Goal: Task Accomplishment & Management: Complete application form

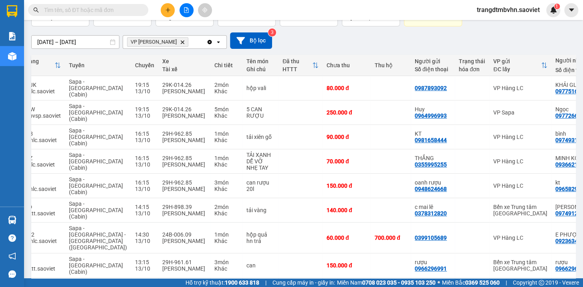
scroll to position [116, 0]
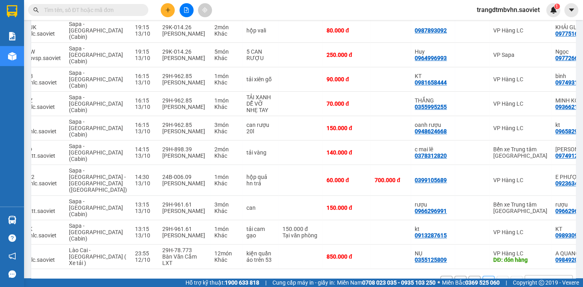
click at [69, 11] on input "text" at bounding box center [91, 10] width 95 height 9
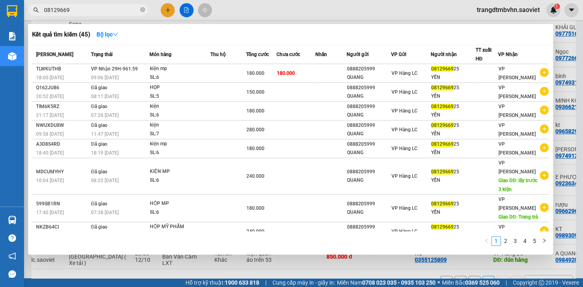
type input "08129669"
click at [581, 60] on div at bounding box center [291, 143] width 583 height 287
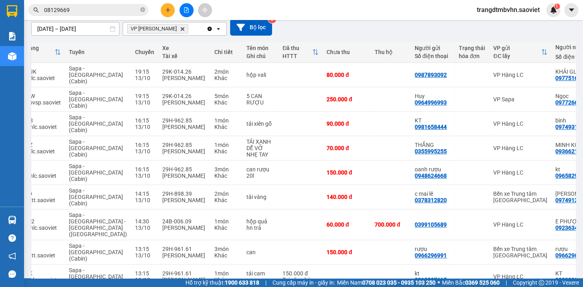
scroll to position [0, 0]
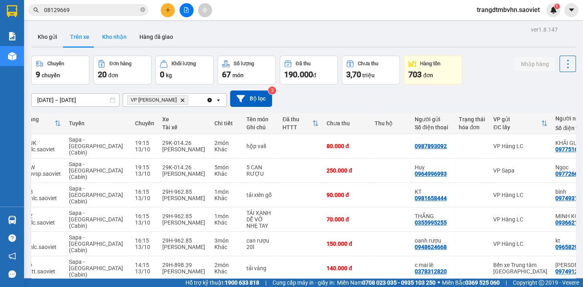
click at [106, 39] on button "Kho nhận" at bounding box center [114, 36] width 37 height 19
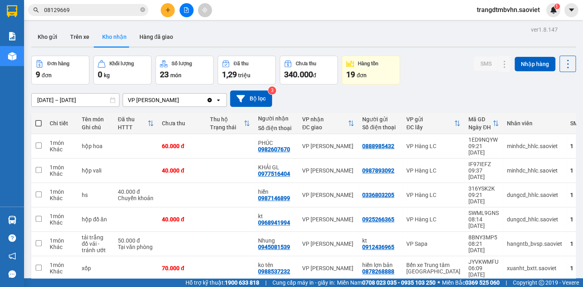
scroll to position [59, 0]
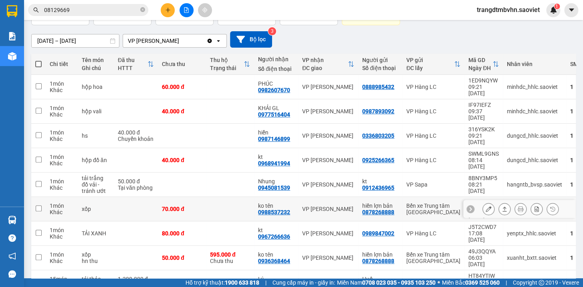
click at [486, 206] on icon at bounding box center [489, 209] width 6 height 6
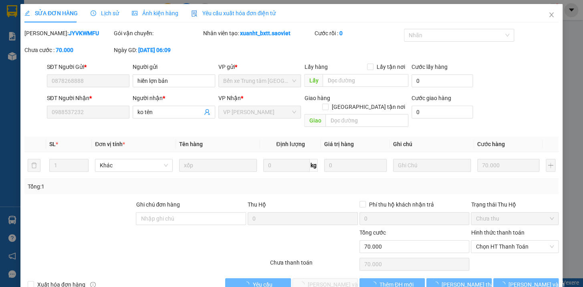
type input "0878268888"
type input "hiền lợn bản"
type input "0988537232"
type input "ko tên"
type input "0"
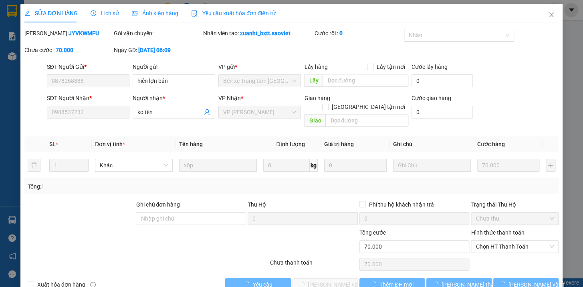
type input "70.000"
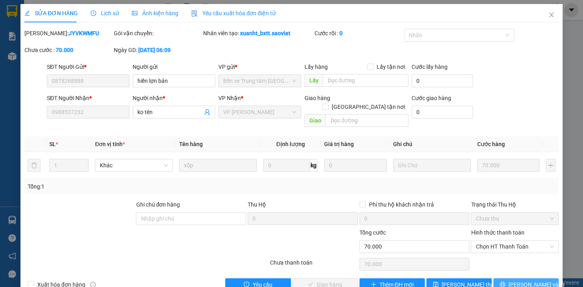
scroll to position [10, 0]
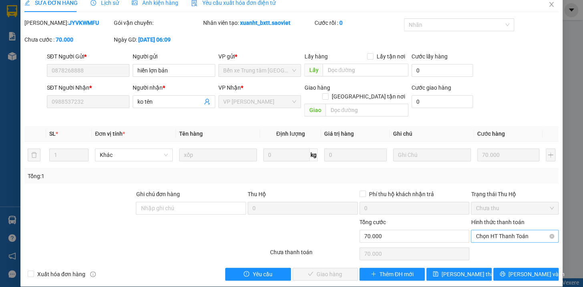
click at [507, 231] on span "Chọn HT Thanh Toán" at bounding box center [515, 237] width 78 height 12
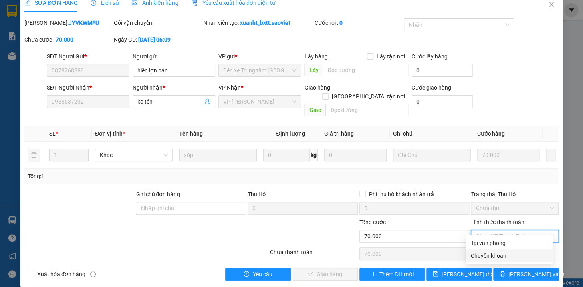
click at [485, 256] on div "Chuyển khoản" at bounding box center [509, 256] width 77 height 9
type input "0"
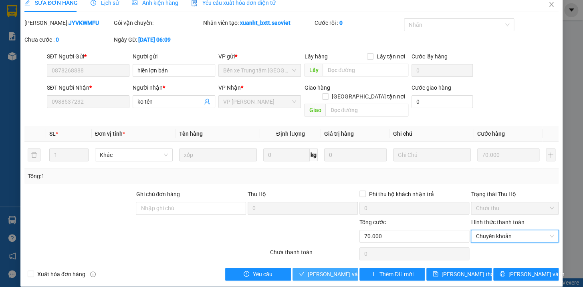
click at [327, 270] on span "[PERSON_NAME] và Giao hàng" at bounding box center [346, 274] width 77 height 9
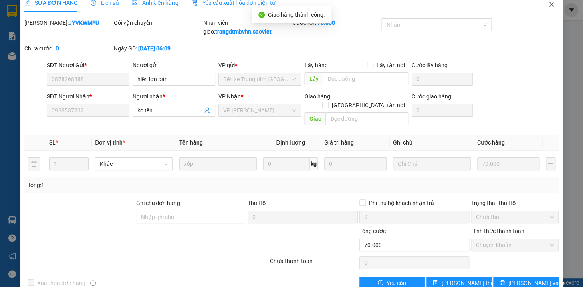
click at [549, 4] on icon "close" at bounding box center [552, 4] width 6 height 6
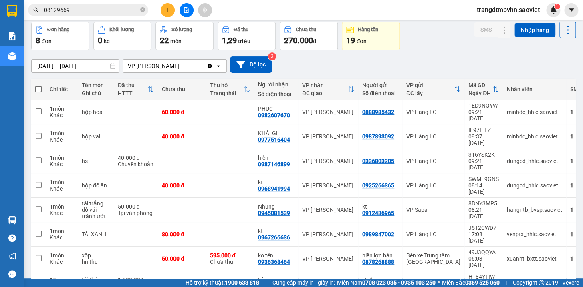
scroll to position [38, 0]
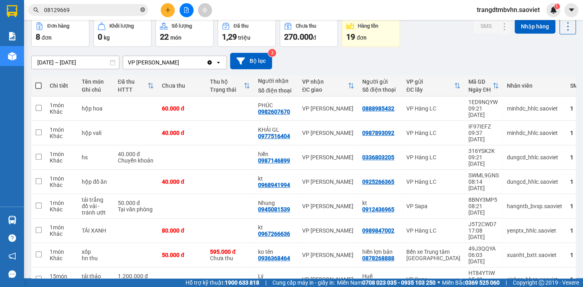
click at [142, 10] on icon "close-circle" at bounding box center [142, 9] width 5 height 5
click at [100, 9] on input "text" at bounding box center [91, 10] width 95 height 9
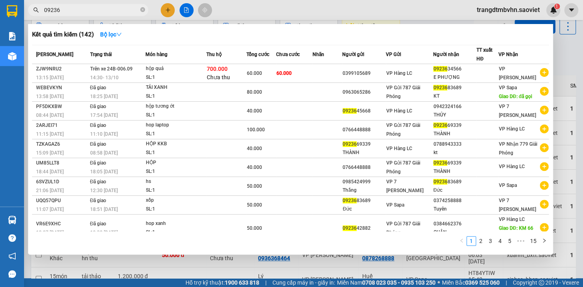
type input "09236"
click at [564, 51] on div at bounding box center [291, 143] width 583 height 287
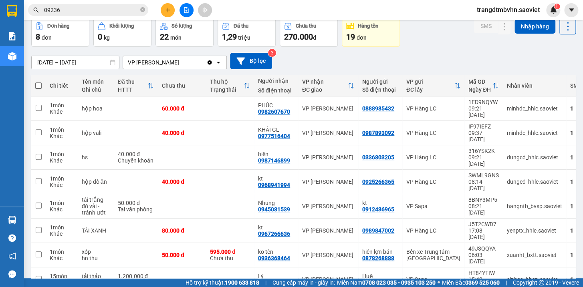
scroll to position [0, 0]
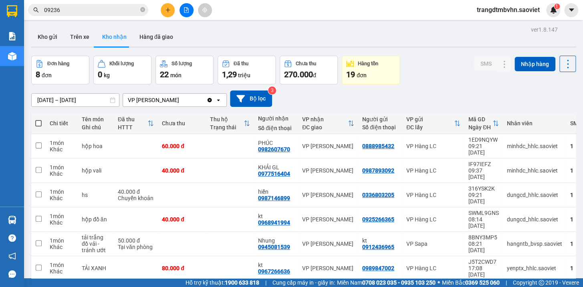
click at [72, 99] on input "[DATE] – [DATE]" at bounding box center [75, 100] width 87 height 13
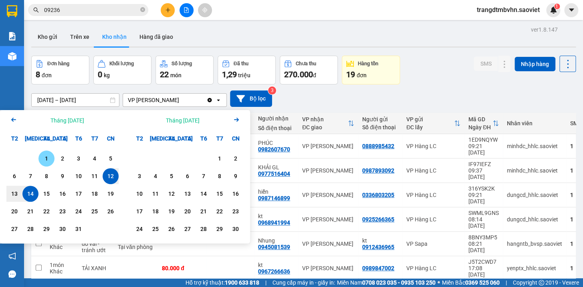
click at [44, 156] on div "1" at bounding box center [46, 159] width 11 height 10
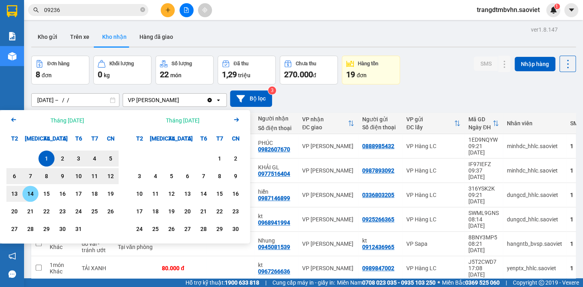
click at [32, 195] on div "14" at bounding box center [30, 194] width 11 height 10
type input "[DATE] – [DATE]"
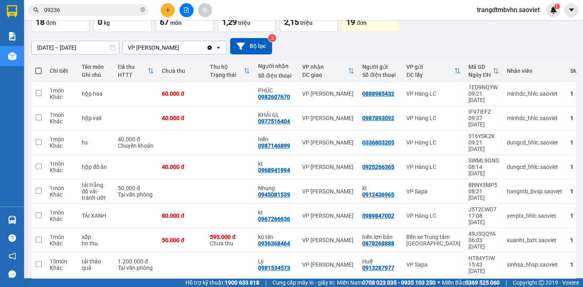
scroll to position [90, 0]
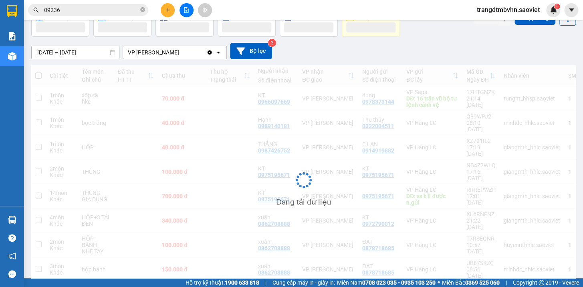
scroll to position [48, 0]
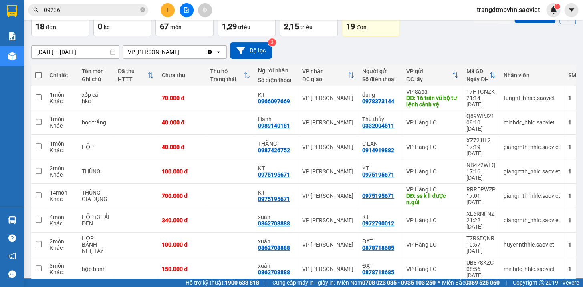
click at [141, 10] on icon "close-circle" at bounding box center [142, 9] width 5 height 5
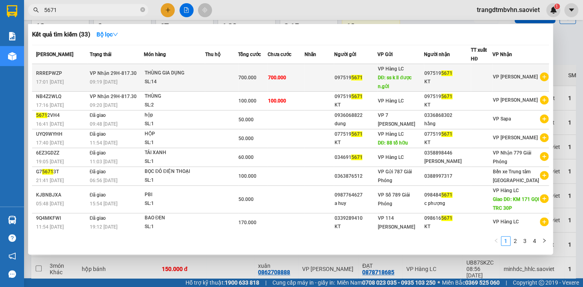
type input "5671"
click at [448, 83] on div "KT" at bounding box center [448, 82] width 46 height 8
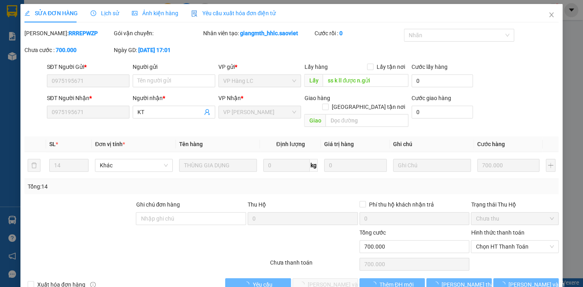
type input "0975195671"
type input "ss k ll được n.gửi"
type input "0975195671"
type input "KT"
type input "0"
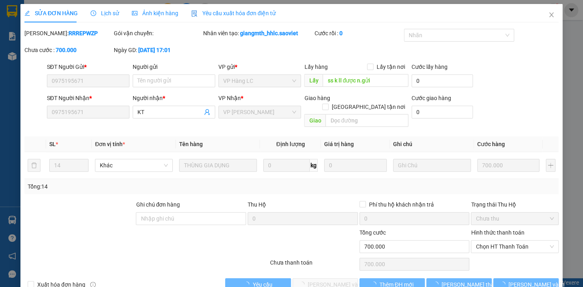
type input "700.000"
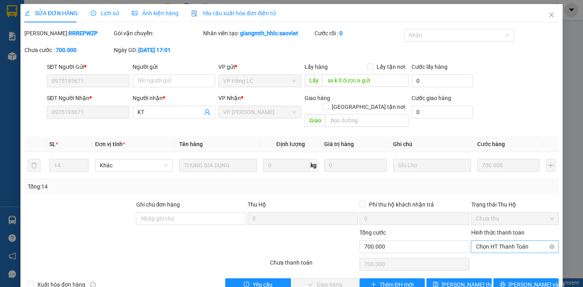
scroll to position [10, 0]
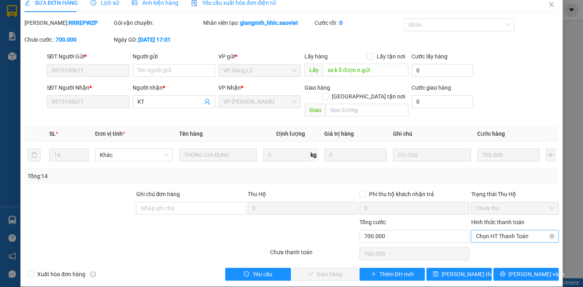
click at [492, 231] on span "Chọn HT Thanh Toán" at bounding box center [515, 237] width 78 height 12
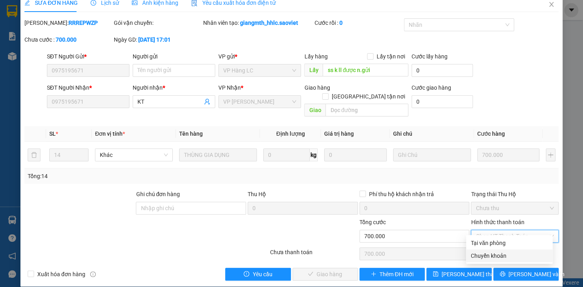
click at [484, 255] on div "Chuyển khoản" at bounding box center [509, 256] width 77 height 9
type input "0"
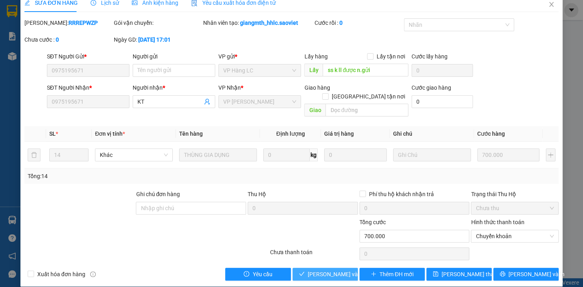
click at [334, 270] on span "[PERSON_NAME] và Giao hàng" at bounding box center [346, 274] width 77 height 9
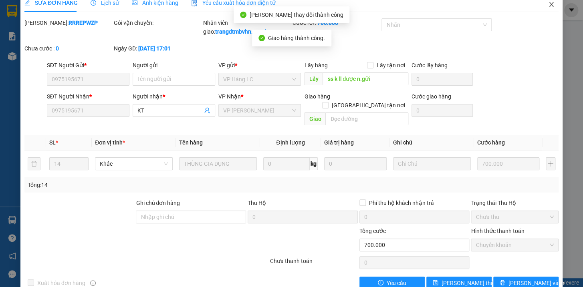
click at [549, 3] on icon "close" at bounding box center [552, 4] width 6 height 6
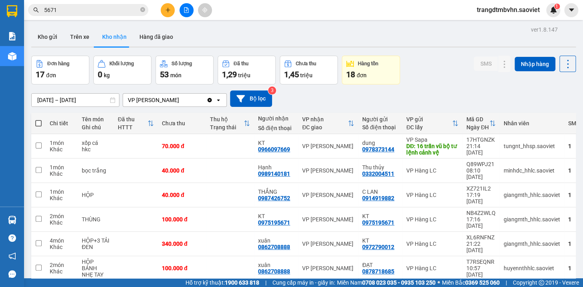
click at [123, 13] on input "5671" at bounding box center [91, 10] width 95 height 9
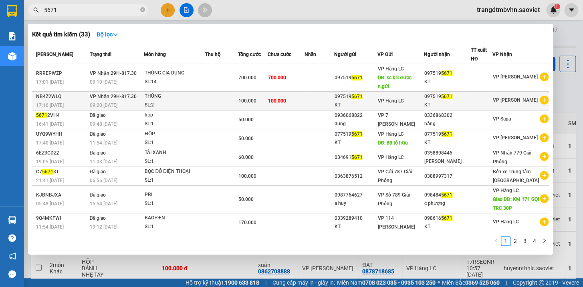
click at [404, 103] on span "VP Hàng LC" at bounding box center [391, 101] width 26 height 6
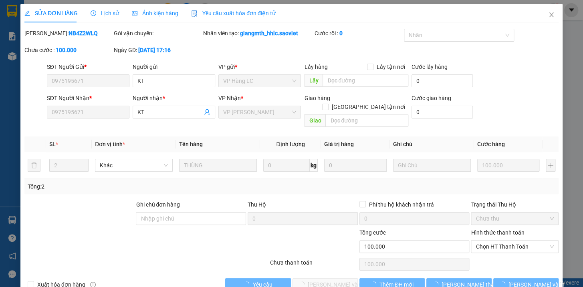
type input "0975195671"
type input "KT"
type input "0975195671"
type input "KT"
type input "0"
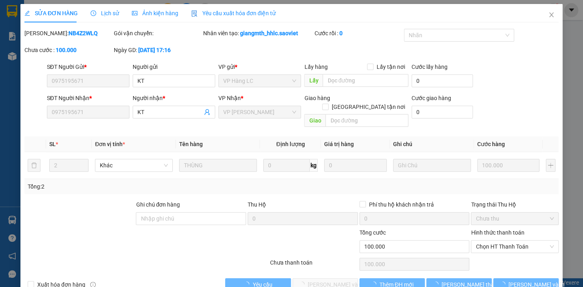
type input "100.000"
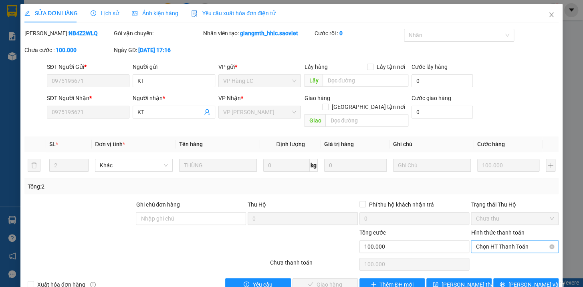
scroll to position [10, 0]
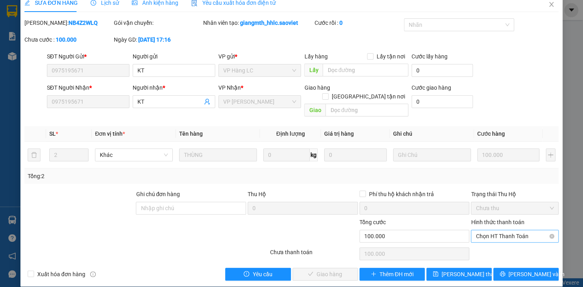
click at [504, 231] on span "Chọn HT Thanh Toán" at bounding box center [515, 237] width 78 height 12
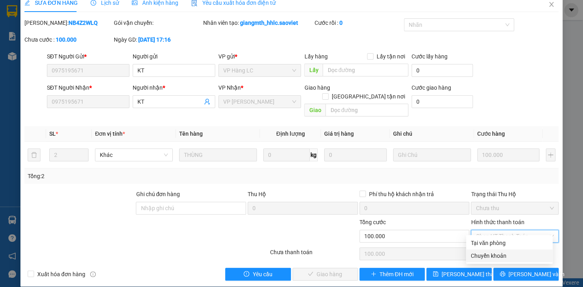
click at [488, 256] on div "Chuyển khoản" at bounding box center [509, 256] width 77 height 9
type input "0"
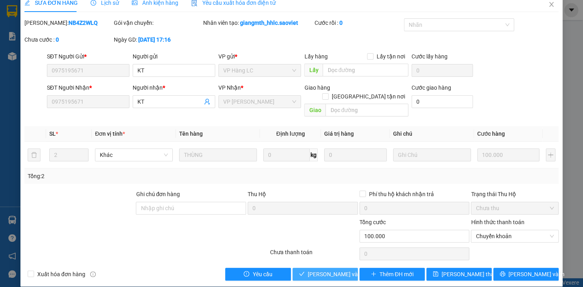
click at [328, 270] on span "[PERSON_NAME] và Giao hàng" at bounding box center [346, 274] width 77 height 9
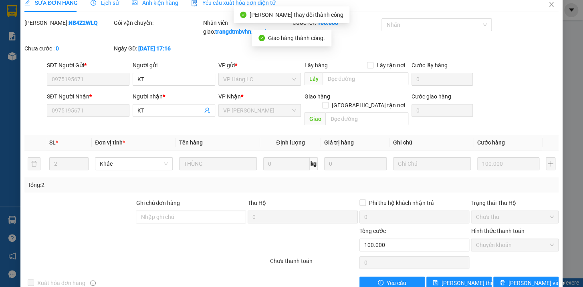
scroll to position [0, 0]
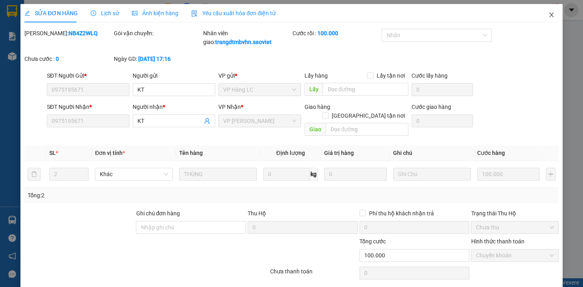
click at [549, 13] on icon "close" at bounding box center [551, 14] width 4 height 5
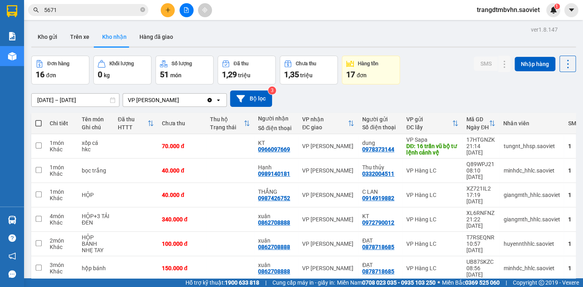
click at [87, 102] on input "[DATE] – [DATE]" at bounding box center [75, 100] width 87 height 13
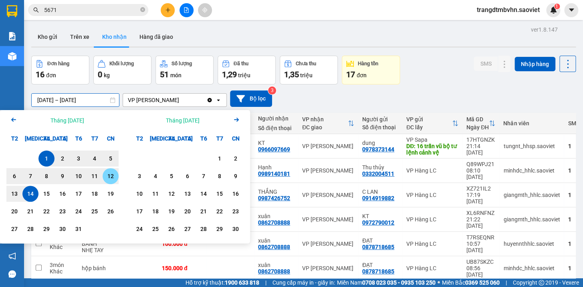
click at [109, 178] on div "12" at bounding box center [110, 177] width 11 height 10
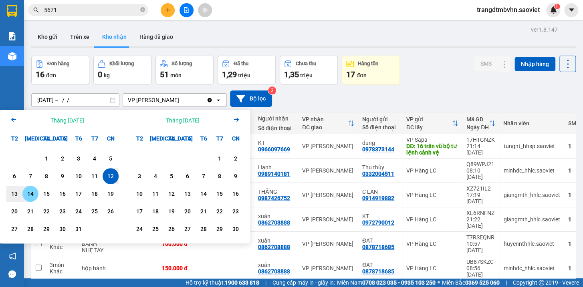
click at [28, 192] on div "14" at bounding box center [30, 194] width 11 height 10
type input "[DATE] – [DATE]"
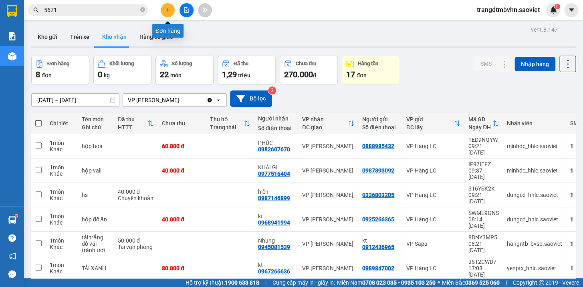
click at [168, 11] on icon "plus" at bounding box center [168, 10] width 6 height 6
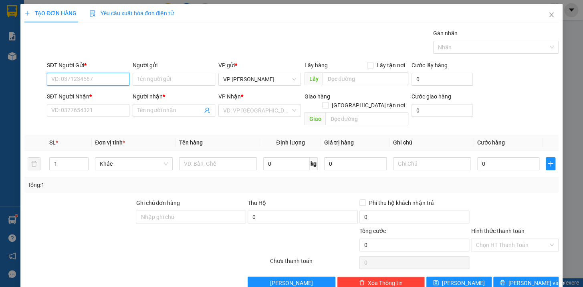
click at [108, 78] on input "SĐT Người Gửi *" at bounding box center [88, 79] width 83 height 13
click at [84, 96] on div "0395168503 - kt" at bounding box center [87, 95] width 72 height 9
type input "0395168503"
type input "kt"
type input "0964897395"
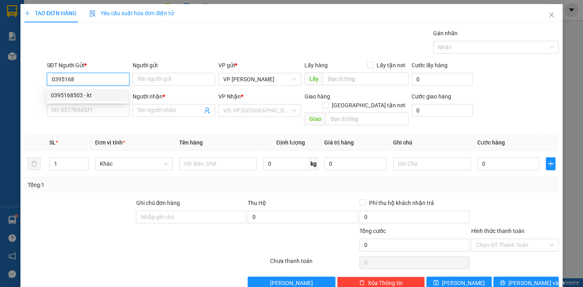
type input "Khải"
type input "0395168503"
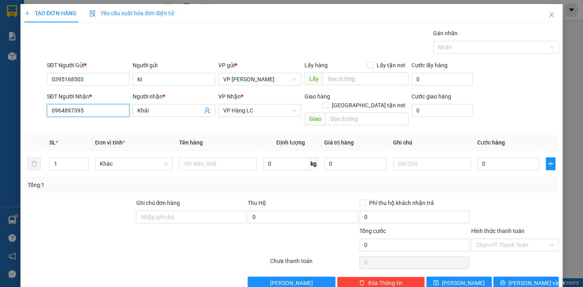
click at [84, 111] on input "0964897395" at bounding box center [88, 110] width 83 height 13
type input "0"
type input "0375499781"
click at [96, 125] on div "0375499781 - Nhơn" at bounding box center [87, 126] width 72 height 9
type input "Nhơn"
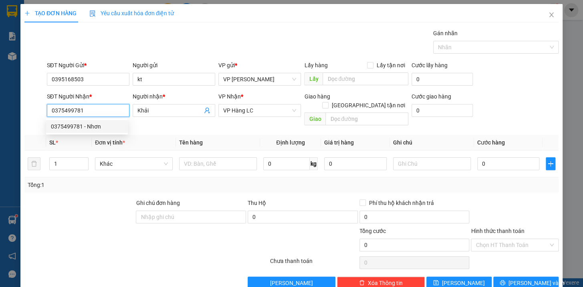
type input "đã gọi"
type input "0375499781"
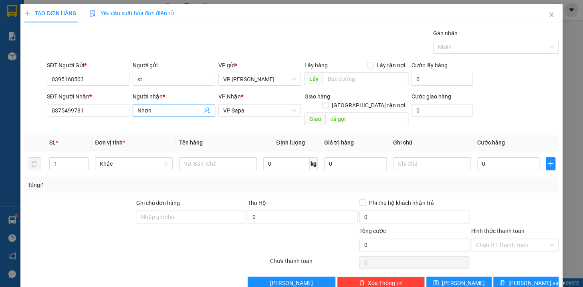
click at [156, 106] on input "Nhơn" at bounding box center [170, 110] width 65 height 9
type input "N"
click at [174, 112] on input "Thuys" at bounding box center [170, 110] width 65 height 9
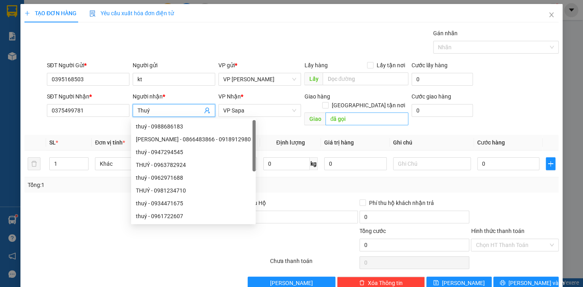
type input "Thuý"
click at [357, 113] on input "đã gọi" at bounding box center [367, 119] width 83 height 13
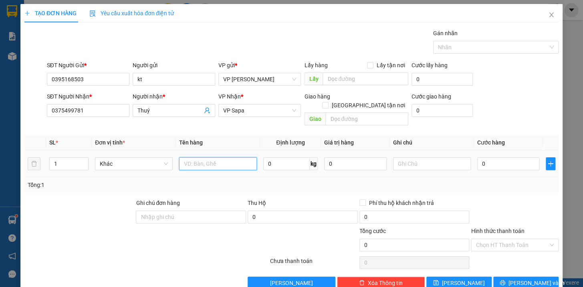
click at [222, 158] on input "text" at bounding box center [218, 164] width 78 height 13
type input "bao trắng kkt"
click at [489, 158] on input "0" at bounding box center [509, 164] width 63 height 13
type input "6"
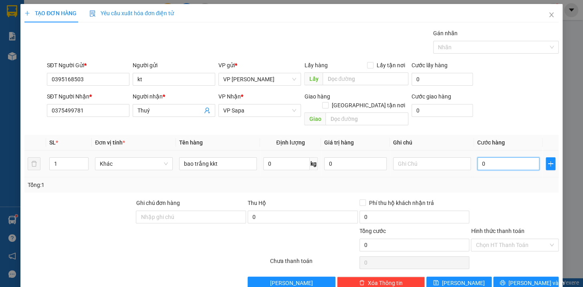
type input "6"
type input "60"
type input "600"
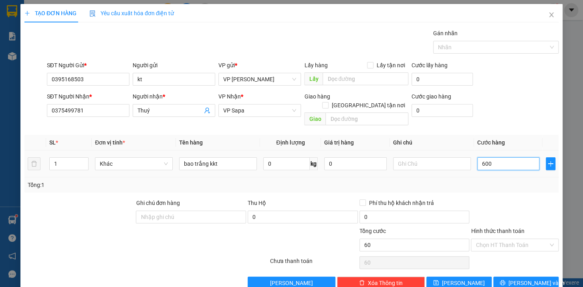
type input "600"
type input "6.000"
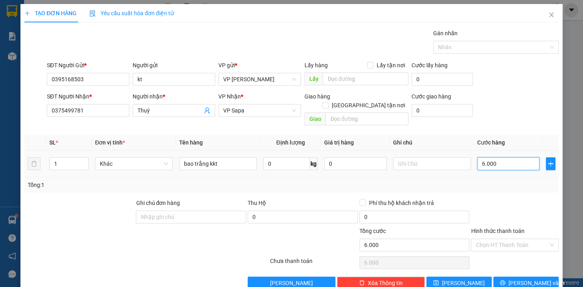
type input "60.000"
click at [417, 160] on input "text" at bounding box center [432, 164] width 78 height 13
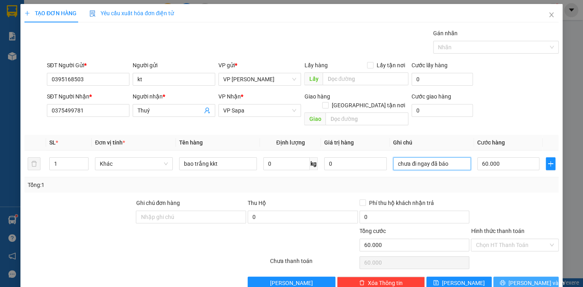
type input "chưa đi ngay đã báo"
click at [517, 279] on span "[PERSON_NAME] và In" at bounding box center [537, 283] width 56 height 9
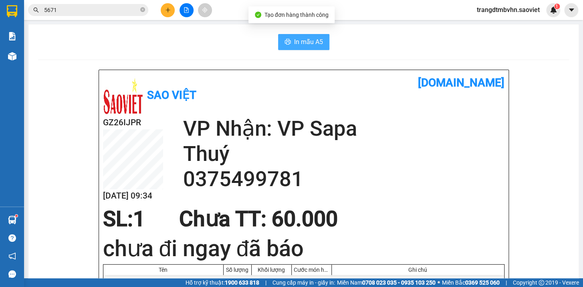
click at [305, 44] on span "In mẫu A5" at bounding box center [308, 42] width 29 height 10
click at [142, 11] on icon "close-circle" at bounding box center [142, 9] width 5 height 5
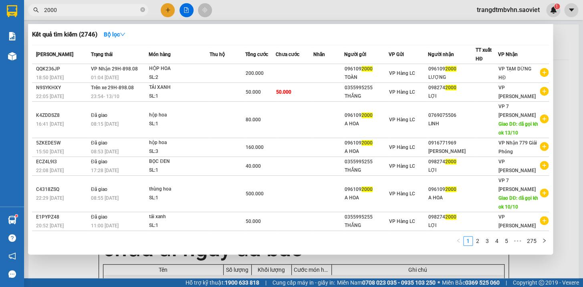
type input "2000"
click at [560, 48] on div at bounding box center [291, 143] width 583 height 287
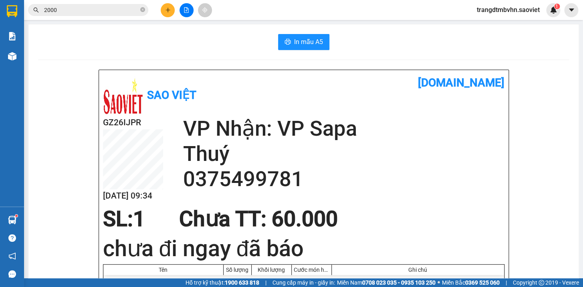
click at [80, 17] on div "Kết quả tìm kiếm ( 2746 ) Bộ lọc Mã ĐH Trạng thái Món hàng Thu hộ Tổng cước Chư…" at bounding box center [291, 10] width 583 height 20
click at [83, 12] on input "2000" at bounding box center [91, 10] width 95 height 9
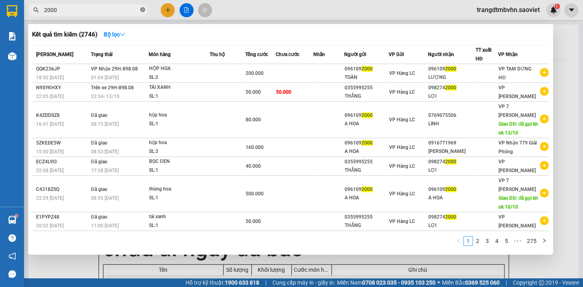
click at [141, 11] on icon "close-circle" at bounding box center [142, 9] width 5 height 5
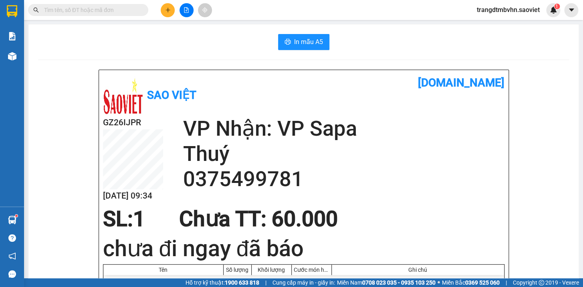
type input "0"
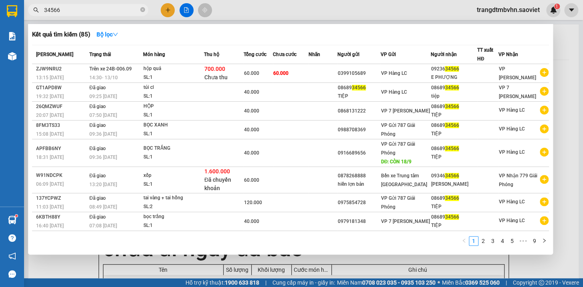
type input "34566"
click at [169, 12] on div at bounding box center [291, 143] width 583 height 287
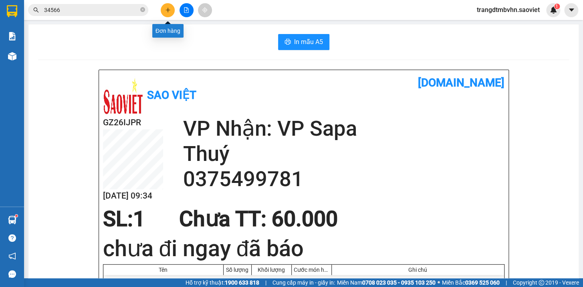
click at [169, 12] on icon "plus" at bounding box center [168, 10] width 6 height 6
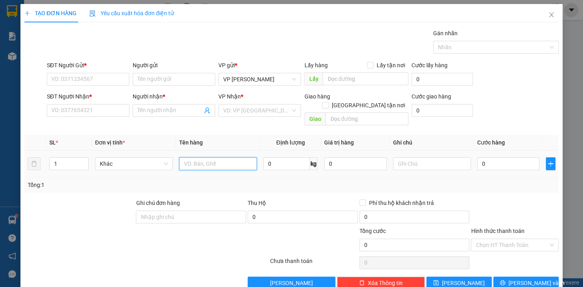
click at [195, 158] on input "text" at bounding box center [218, 164] width 78 height 13
type input "bo"
click at [114, 77] on input "SĐT Người Gửi *" at bounding box center [88, 79] width 83 height 13
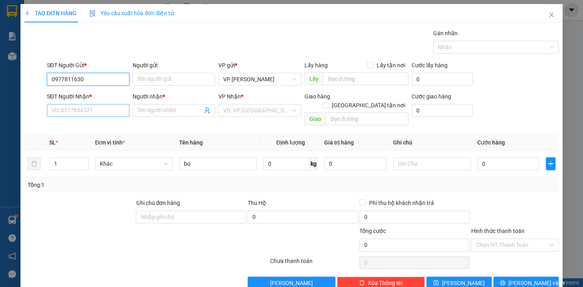
type input "0977811630"
click at [99, 116] on input "SĐT Người Nhận *" at bounding box center [88, 110] width 83 height 13
click at [99, 76] on input "0977811630" at bounding box center [88, 79] width 83 height 13
click at [91, 97] on div "0977811630" at bounding box center [87, 95] width 72 height 9
type input "0856668689"
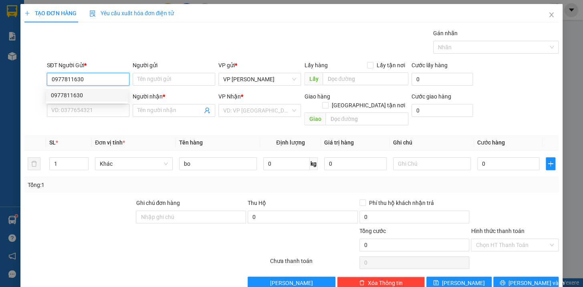
type input "Cúc"
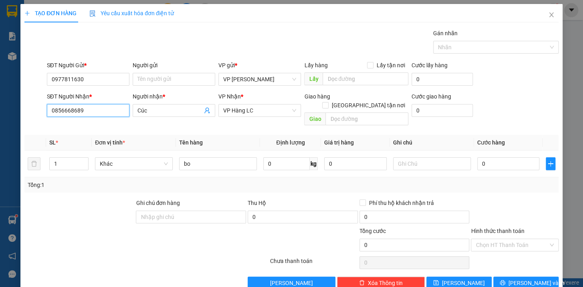
click at [95, 110] on input "0856668689" at bounding box center [88, 110] width 83 height 13
type input "0"
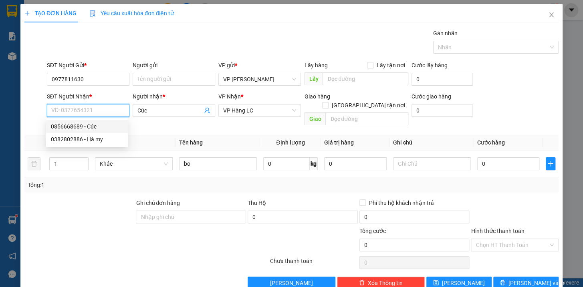
click at [92, 111] on input "SĐT Người Nhận *" at bounding box center [88, 110] width 83 height 13
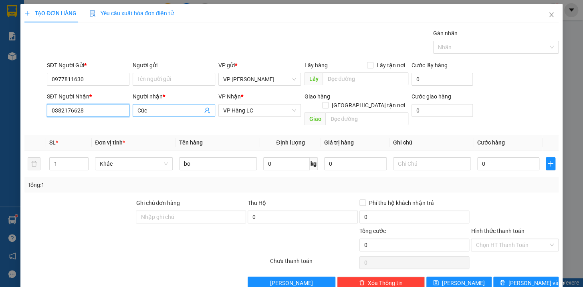
type input "0382176628"
click at [146, 111] on input "Cúc" at bounding box center [170, 110] width 65 height 9
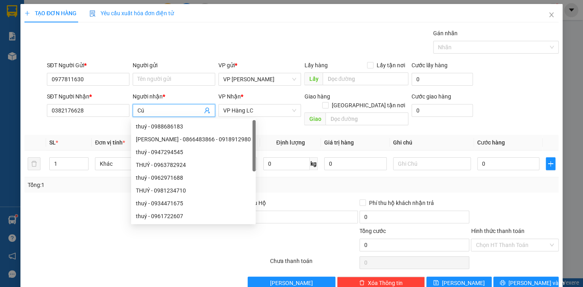
type input "C"
click at [253, 112] on span "VP Hàng LC" at bounding box center [259, 111] width 73 height 12
type input "[PERSON_NAME]"
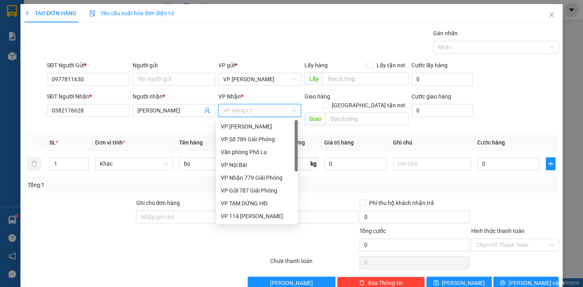
drag, startPoint x: 296, startPoint y: 198, endPoint x: 293, endPoint y: 134, distance: 64.6
click at [295, 134] on div at bounding box center [296, 145] width 3 height 51
click at [258, 126] on div "VP [PERSON_NAME]" at bounding box center [257, 126] width 72 height 9
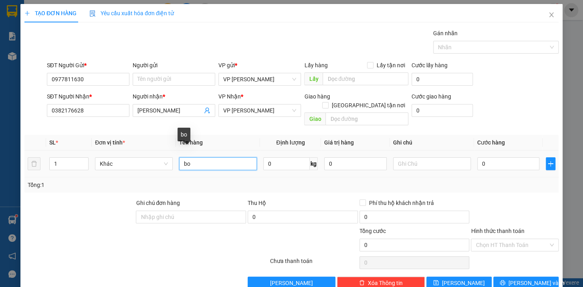
click at [212, 158] on input "bo" at bounding box center [218, 164] width 78 height 13
type input "bọc trắng giấy kkt"
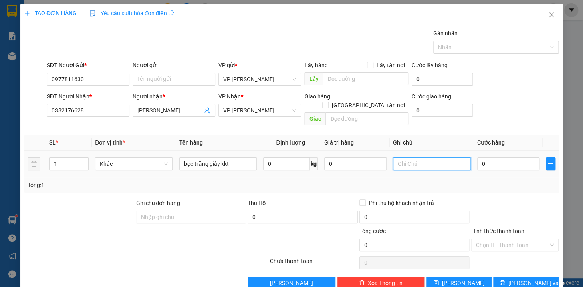
click at [437, 158] on input "text" at bounding box center [432, 164] width 78 height 13
type input "hg k chịu"
click at [495, 158] on input "0" at bounding box center [509, 164] width 63 height 13
type input "1"
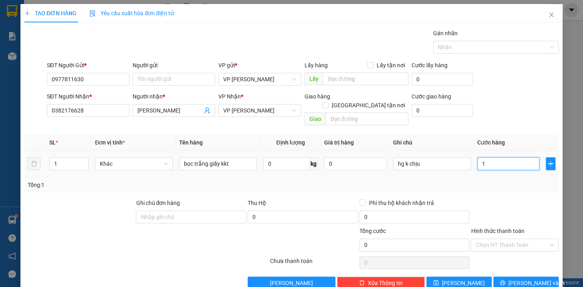
type input "1"
type input "15"
type input "150"
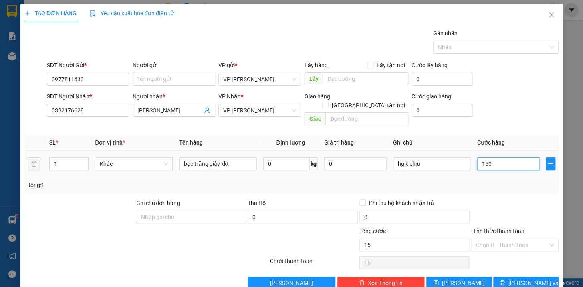
type input "150"
type input "1.500"
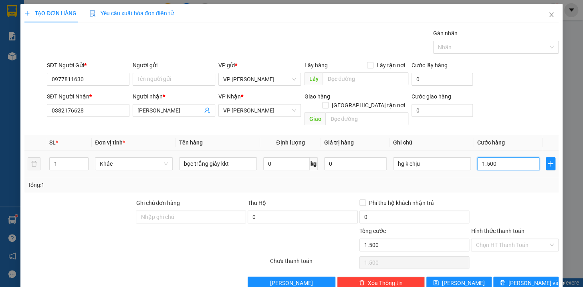
type input "15.000"
type input "150.000"
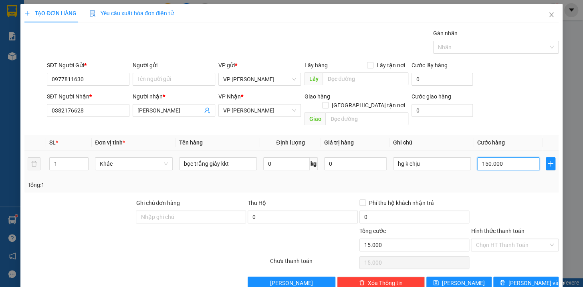
type input "150.000"
type input "15.000"
type input "1.500"
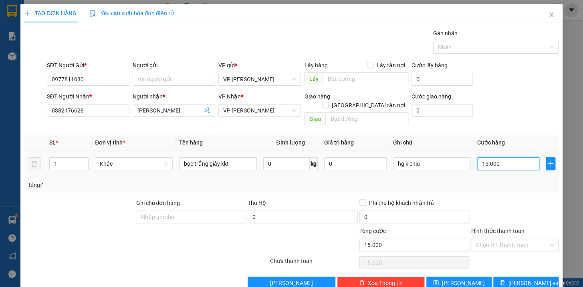
type input "1.500"
type input "150"
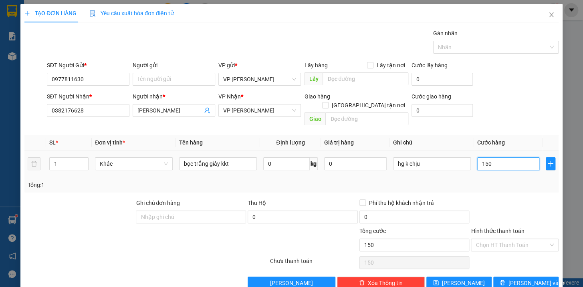
type input "15"
type input "1"
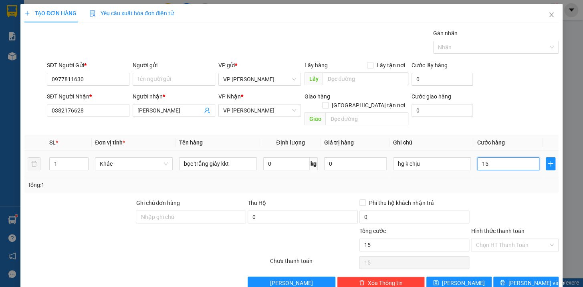
type input "1"
type input "14"
type input "140"
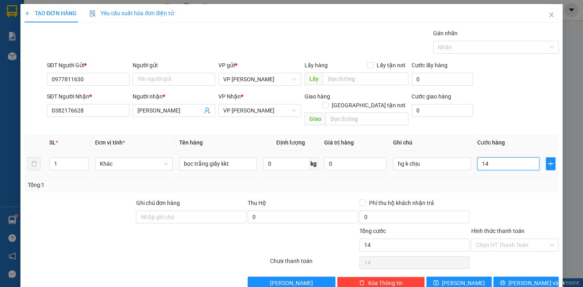
type input "140"
type input "1.400"
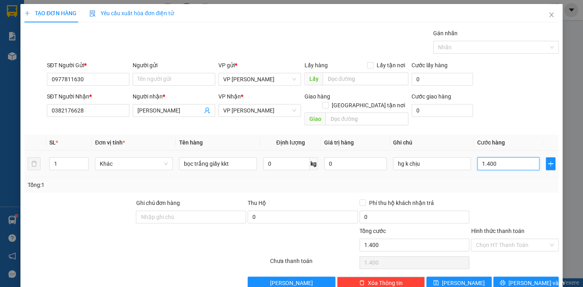
type input "14.000"
type input "140.000"
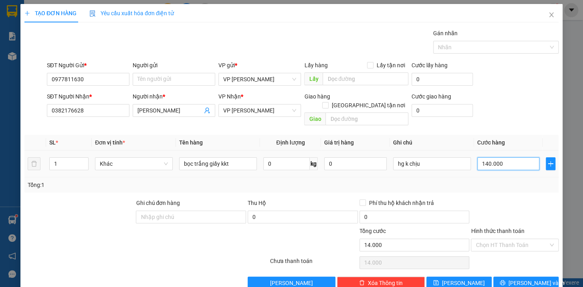
type input "140.000"
click at [526, 279] on span "[PERSON_NAME] và In" at bounding box center [537, 283] width 56 height 9
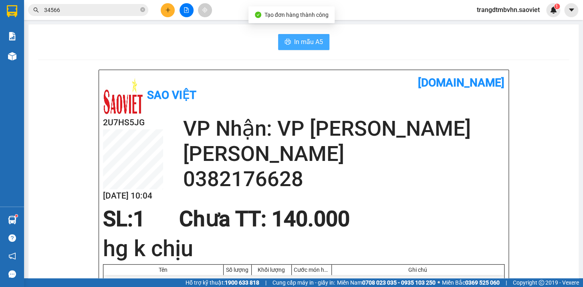
click at [294, 40] on span "In mẫu A5" at bounding box center [308, 42] width 29 height 10
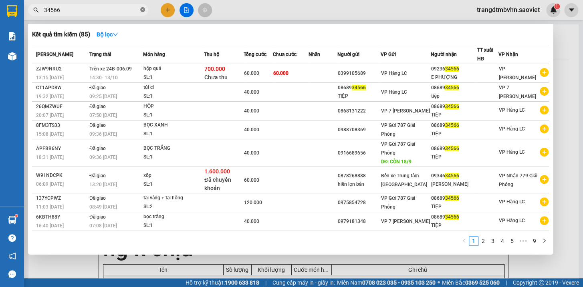
click at [142, 8] on icon "close-circle" at bounding box center [142, 9] width 5 height 5
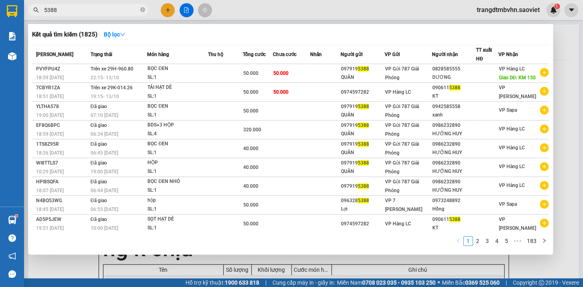
type input "5388"
click at [560, 42] on div at bounding box center [291, 143] width 583 height 287
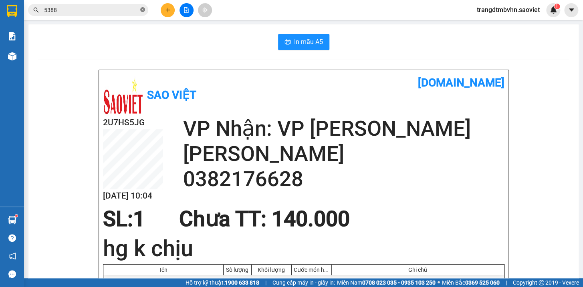
click at [141, 11] on icon "close-circle" at bounding box center [142, 9] width 5 height 5
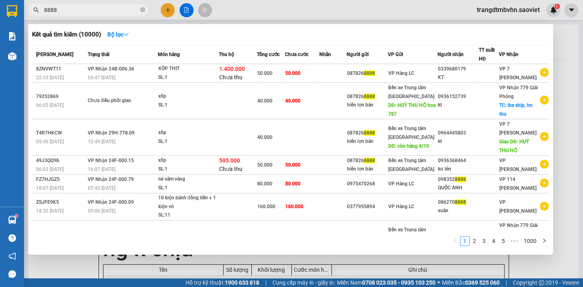
type input "8888"
click at [140, 9] on icon "close-circle" at bounding box center [142, 9] width 5 height 5
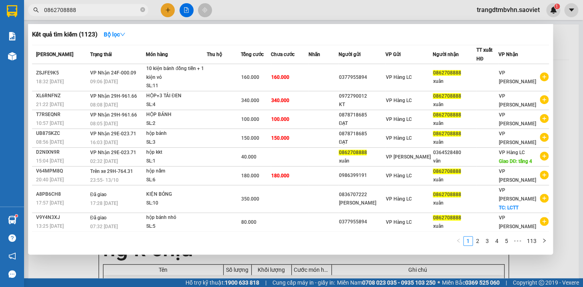
type input "0862708888"
click at [559, 46] on div at bounding box center [291, 143] width 583 height 287
click at [143, 12] on icon "close-circle" at bounding box center [142, 9] width 5 height 5
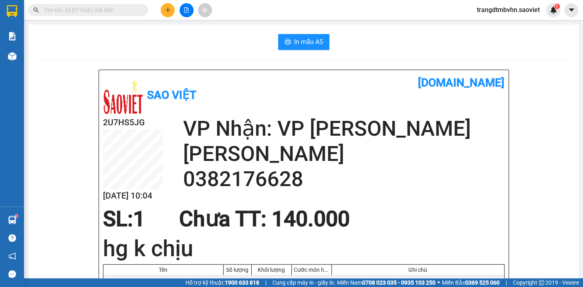
click at [137, 12] on input "text" at bounding box center [91, 10] width 95 height 9
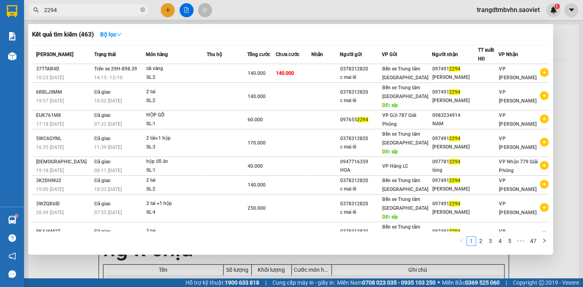
type input "2294"
click at [144, 10] on icon "close-circle" at bounding box center [142, 9] width 5 height 5
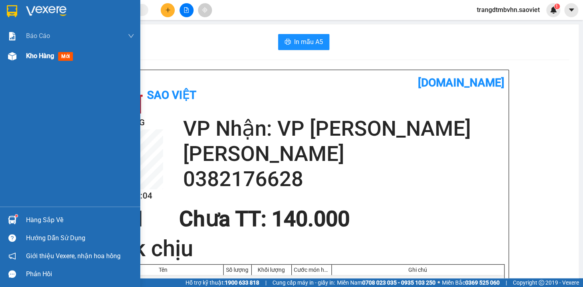
click at [47, 55] on span "Kho hàng" at bounding box center [40, 56] width 28 height 8
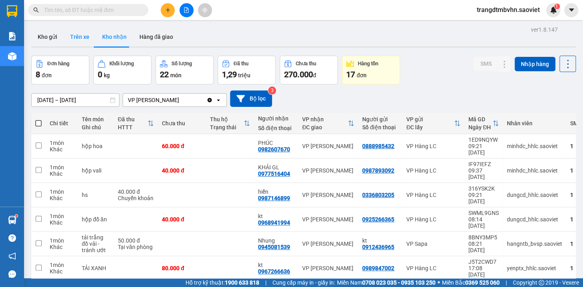
click at [77, 38] on button "Trên xe" at bounding box center [80, 36] width 32 height 19
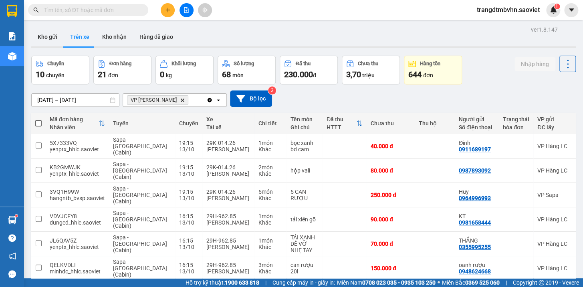
click at [132, 13] on input "text" at bounding box center [91, 10] width 95 height 9
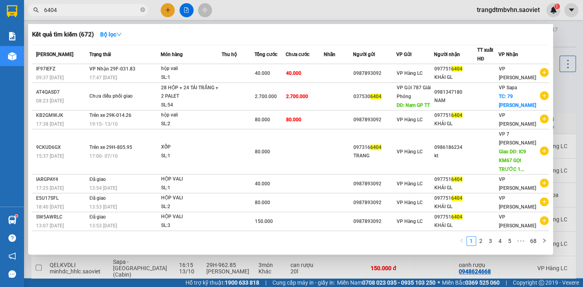
type input "6404"
click at [168, 11] on div at bounding box center [291, 143] width 583 height 287
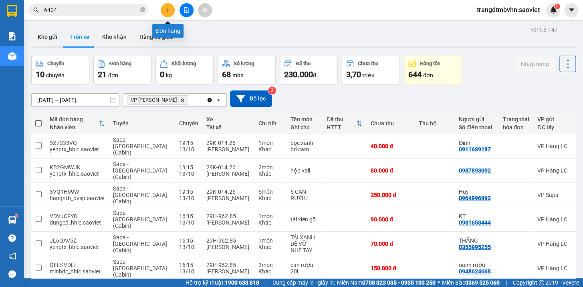
click at [168, 11] on icon "plus" at bounding box center [168, 10] width 0 height 4
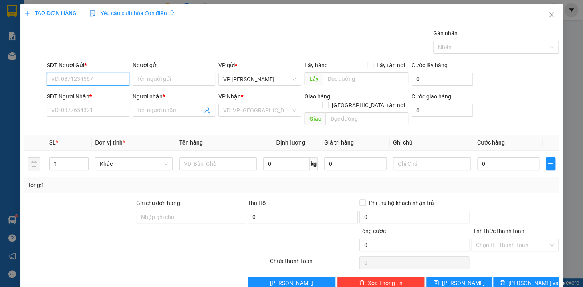
click at [113, 81] on input "SĐT Người Gửi *" at bounding box center [88, 79] width 83 height 13
type input "0903477268"
click at [112, 115] on input "SĐT Người Nhận *" at bounding box center [88, 110] width 83 height 13
type input "0912110095"
click at [158, 111] on input "Người nhận *" at bounding box center [170, 110] width 65 height 9
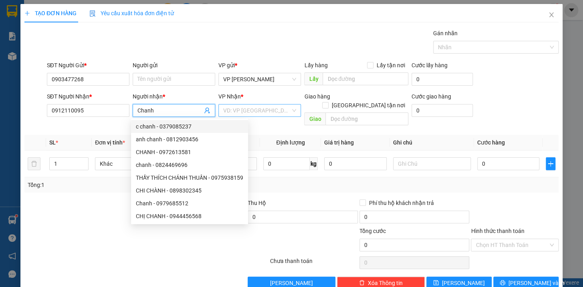
type input "Chanh"
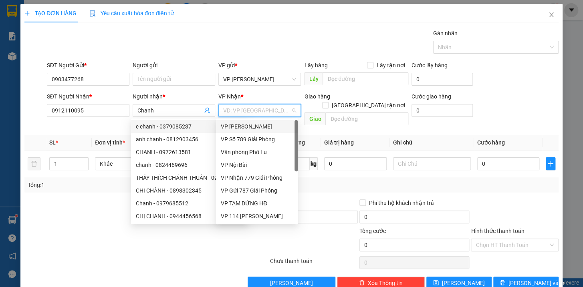
click at [246, 107] on input "search" at bounding box center [256, 111] width 67 height 12
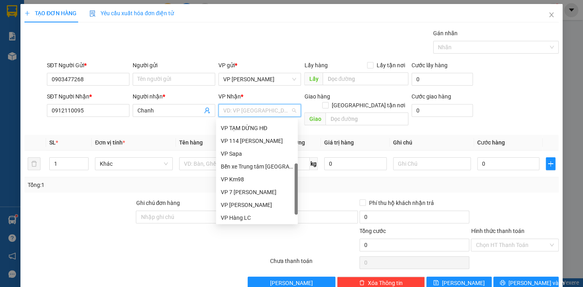
scroll to position [75, 0]
drag, startPoint x: 295, startPoint y: 164, endPoint x: 297, endPoint y: 208, distance: 43.3
click at [297, 208] on div at bounding box center [296, 189] width 3 height 51
click at [249, 217] on div "VP Hàng LC" at bounding box center [257, 218] width 72 height 9
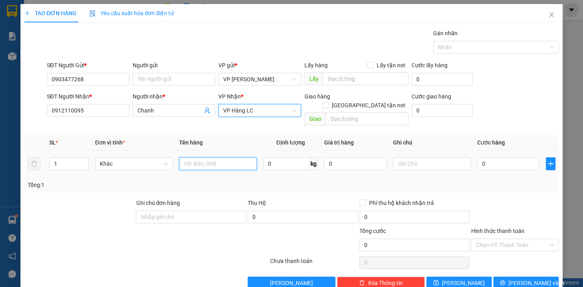
click at [219, 158] on input "text" at bounding box center [218, 164] width 78 height 13
type input "túi giấy nâu kkt"
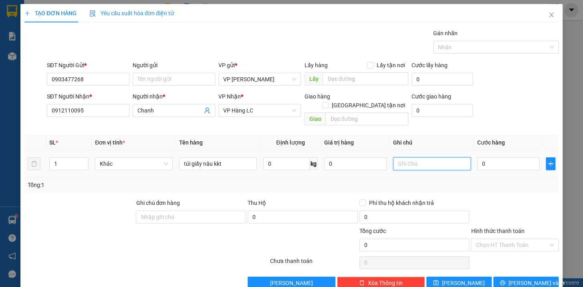
click at [397, 158] on input "text" at bounding box center [432, 164] width 78 height 13
type input "hg vỡ k chịu"
click at [499, 158] on input "0" at bounding box center [509, 164] width 63 height 13
type input "4"
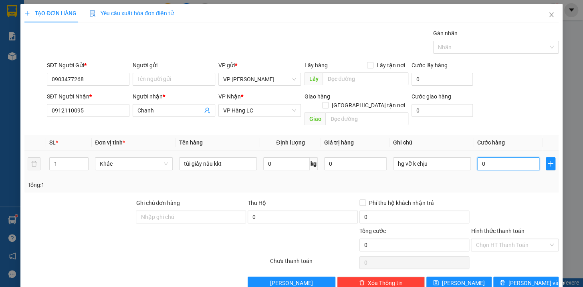
type input "4"
type input "40"
type input "400"
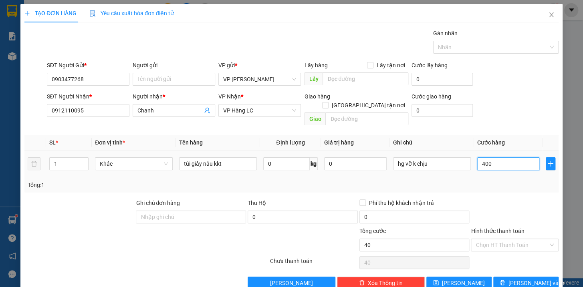
type input "400"
type input "4.000"
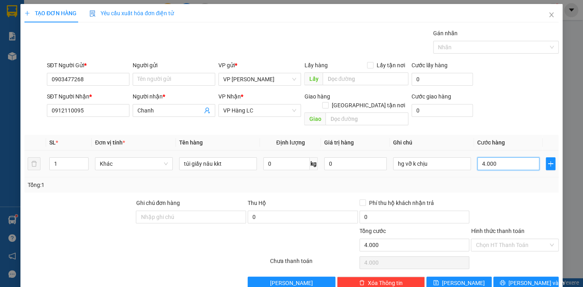
type input "40.000"
click at [485, 239] on input "Hình thức thanh toán" at bounding box center [512, 245] width 73 height 12
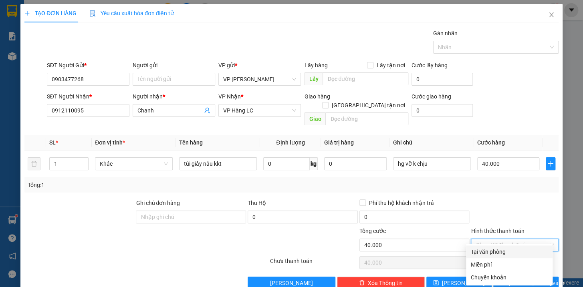
click at [489, 253] on div "Tại văn phòng" at bounding box center [509, 252] width 77 height 9
type input "0"
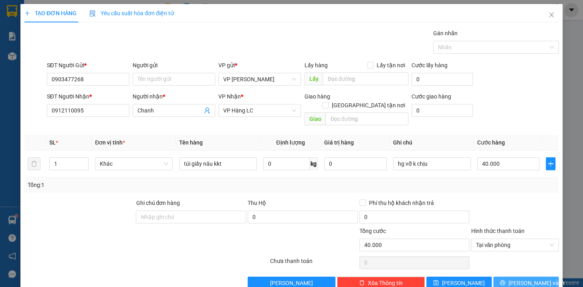
scroll to position [8, 0]
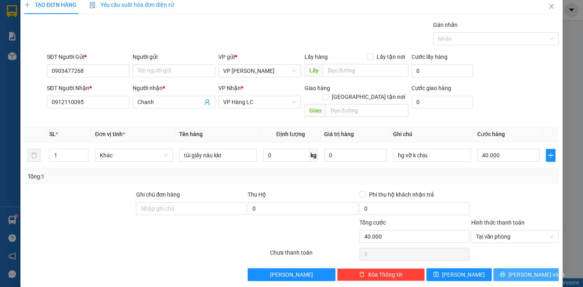
click at [533, 271] on span "[PERSON_NAME] và In" at bounding box center [537, 275] width 56 height 9
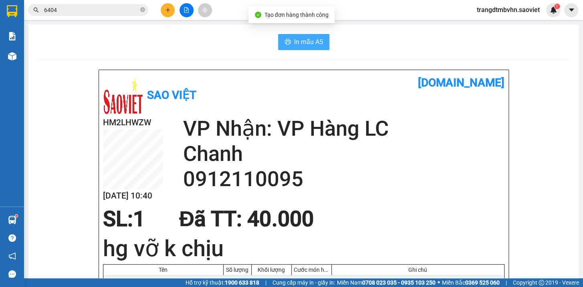
click at [300, 39] on span "In mẫu A5" at bounding box center [308, 42] width 29 height 10
click at [141, 8] on icon "close-circle" at bounding box center [142, 9] width 5 height 5
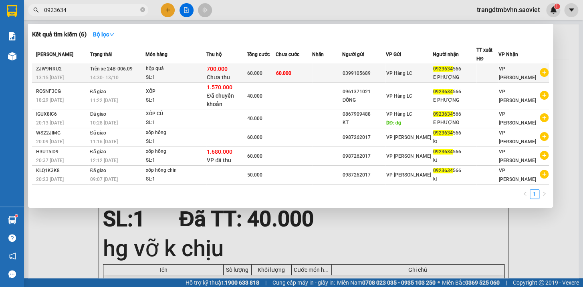
type input "0923634"
click at [460, 68] on div "0923634 566" at bounding box center [454, 69] width 43 height 8
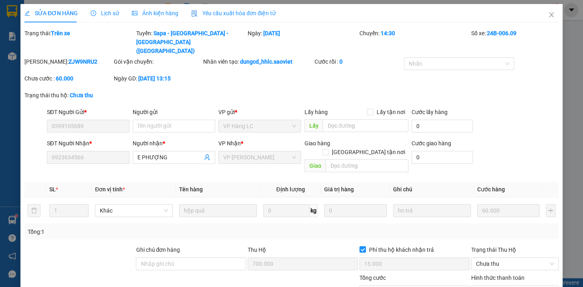
type input "0399105689"
type input "0923634566"
type input "E PHƯỢNG"
type input "700.000"
type input "15.000"
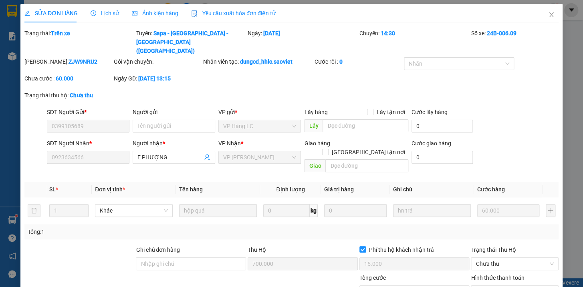
type input "60.000"
click at [384, 119] on input "text" at bounding box center [366, 125] width 86 height 13
type input "0912838828"
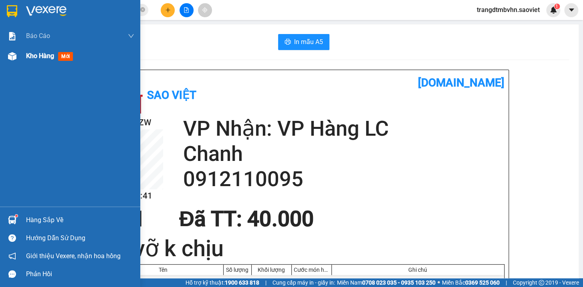
click at [34, 56] on span "Kho hàng" at bounding box center [40, 56] width 28 height 8
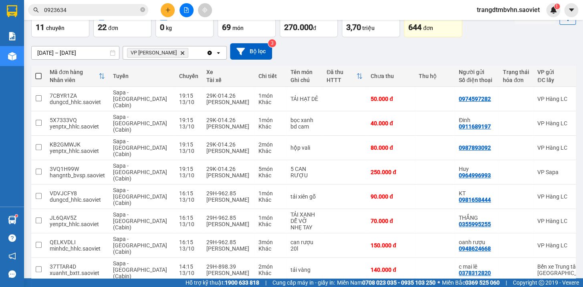
scroll to position [116, 0]
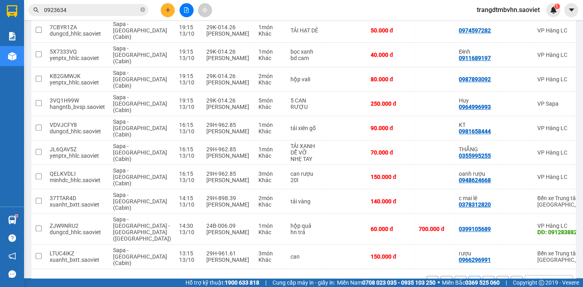
click at [483, 276] on button "3" at bounding box center [489, 282] width 12 height 12
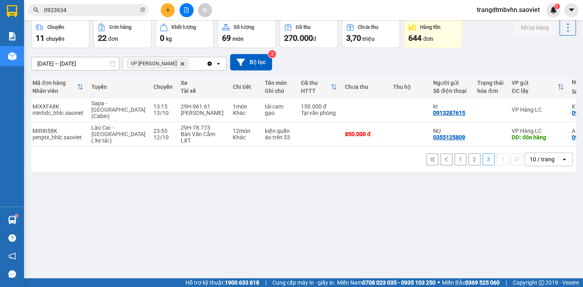
scroll to position [0, 42]
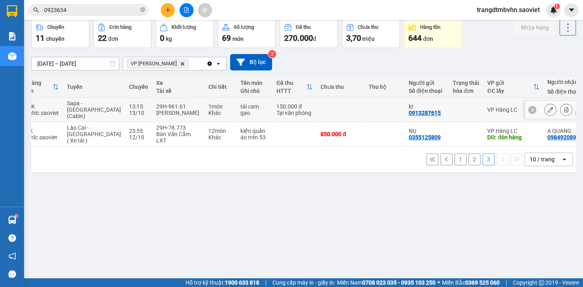
click at [365, 109] on td at bounding box center [385, 110] width 40 height 24
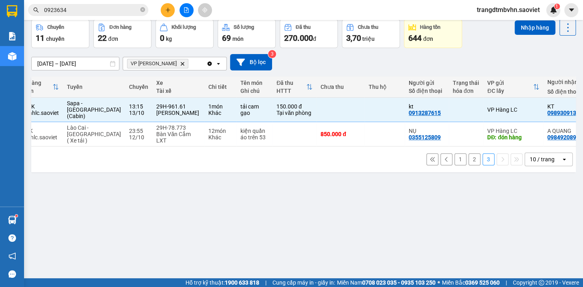
scroll to position [0, 0]
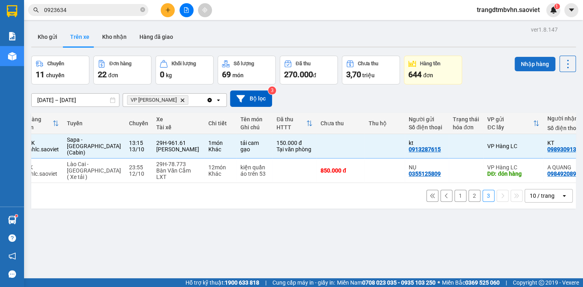
click at [538, 66] on button "Nhập hàng" at bounding box center [535, 64] width 41 height 14
checkbox input "false"
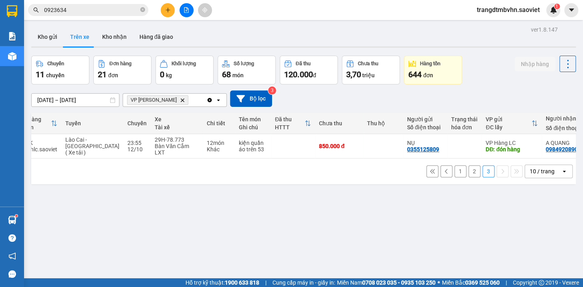
click at [469, 175] on button "2" at bounding box center [475, 172] width 12 height 12
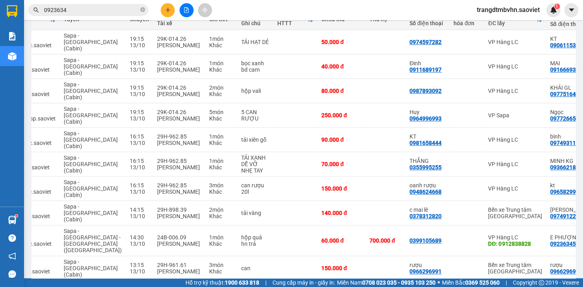
scroll to position [0, 51]
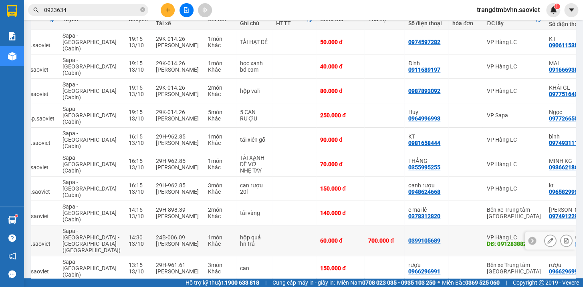
click at [334, 226] on td "60.000 đ" at bounding box center [340, 241] width 48 height 31
checkbox input "true"
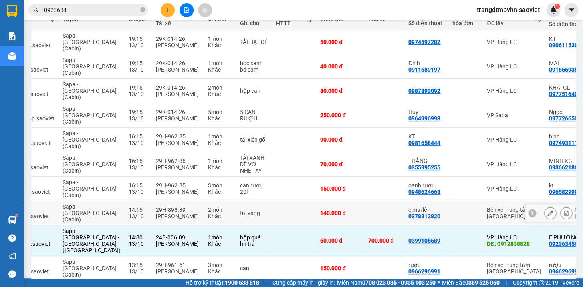
click at [330, 206] on td "140.000 đ" at bounding box center [340, 213] width 48 height 24
checkbox input "true"
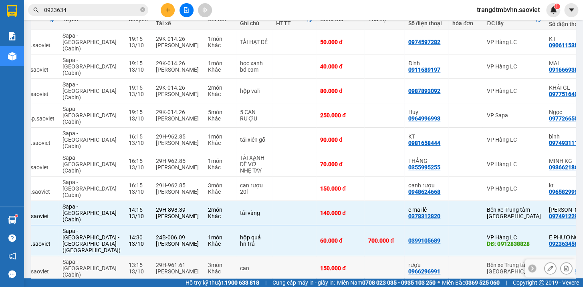
click at [364, 257] on td at bounding box center [384, 269] width 40 height 24
checkbox input "true"
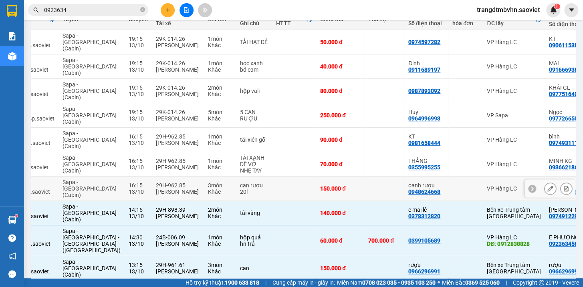
click at [364, 191] on td at bounding box center [384, 189] width 40 height 24
checkbox input "true"
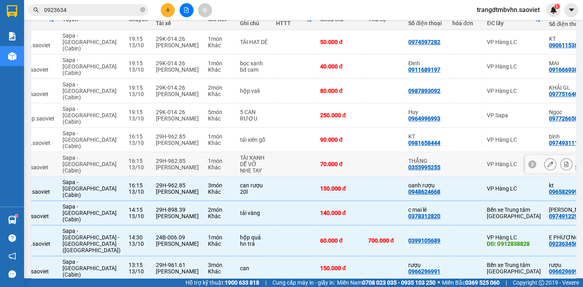
click at [364, 158] on td at bounding box center [384, 164] width 40 height 24
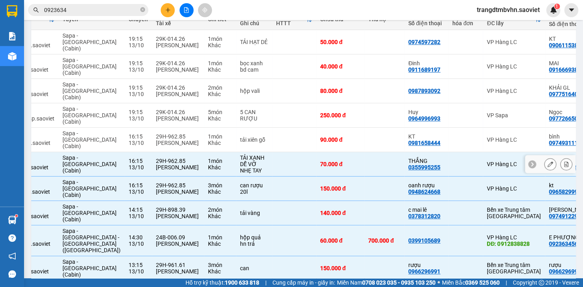
checkbox input "true"
click at [330, 140] on div "90.000 đ" at bounding box center [340, 140] width 40 height 6
checkbox input "true"
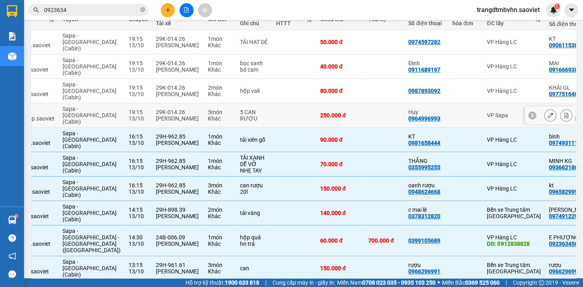
click at [364, 122] on td at bounding box center [384, 115] width 40 height 24
checkbox input "true"
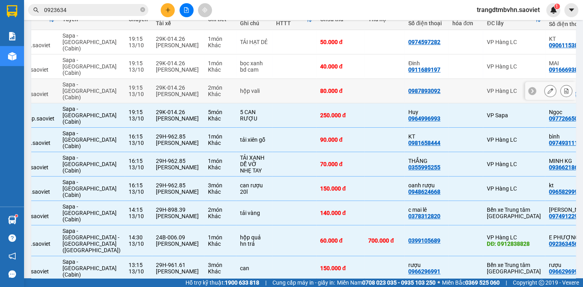
click at [364, 98] on td at bounding box center [384, 91] width 40 height 24
checkbox input "true"
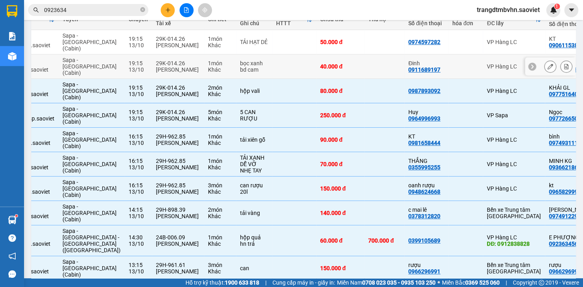
click at [364, 71] on td at bounding box center [384, 67] width 40 height 24
checkbox input "true"
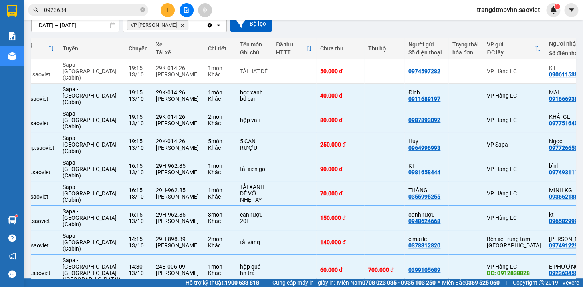
scroll to position [74, 0]
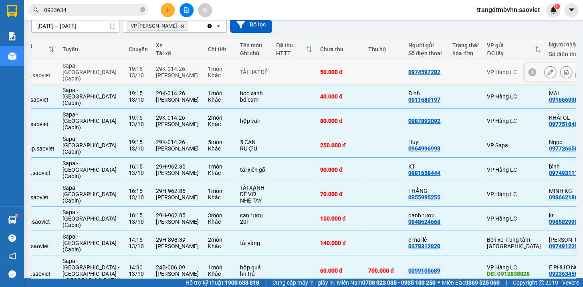
click at [364, 73] on td at bounding box center [384, 72] width 40 height 24
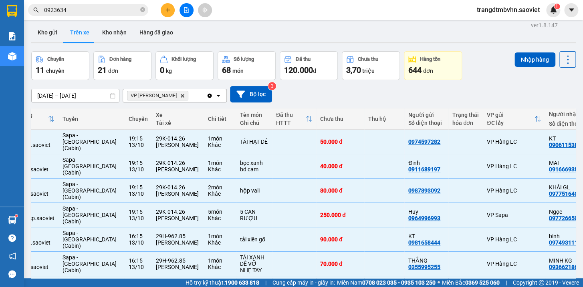
scroll to position [0, 0]
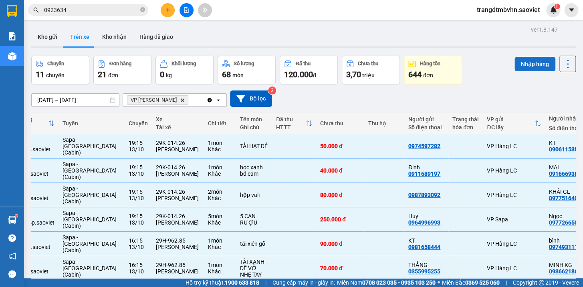
click at [521, 63] on button "Nhập hàng" at bounding box center [535, 64] width 41 height 14
checkbox input "false"
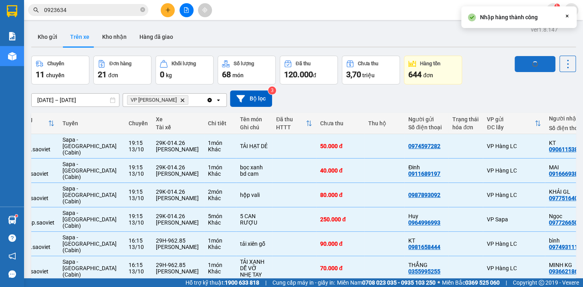
checkbox input "false"
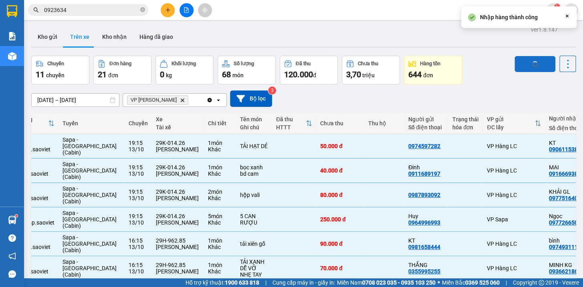
checkbox input "false"
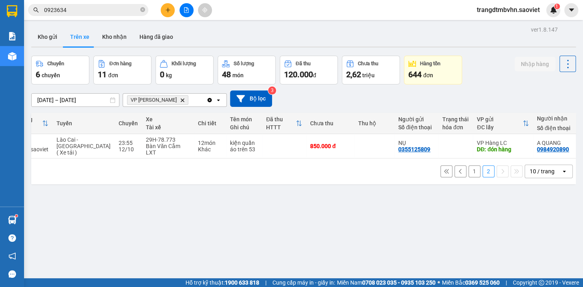
click at [469, 176] on button "1" at bounding box center [475, 172] width 12 height 12
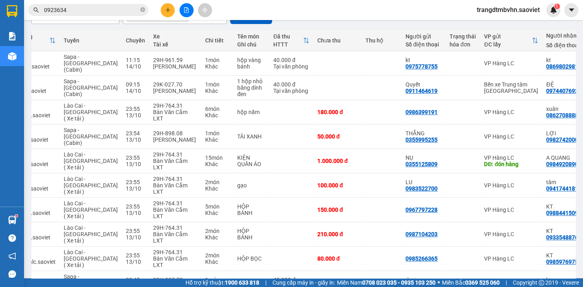
scroll to position [90, 0]
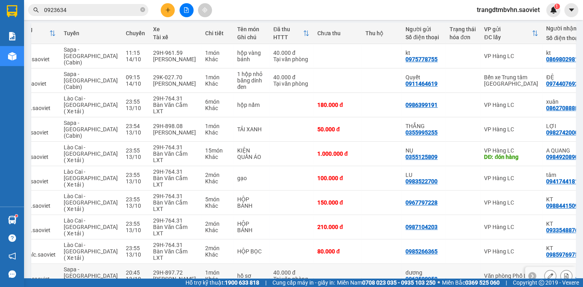
click at [328, 264] on td at bounding box center [338, 276] width 48 height 24
checkbox input "true"
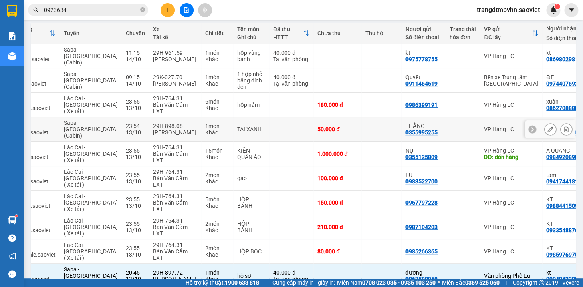
click at [362, 119] on td at bounding box center [382, 129] width 40 height 24
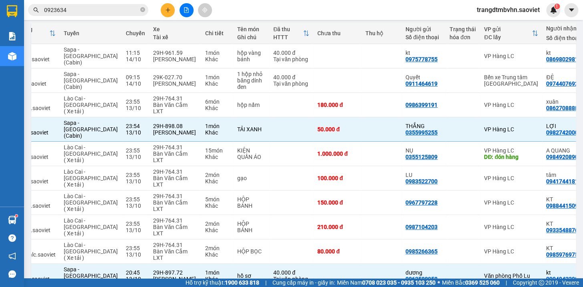
scroll to position [30, 0]
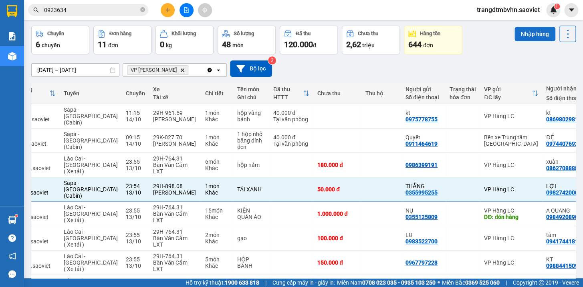
click at [534, 31] on button "Nhập hàng" at bounding box center [535, 34] width 41 height 14
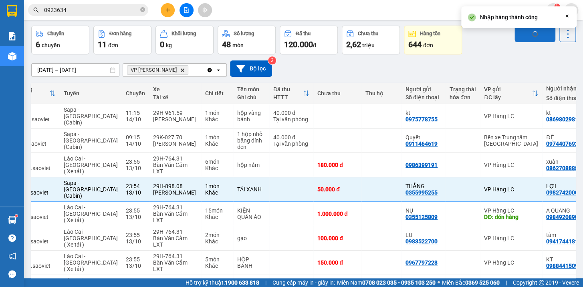
checkbox input "false"
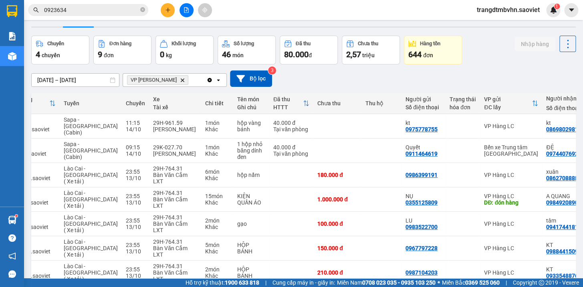
scroll to position [0, 0]
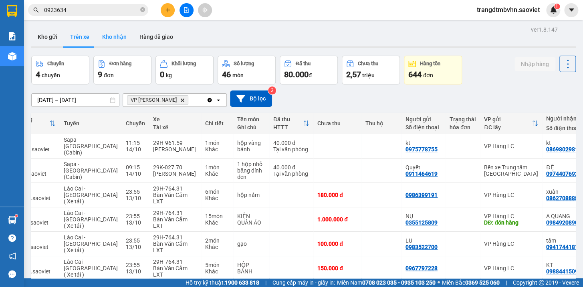
click at [120, 37] on button "Kho nhận" at bounding box center [114, 36] width 37 height 19
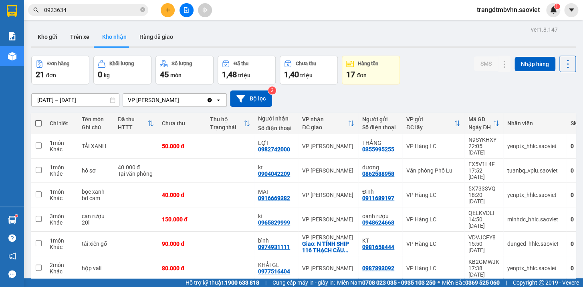
click at [38, 124] on span at bounding box center [38, 123] width 6 height 6
click at [38, 119] on input "checkbox" at bounding box center [38, 119] width 0 height 0
checkbox input "true"
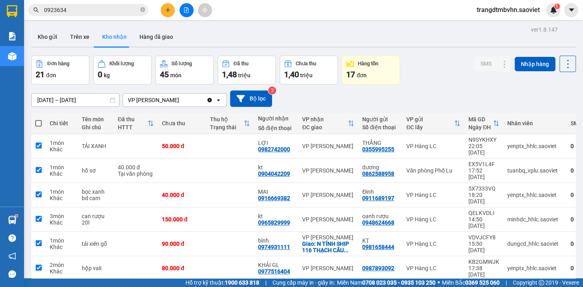
checkbox input "true"
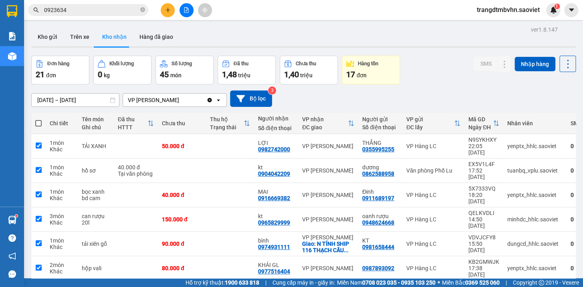
checkbox input "true"
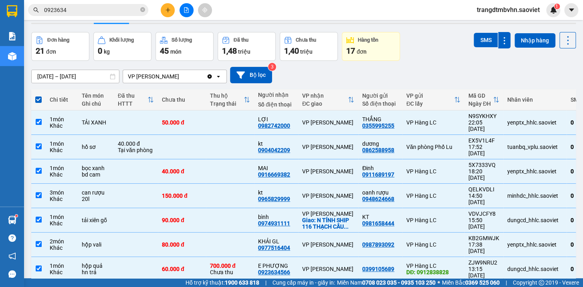
scroll to position [9, 0]
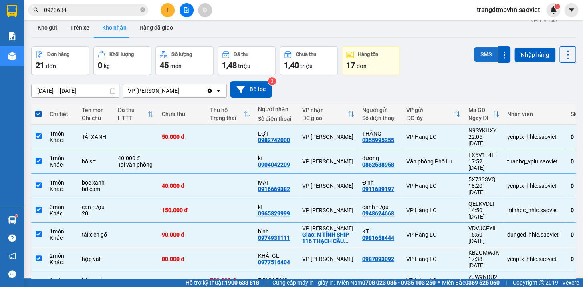
click at [481, 58] on button "SMS" at bounding box center [486, 54] width 24 height 14
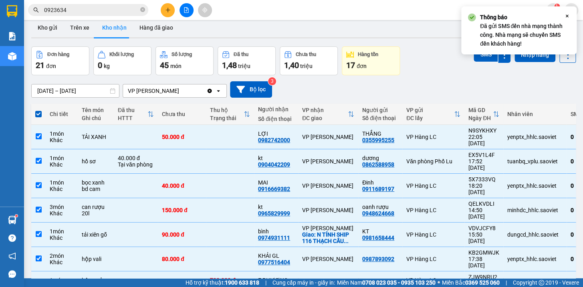
click at [35, 115] on span at bounding box center [38, 114] width 6 height 6
click at [38, 110] on input "checkbox" at bounding box center [38, 110] width 0 height 0
checkbox input "false"
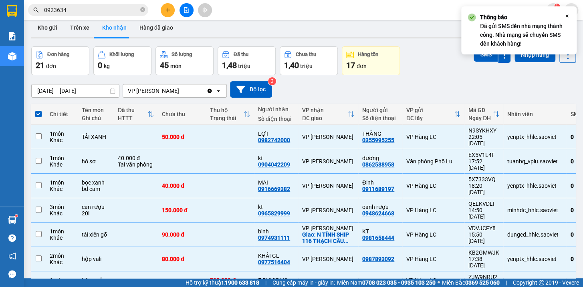
checkbox input "false"
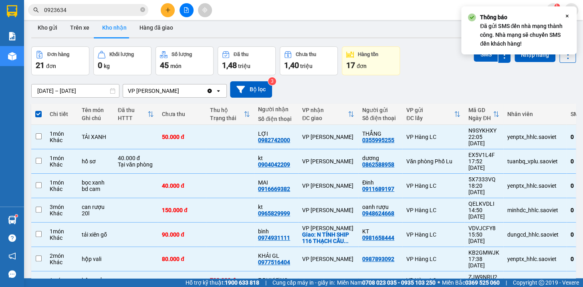
checkbox input "false"
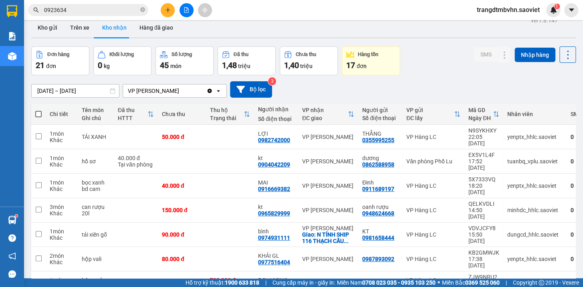
scroll to position [84, 0]
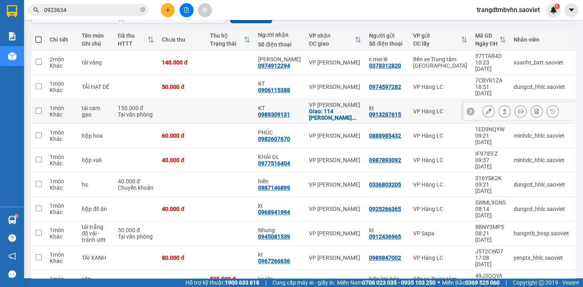
click at [229, 99] on td at bounding box center [230, 111] width 48 height 24
checkbox input "true"
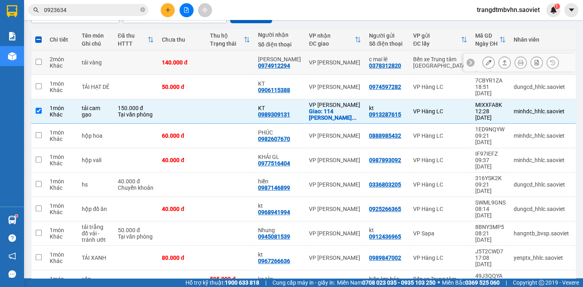
click at [223, 61] on td at bounding box center [230, 63] width 48 height 24
checkbox input "true"
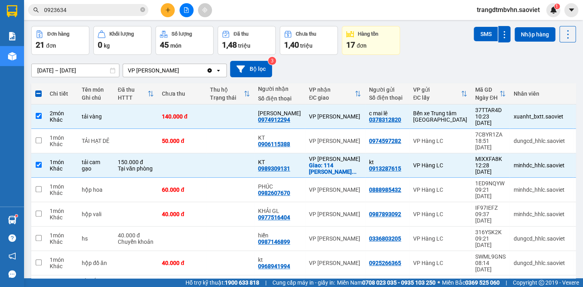
scroll to position [16, 0]
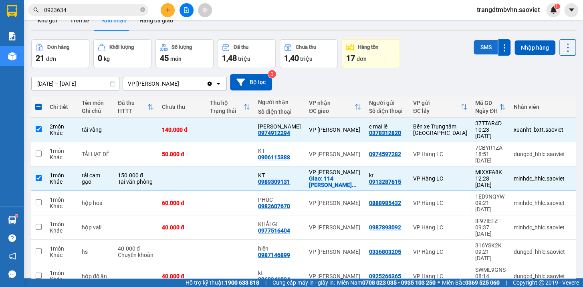
click at [486, 48] on button "SMS" at bounding box center [486, 47] width 24 height 14
click at [38, 108] on span at bounding box center [38, 107] width 6 height 6
click at [38, 103] on input "checkbox" at bounding box center [38, 103] width 0 height 0
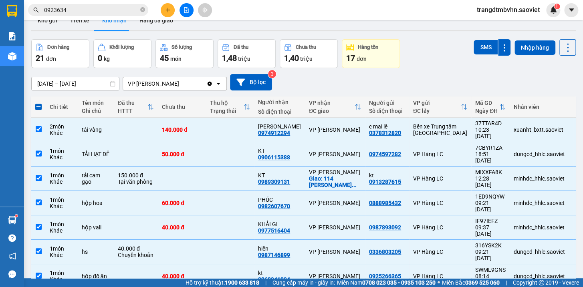
click at [38, 108] on span at bounding box center [38, 107] width 6 height 6
click at [38, 103] on input "checkbox" at bounding box center [38, 103] width 0 height 0
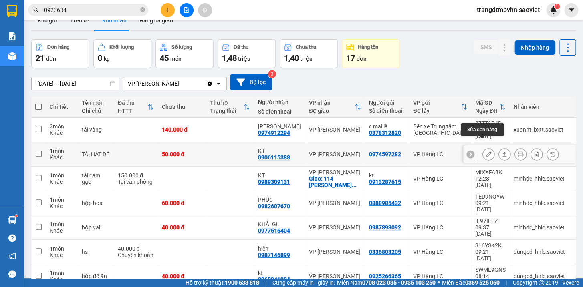
click at [486, 152] on icon at bounding box center [489, 155] width 6 height 6
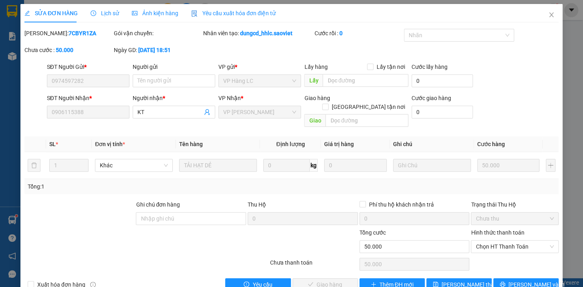
scroll to position [10, 0]
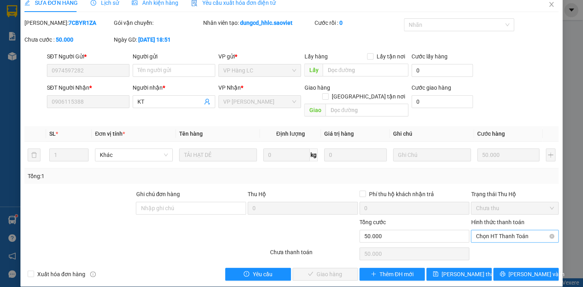
click at [486, 231] on span "Chọn HT Thanh Toán" at bounding box center [515, 237] width 78 height 12
click at [491, 245] on div "Tại văn phòng" at bounding box center [509, 243] width 77 height 9
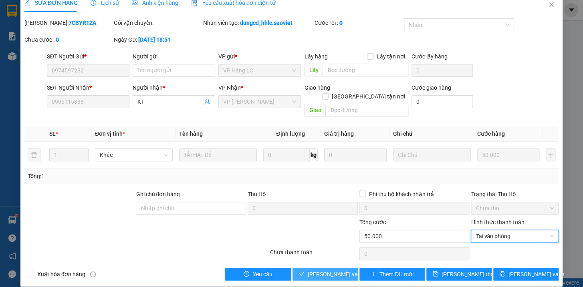
click at [317, 270] on span "[PERSON_NAME] và Giao hàng" at bounding box center [346, 274] width 77 height 9
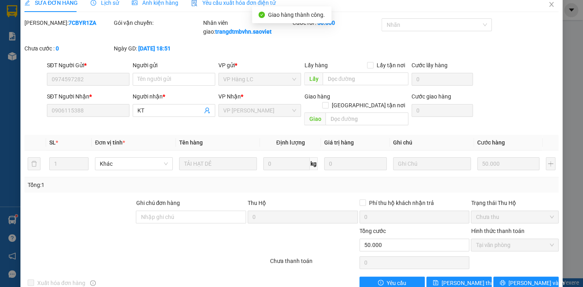
scroll to position [0, 0]
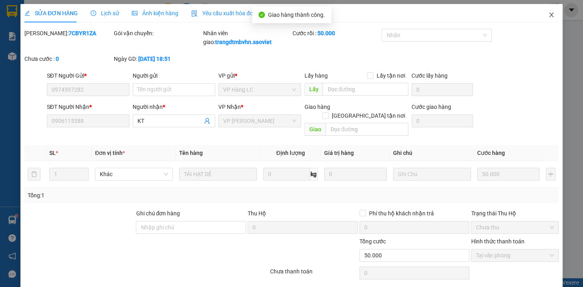
click at [549, 15] on icon "close" at bounding box center [552, 15] width 6 height 6
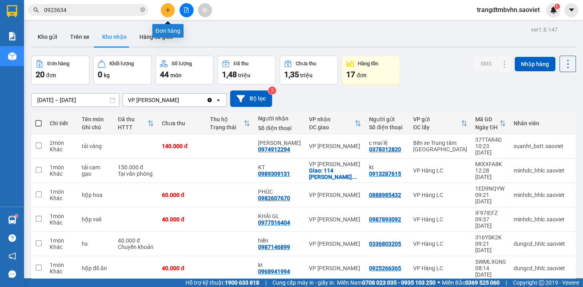
click at [168, 9] on icon "plus" at bounding box center [168, 10] width 0 height 4
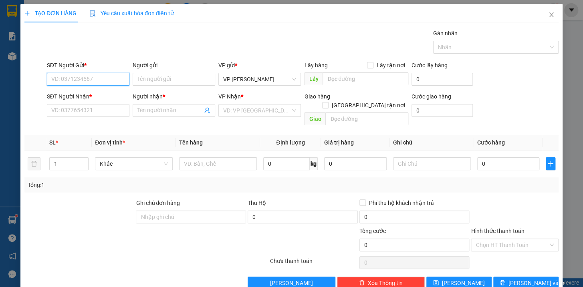
click at [123, 76] on input "SĐT Người Gửi *" at bounding box center [88, 79] width 83 height 13
click at [79, 94] on div "0916266199" at bounding box center [87, 95] width 72 height 9
click at [91, 108] on input "0967751490" at bounding box center [88, 110] width 83 height 13
click at [147, 112] on input "ha" at bounding box center [170, 110] width 65 height 9
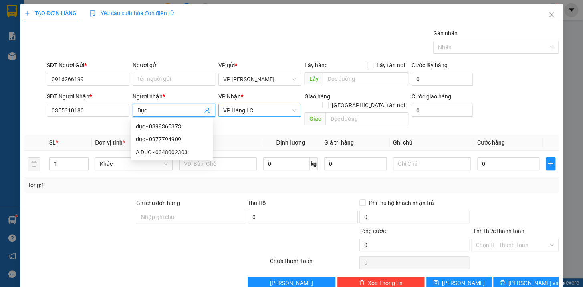
click at [241, 110] on span "VP Hàng LC" at bounding box center [259, 111] width 73 height 12
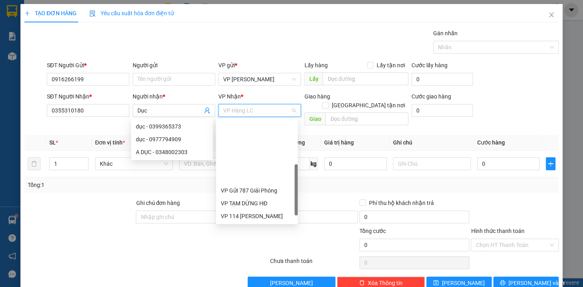
scroll to position [77, 0]
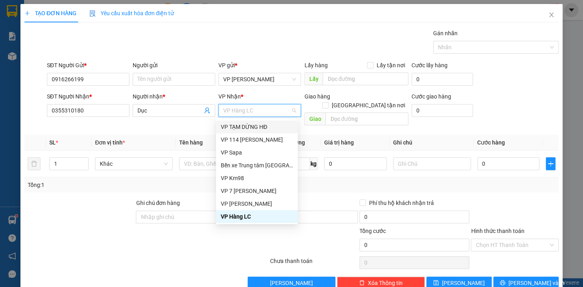
click at [265, 111] on span "VP Hàng LC" at bounding box center [259, 111] width 73 height 12
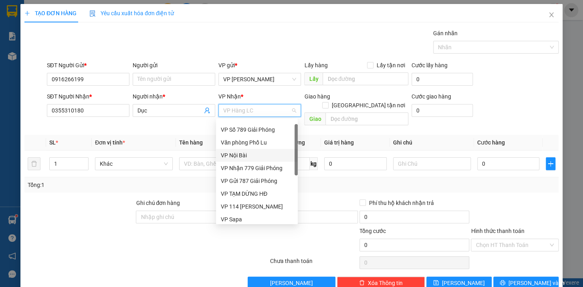
scroll to position [0, 0]
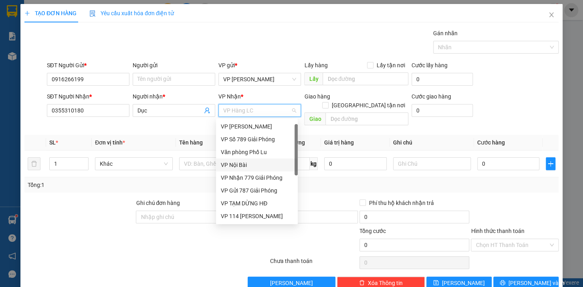
drag, startPoint x: 297, startPoint y: 161, endPoint x: 292, endPoint y: 158, distance: 6.1
click at [292, 158] on div "VP [PERSON_NAME] VP Số 789 Giải Phóng Văn phòng Phố Lu VP Nội Bài VP Nhận 779…" at bounding box center [257, 171] width 82 height 103
click at [257, 147] on div "Văn phòng Phố Lu" at bounding box center [257, 152] width 82 height 13
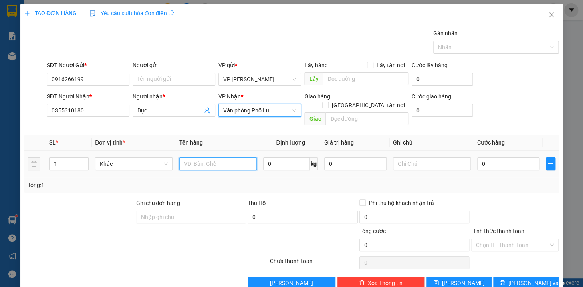
click at [210, 158] on input "text" at bounding box center [218, 164] width 78 height 13
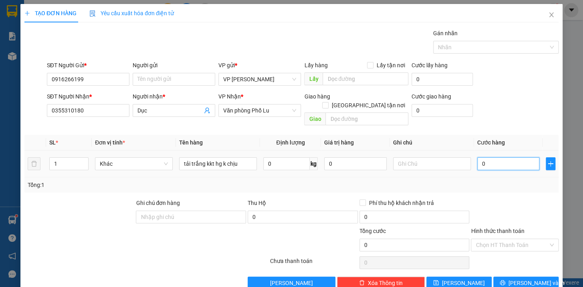
click at [482, 159] on input "0" at bounding box center [509, 164] width 63 height 13
click at [395, 158] on input "text" at bounding box center [432, 164] width 78 height 13
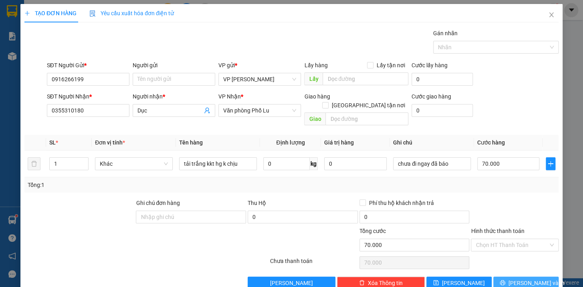
click at [530, 279] on span "[PERSON_NAME] và In" at bounding box center [537, 283] width 56 height 9
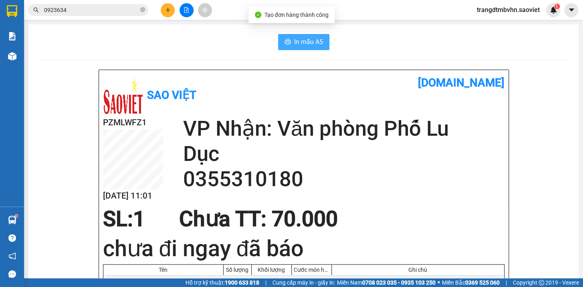
click at [318, 40] on span "In mẫu A5" at bounding box center [308, 42] width 29 height 10
click at [143, 10] on icon "close-circle" at bounding box center [142, 9] width 5 height 5
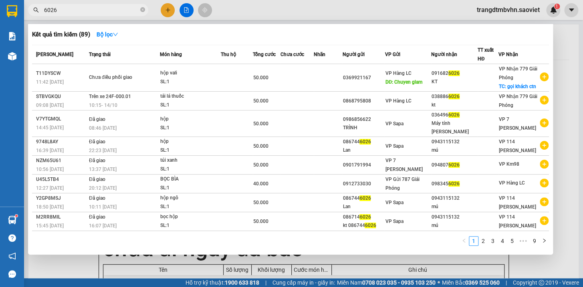
click at [557, 36] on div at bounding box center [291, 143] width 583 height 287
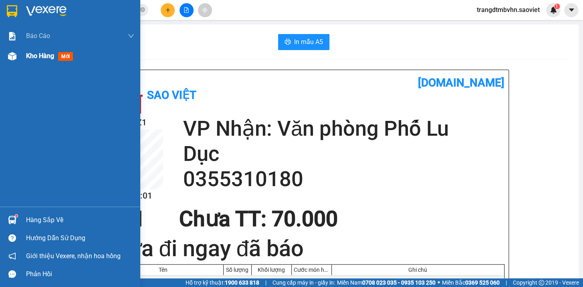
click at [30, 57] on span "Kho hàng" at bounding box center [40, 56] width 28 height 8
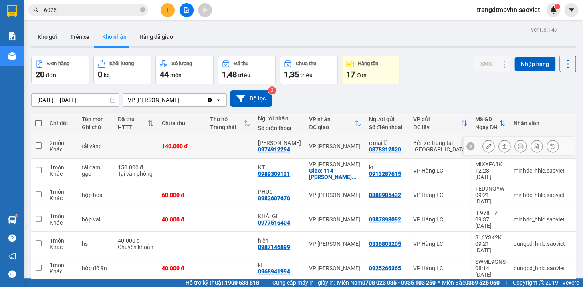
click at [486, 144] on icon at bounding box center [489, 147] width 6 height 6
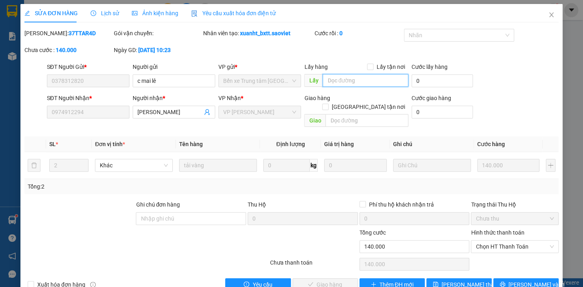
click at [367, 82] on input "text" at bounding box center [366, 80] width 86 height 13
click at [462, 281] on span "[PERSON_NAME] thay đổi" at bounding box center [474, 285] width 64 height 9
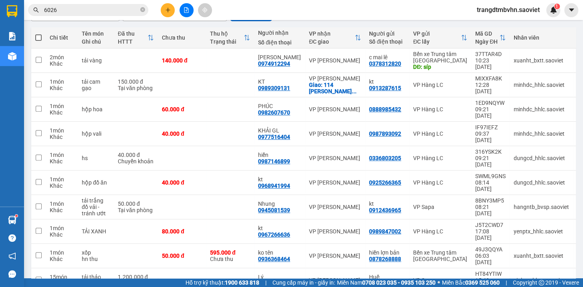
scroll to position [90, 0]
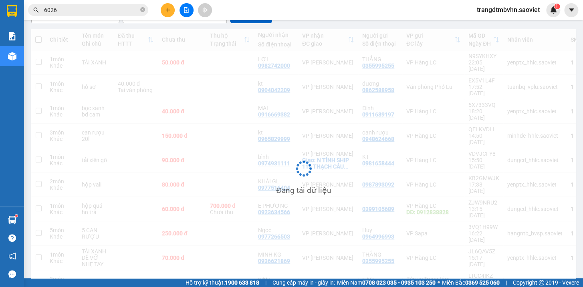
scroll to position [84, 0]
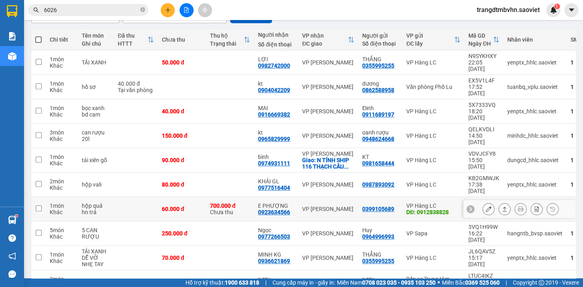
click at [486, 206] on icon at bounding box center [489, 209] width 6 height 6
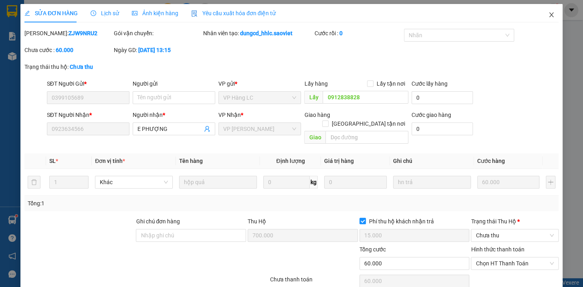
click at [549, 15] on icon "close" at bounding box center [552, 15] width 6 height 6
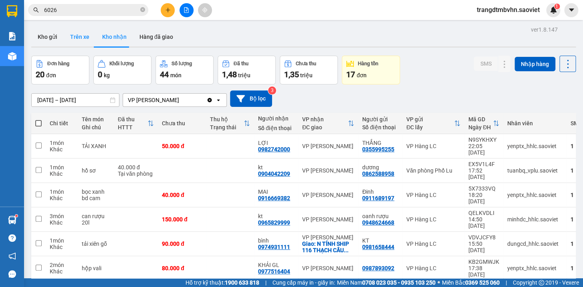
click at [80, 38] on button "Trên xe" at bounding box center [80, 36] width 32 height 19
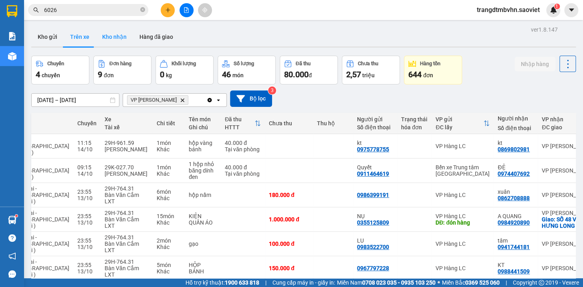
click at [111, 34] on button "Kho nhận" at bounding box center [114, 36] width 37 height 19
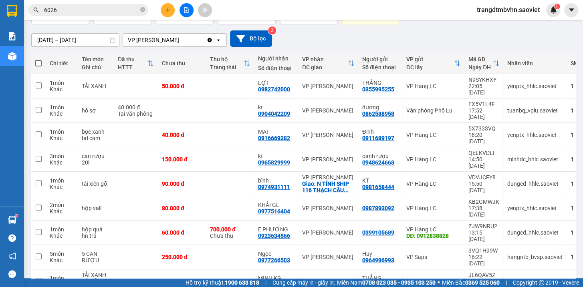
scroll to position [84, 0]
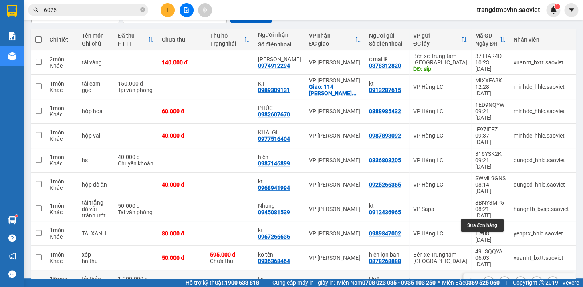
click at [486, 280] on icon at bounding box center [489, 283] width 6 height 6
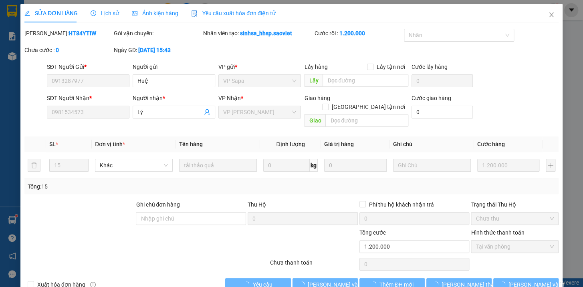
scroll to position [8, 0]
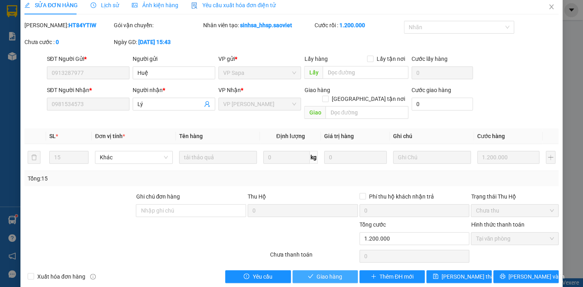
click at [341, 271] on button "Giao hàng" at bounding box center [325, 277] width 65 height 13
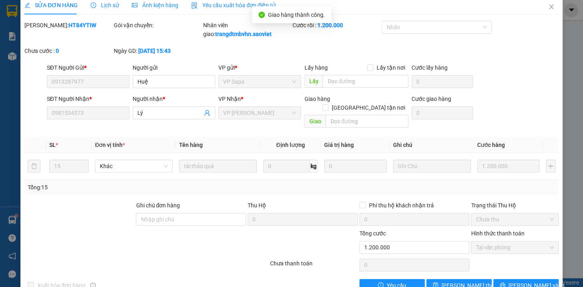
scroll to position [0, 0]
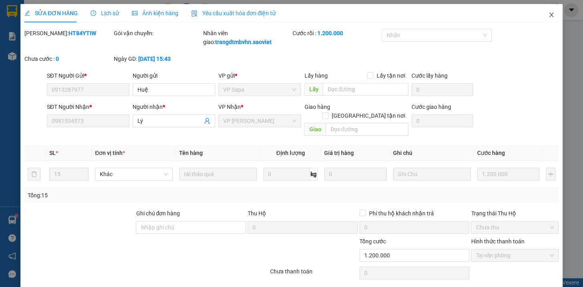
click at [549, 16] on icon "close" at bounding box center [552, 15] width 6 height 6
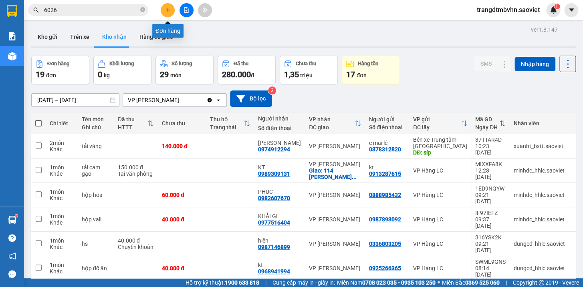
click at [164, 10] on button at bounding box center [168, 10] width 14 height 14
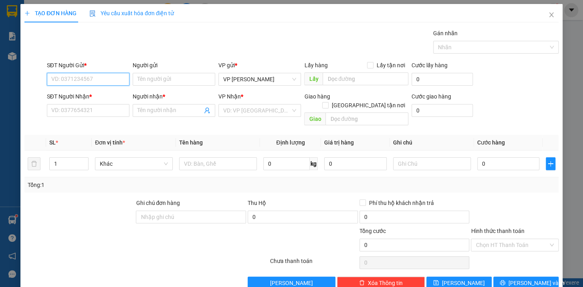
click at [66, 79] on input "SĐT Người Gửi *" at bounding box center [88, 79] width 83 height 13
click at [71, 96] on div "0982742000 - LỢI" at bounding box center [87, 95] width 72 height 9
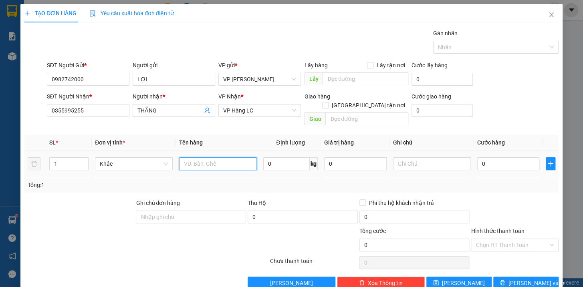
click at [198, 158] on input "text" at bounding box center [218, 164] width 78 height 13
click at [509, 158] on input "0" at bounding box center [509, 164] width 63 height 13
click at [487, 239] on input "Hình thức thanh toán" at bounding box center [512, 245] width 73 height 12
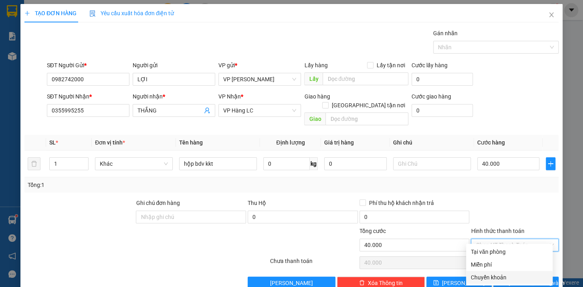
click at [496, 278] on div "Chuyển khoản" at bounding box center [509, 277] width 77 height 9
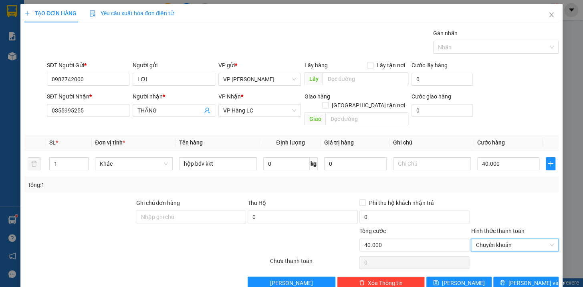
scroll to position [8, 0]
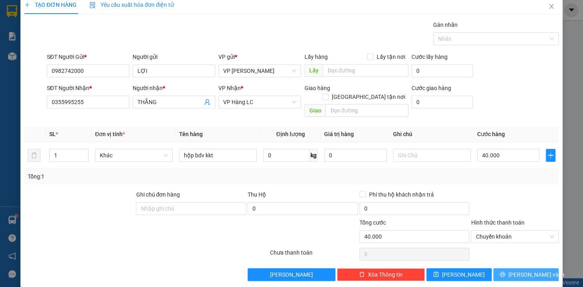
click at [537, 269] on button "[PERSON_NAME] và In" at bounding box center [526, 275] width 65 height 13
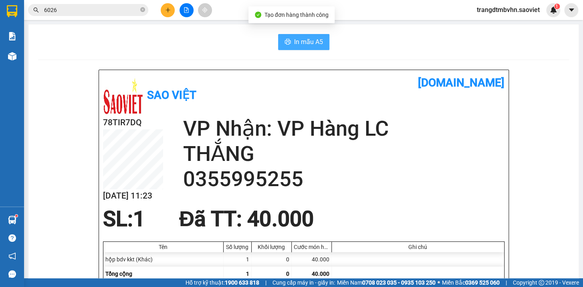
click at [304, 40] on span "In mẫu A5" at bounding box center [308, 42] width 29 height 10
click at [142, 8] on icon "close-circle" at bounding box center [142, 9] width 5 height 5
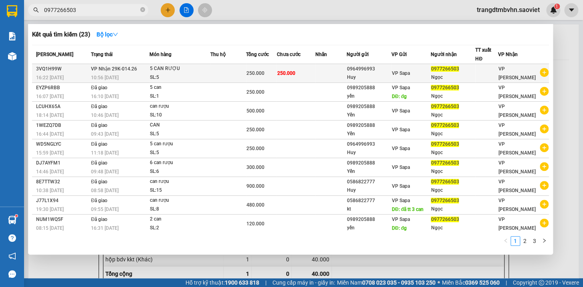
click at [458, 75] on div "Ngọc" at bounding box center [453, 77] width 44 height 8
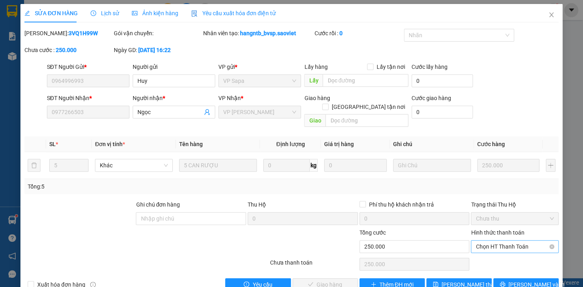
drag, startPoint x: 458, startPoint y: 74, endPoint x: 501, endPoint y: 238, distance: 169.5
click at [501, 241] on span "Chọn HT Thanh Toán" at bounding box center [515, 247] width 78 height 12
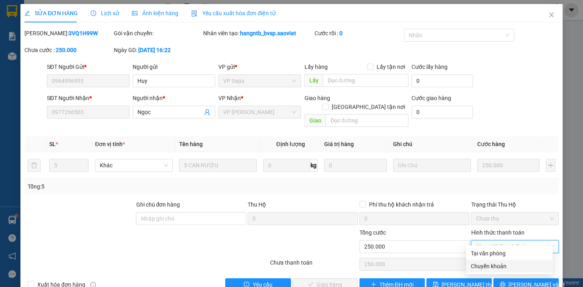
click at [490, 264] on div "Chuyển khoản" at bounding box center [509, 266] width 77 height 9
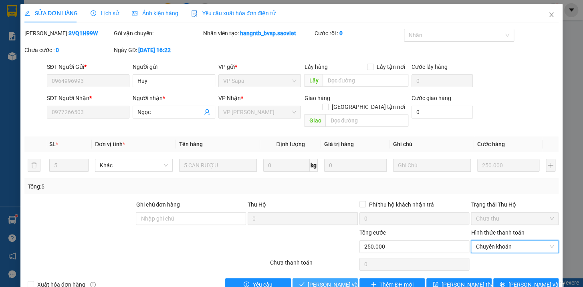
click at [335, 281] on span "[PERSON_NAME] và Giao hàng" at bounding box center [346, 285] width 77 height 9
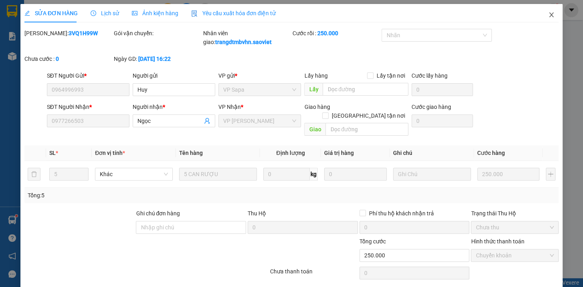
click at [549, 15] on icon "close" at bounding box center [552, 15] width 6 height 6
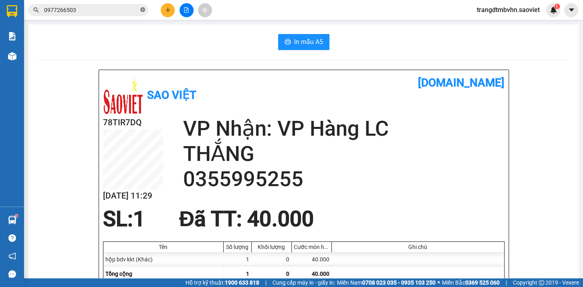
click at [143, 9] on icon "close-circle" at bounding box center [142, 9] width 5 height 5
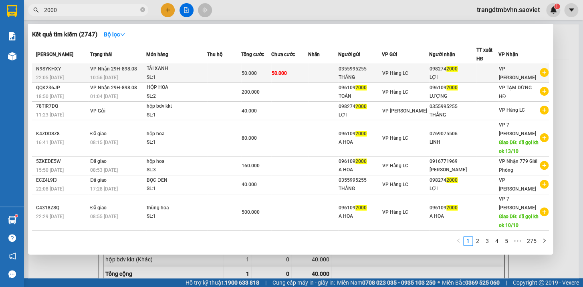
click at [433, 76] on div "LỢI" at bounding box center [453, 77] width 47 height 8
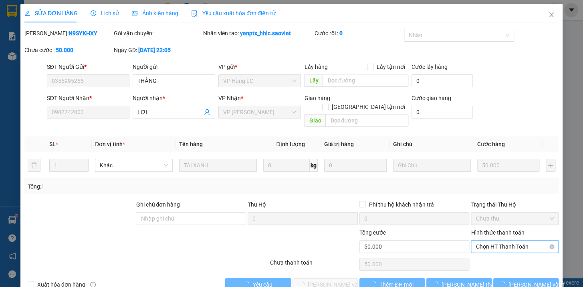
scroll to position [6, 0]
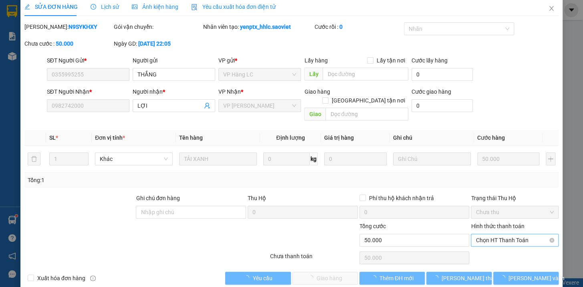
click at [516, 235] on span "Chọn HT Thanh Toán" at bounding box center [515, 241] width 78 height 12
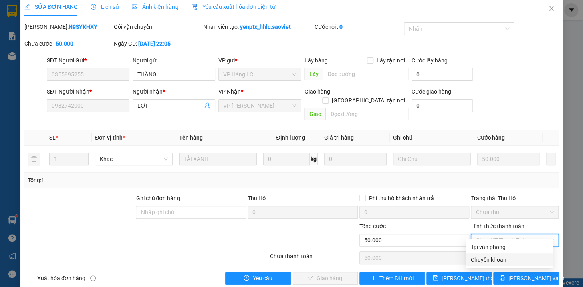
click at [495, 260] on div "Chuyển khoản" at bounding box center [509, 260] width 77 height 9
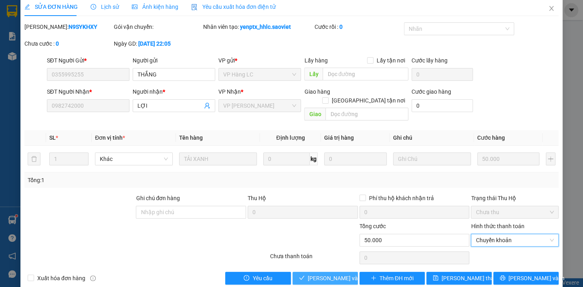
click at [323, 274] on span "[PERSON_NAME] và Giao hàng" at bounding box center [346, 278] width 77 height 9
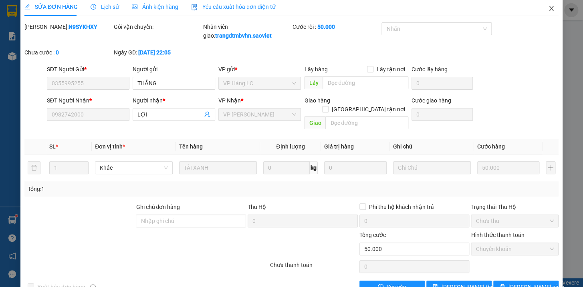
click at [549, 8] on icon "close" at bounding box center [551, 8] width 4 height 5
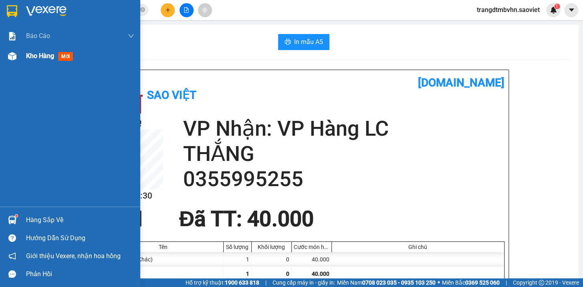
click at [42, 56] on span "Kho hàng" at bounding box center [40, 56] width 28 height 8
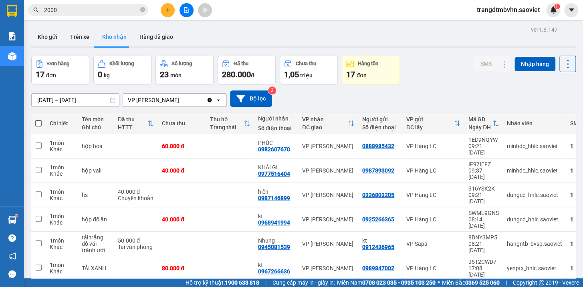
scroll to position [35, 0]
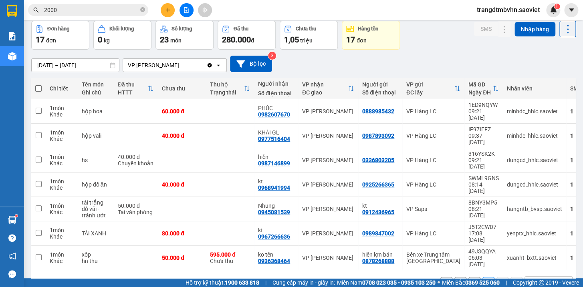
click at [469, 277] on button "1" at bounding box center [475, 283] width 12 height 12
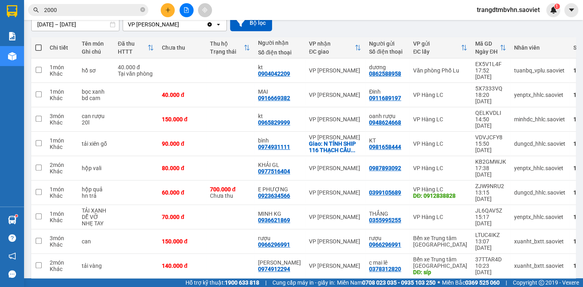
scroll to position [97, 0]
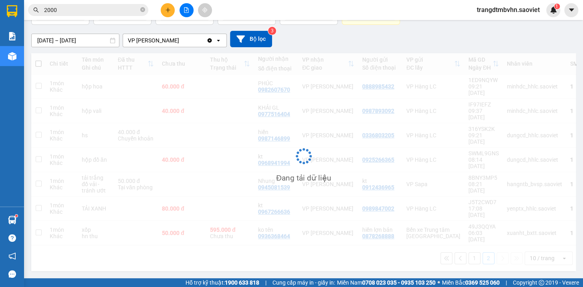
scroll to position [36, 0]
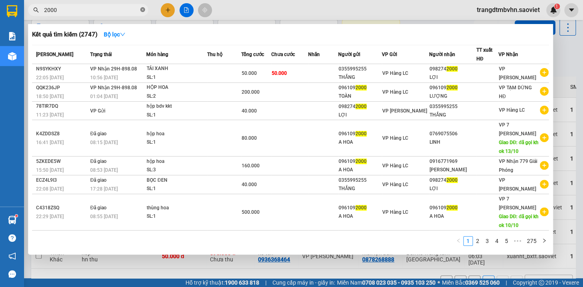
click at [143, 9] on icon "close-circle" at bounding box center [142, 9] width 5 height 5
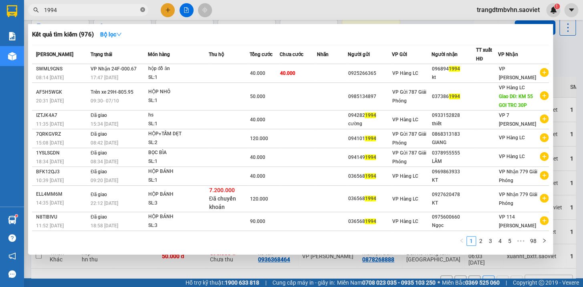
click at [142, 10] on icon "close-circle" at bounding box center [142, 9] width 5 height 5
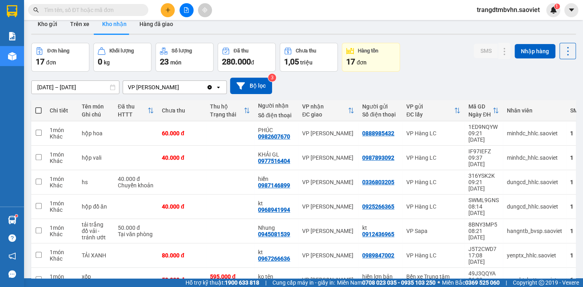
scroll to position [0, 0]
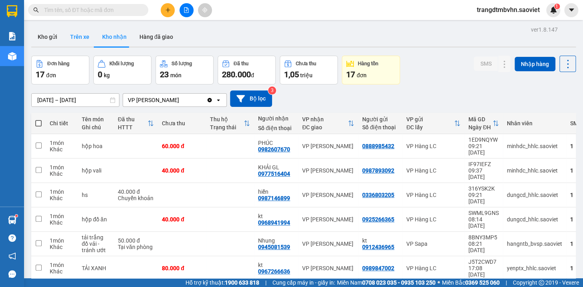
click at [78, 34] on button "Trên xe" at bounding box center [80, 36] width 32 height 19
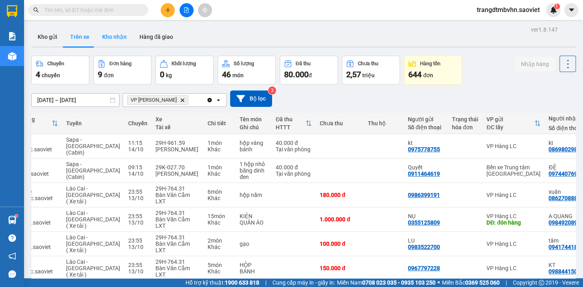
click at [123, 36] on button "Kho nhận" at bounding box center [114, 36] width 37 height 19
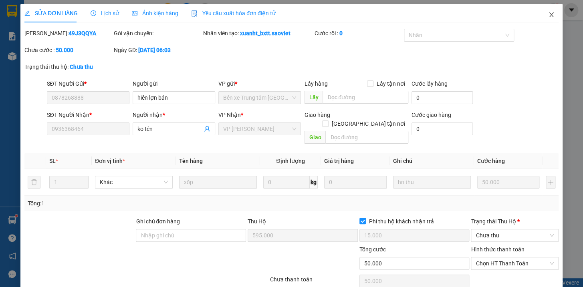
click at [549, 13] on icon "close" at bounding box center [552, 15] width 6 height 6
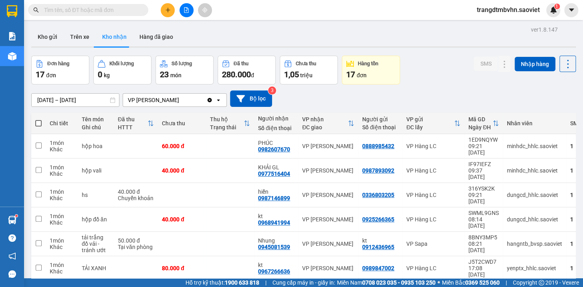
scroll to position [36, 0]
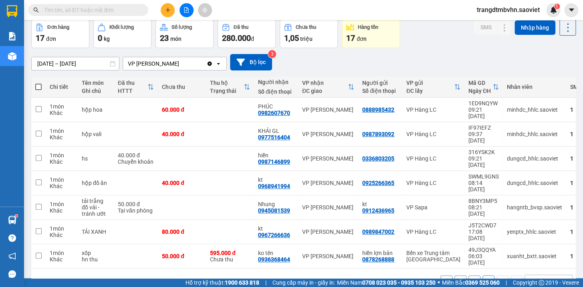
click at [469, 276] on button "1" at bounding box center [475, 282] width 12 height 12
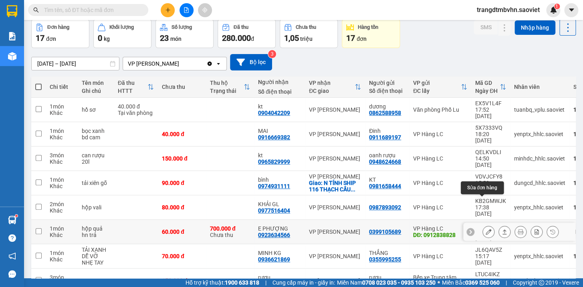
click at [486, 229] on icon at bounding box center [489, 232] width 6 height 6
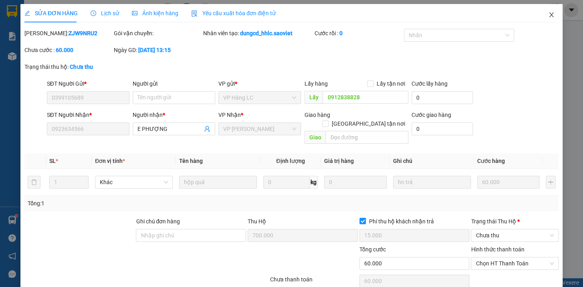
click at [549, 14] on icon "close" at bounding box center [552, 15] width 6 height 6
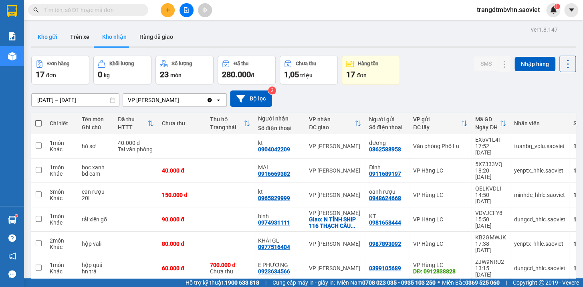
click at [48, 36] on button "Kho gửi" at bounding box center [47, 36] width 32 height 19
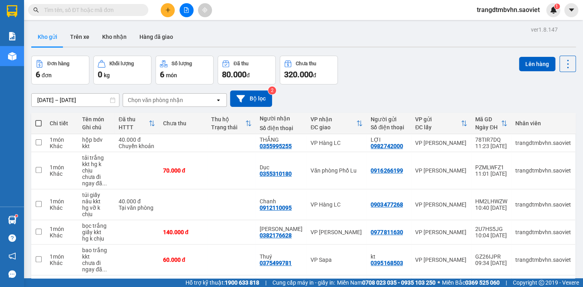
scroll to position [47, 0]
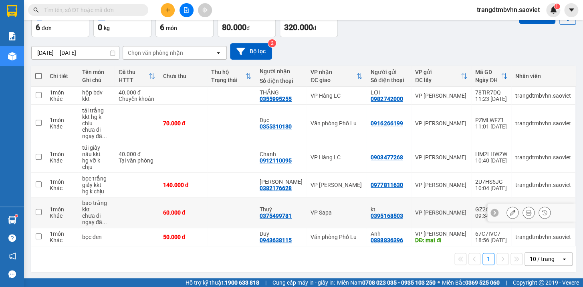
click at [245, 214] on td at bounding box center [231, 213] width 49 height 31
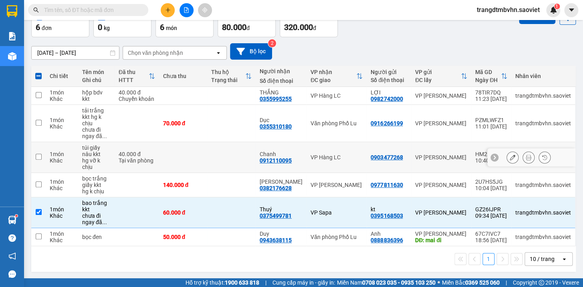
click at [202, 159] on td at bounding box center [183, 157] width 49 height 31
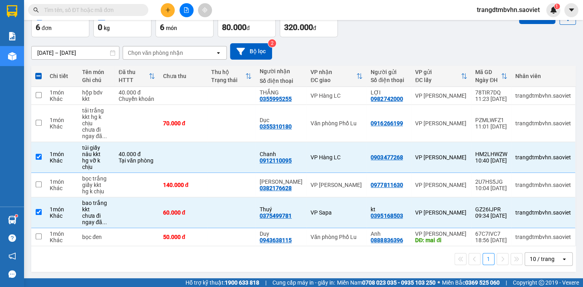
scroll to position [0, 0]
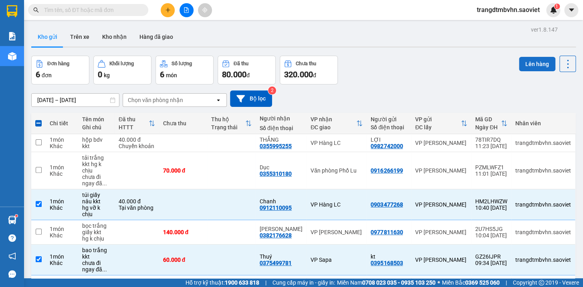
click at [540, 63] on button "Lên hàng" at bounding box center [537, 64] width 36 height 14
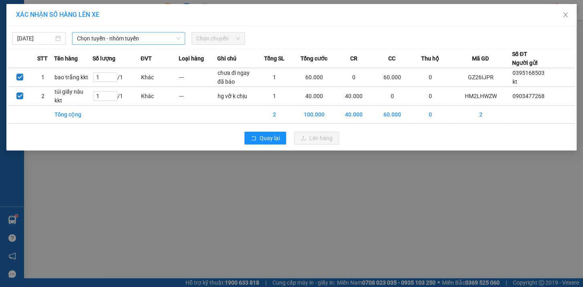
click at [168, 38] on span "Chọn tuyến - nhóm tuyến" at bounding box center [128, 38] width 103 height 12
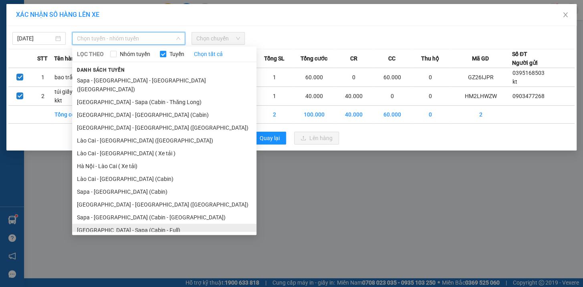
click at [129, 225] on li "[GEOGRAPHIC_DATA] - Sapa (Cabin - Full)" at bounding box center [164, 230] width 184 height 13
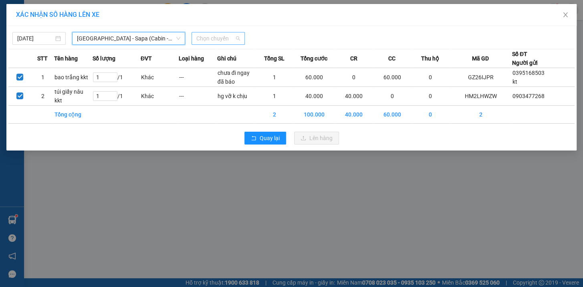
click at [220, 40] on span "Chọn chuyến" at bounding box center [218, 38] width 44 height 12
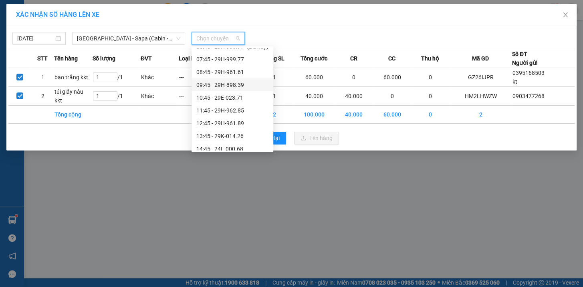
scroll to position [26, 0]
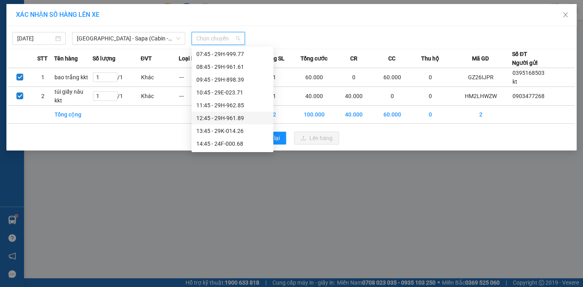
click at [245, 117] on div "12:45 - 29H-961.89" at bounding box center [232, 118] width 72 height 9
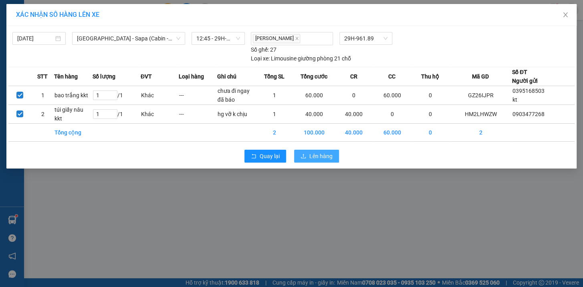
click at [321, 155] on span "Lên hàng" at bounding box center [321, 156] width 23 height 9
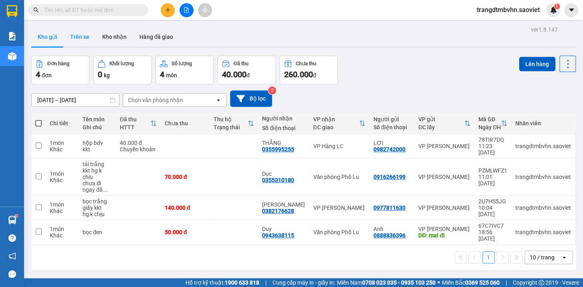
click at [83, 35] on button "Trên xe" at bounding box center [80, 36] width 32 height 19
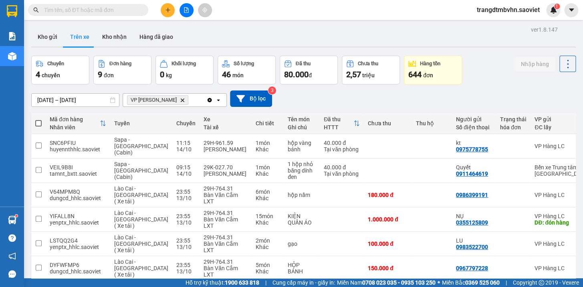
scroll to position [79, 0]
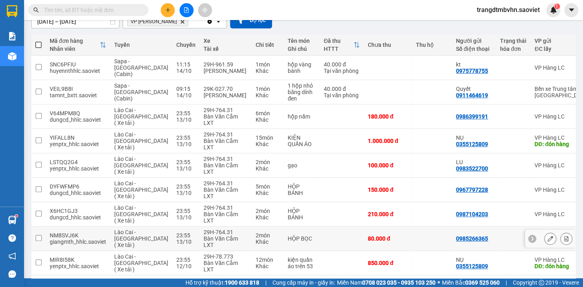
drag, startPoint x: 313, startPoint y: 212, endPoint x: 313, endPoint y: 204, distance: 7.6
click at [320, 227] on td at bounding box center [342, 239] width 44 height 24
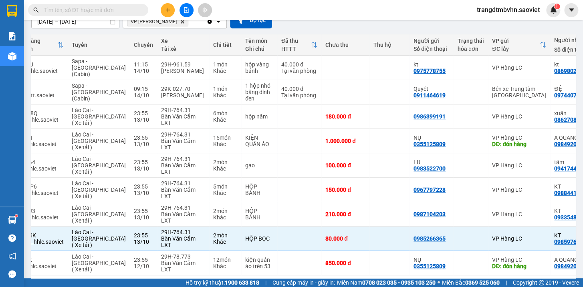
scroll to position [0, 49]
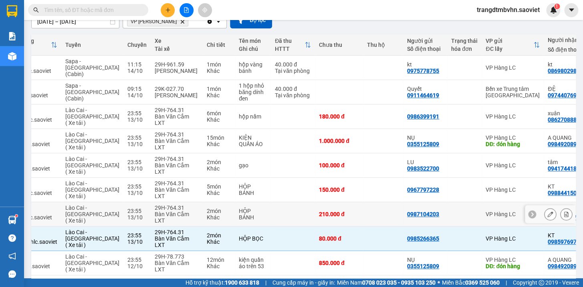
click at [363, 202] on td at bounding box center [383, 214] width 40 height 24
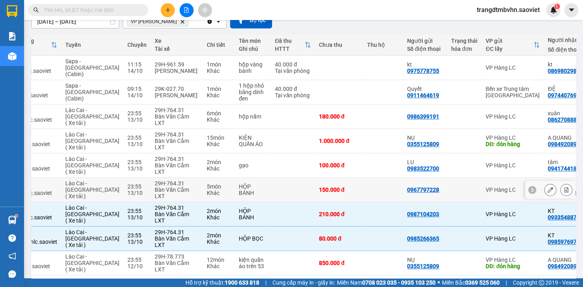
click at [363, 178] on td at bounding box center [383, 190] width 40 height 24
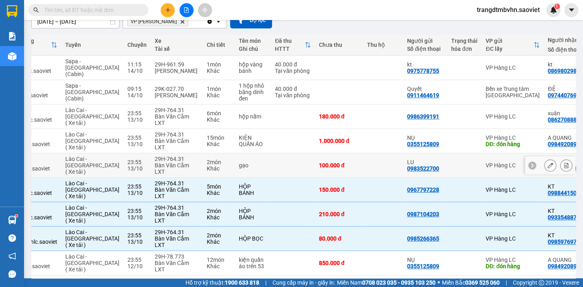
click at [363, 156] on td at bounding box center [383, 166] width 40 height 24
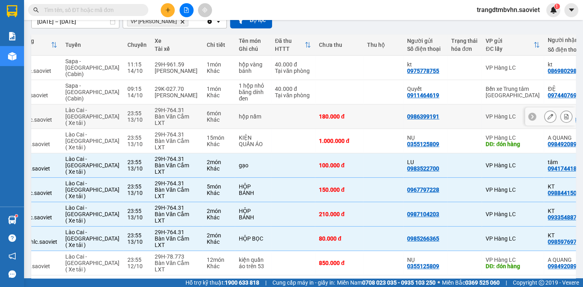
click at [363, 113] on td at bounding box center [383, 117] width 40 height 24
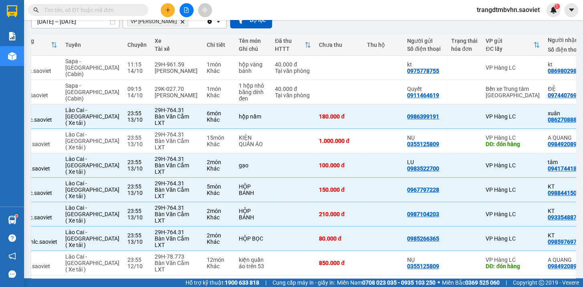
scroll to position [0, 0]
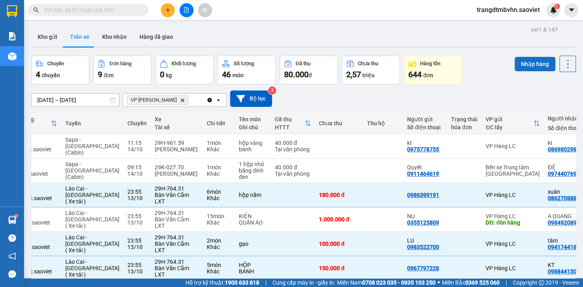
click at [528, 62] on button "Nhập hàng" at bounding box center [535, 64] width 41 height 14
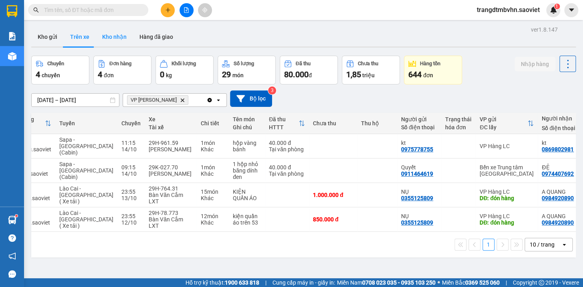
click at [109, 36] on button "Kho nhận" at bounding box center [114, 36] width 37 height 19
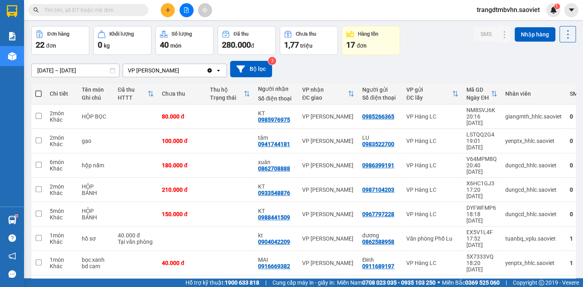
scroll to position [33, 0]
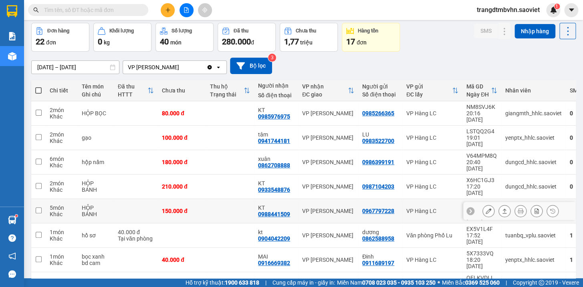
click at [209, 199] on td at bounding box center [230, 211] width 48 height 24
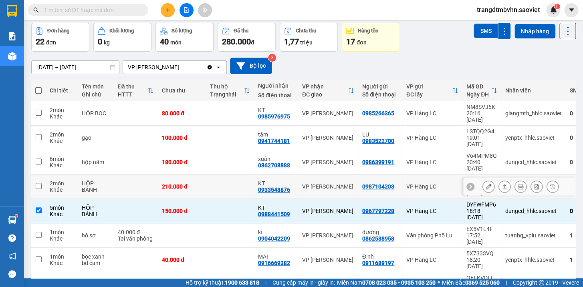
click at [211, 175] on td at bounding box center [230, 187] width 48 height 24
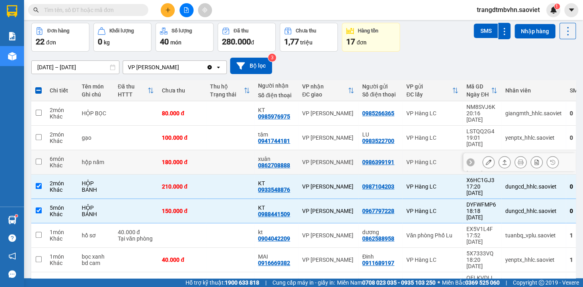
click at [212, 150] on td at bounding box center [230, 162] width 48 height 24
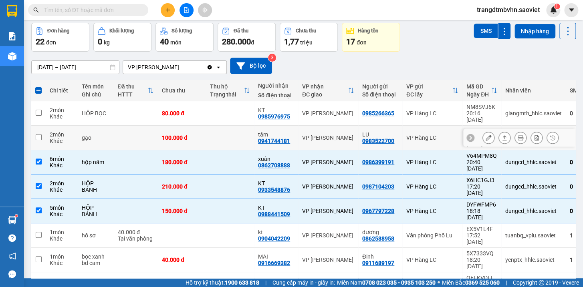
click at [216, 128] on td at bounding box center [230, 138] width 48 height 24
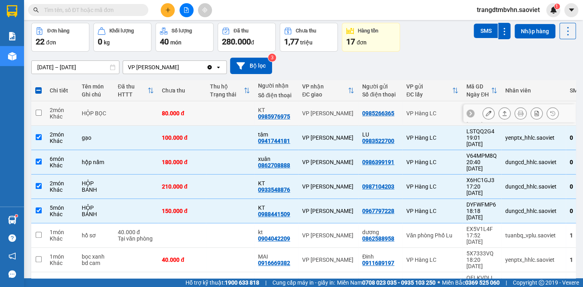
click at [220, 109] on td at bounding box center [230, 113] width 48 height 24
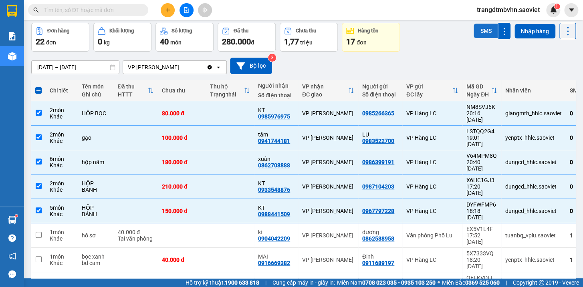
click at [481, 29] on button "SMS" at bounding box center [486, 31] width 24 height 14
click at [39, 91] on span at bounding box center [38, 90] width 6 height 6
click at [38, 87] on input "checkbox" at bounding box center [38, 87] width 0 height 0
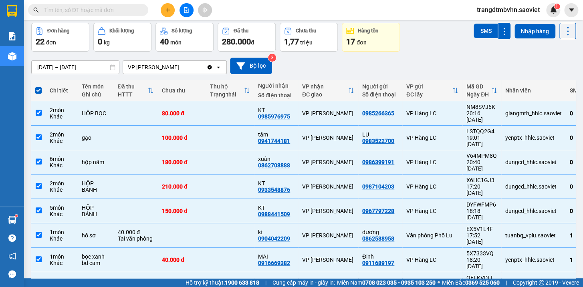
click at [39, 91] on span at bounding box center [38, 90] width 6 height 6
click at [38, 87] on input "checkbox" at bounding box center [38, 87] width 0 height 0
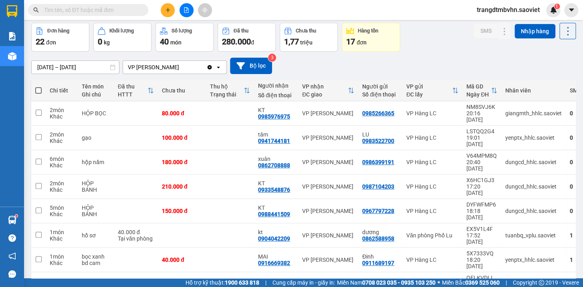
click at [116, 9] on input "text" at bounding box center [91, 10] width 95 height 9
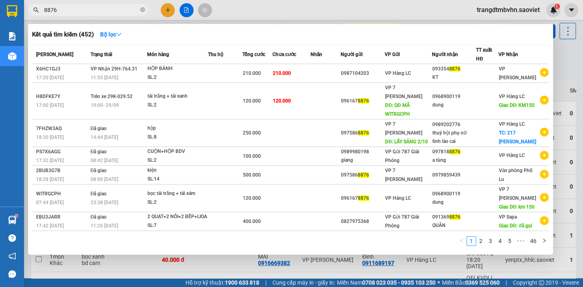
click at [559, 64] on div at bounding box center [291, 143] width 583 height 287
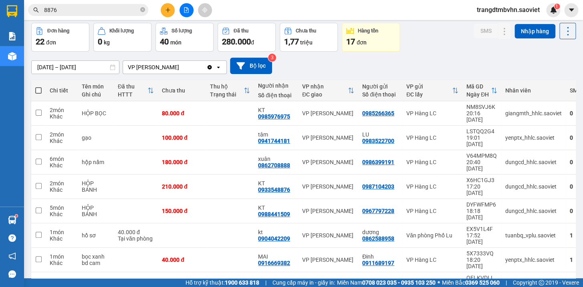
scroll to position [77, 0]
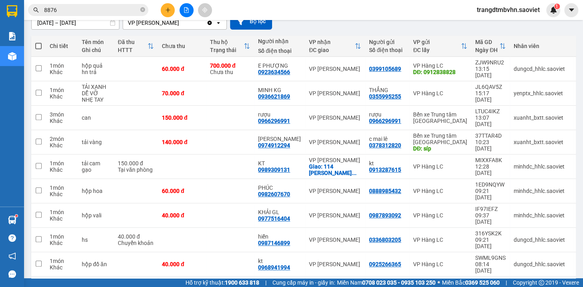
scroll to position [97, 0]
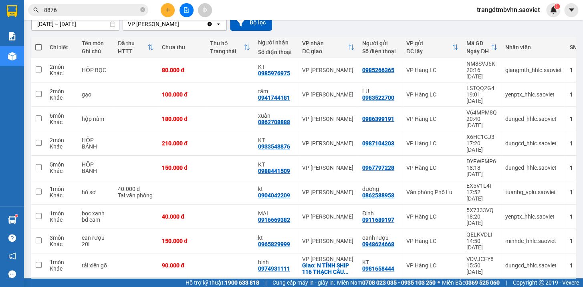
scroll to position [77, 0]
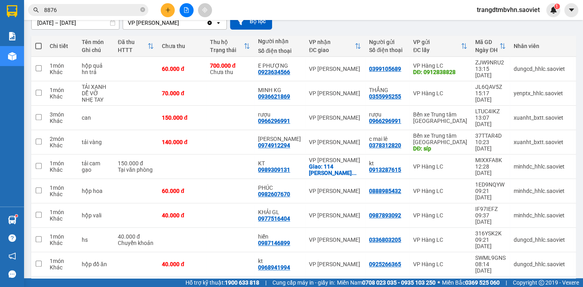
scroll to position [97, 0]
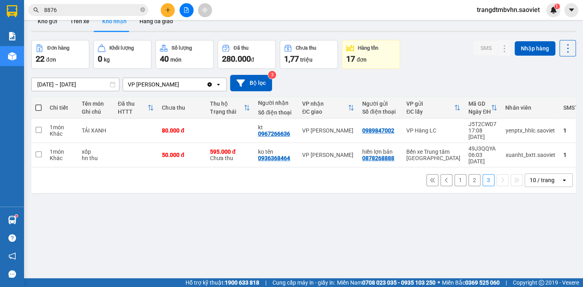
scroll to position [0, 0]
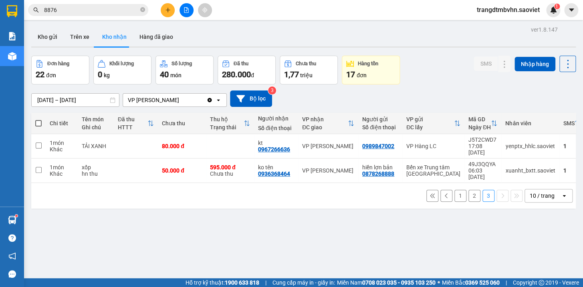
click at [142, 8] on icon "close-circle" at bounding box center [142, 9] width 5 height 5
click at [138, 9] on input "text" at bounding box center [91, 10] width 95 height 9
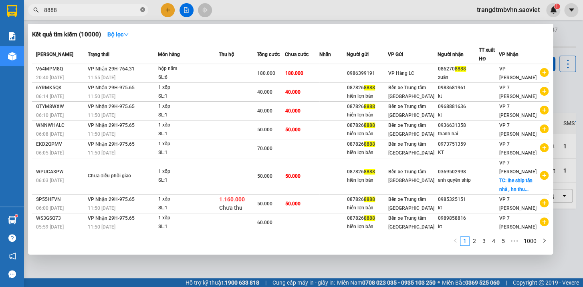
click at [142, 6] on span at bounding box center [142, 10] width 5 height 8
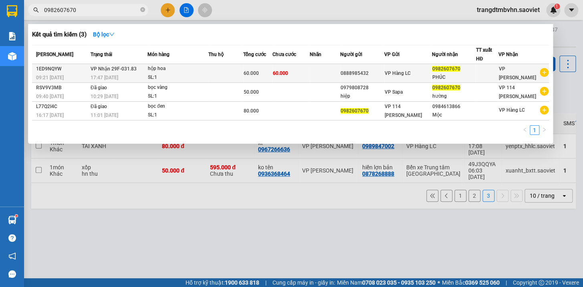
click at [438, 75] on div "PHÚC" at bounding box center [453, 77] width 43 height 8
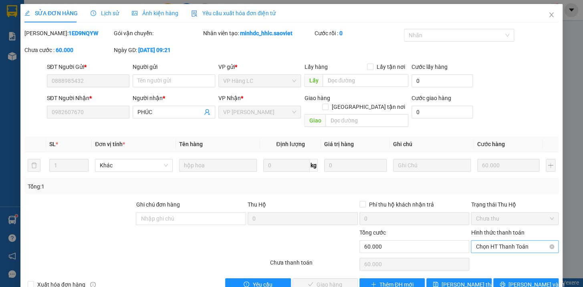
click at [514, 241] on span "Chọn HT Thanh Toán" at bounding box center [515, 247] width 78 height 12
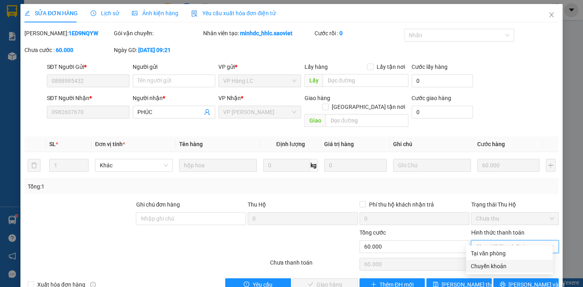
click at [489, 266] on div "Chuyển khoản" at bounding box center [509, 266] width 77 height 9
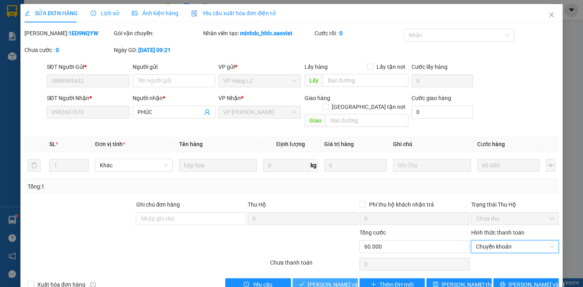
click at [333, 281] on span "[PERSON_NAME] và Giao hàng" at bounding box center [346, 285] width 77 height 9
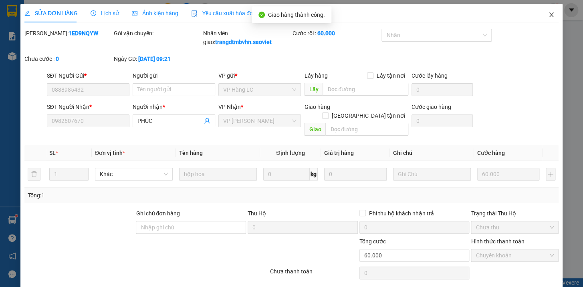
click at [549, 16] on icon "close" at bounding box center [552, 15] width 6 height 6
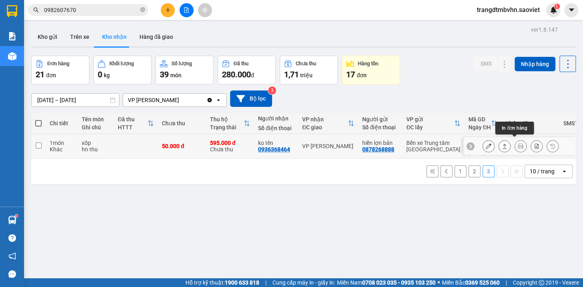
click at [518, 145] on icon at bounding box center [521, 147] width 6 height 6
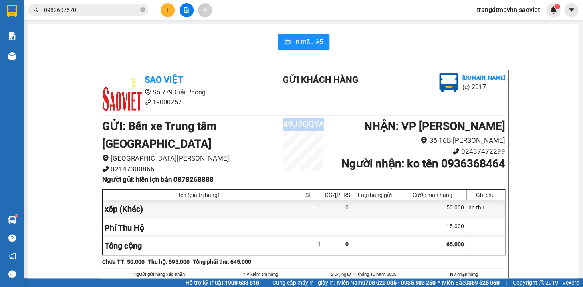
drag, startPoint x: 322, startPoint y: 123, endPoint x: 279, endPoint y: 125, distance: 43.0
click at [279, 125] on h2 "49J3QQYA" at bounding box center [303, 124] width 67 height 13
copy h2 "49J3QQYA"
click at [305, 40] on span "In mẫu A5" at bounding box center [308, 42] width 29 height 10
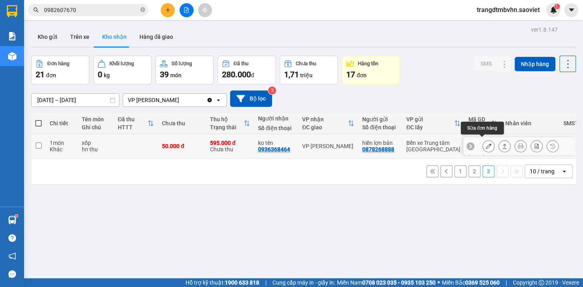
click at [486, 144] on icon at bounding box center [489, 147] width 6 height 6
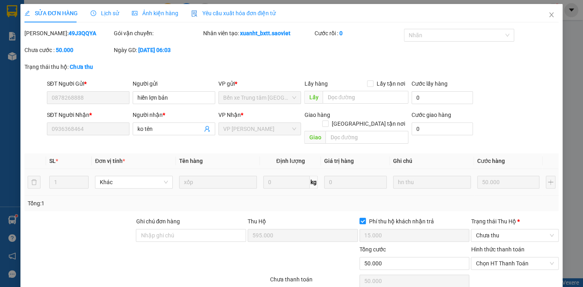
scroll to position [27, 0]
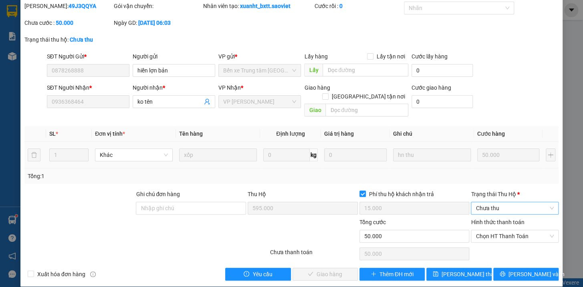
click at [498, 202] on span "Chưa thu" at bounding box center [515, 208] width 78 height 12
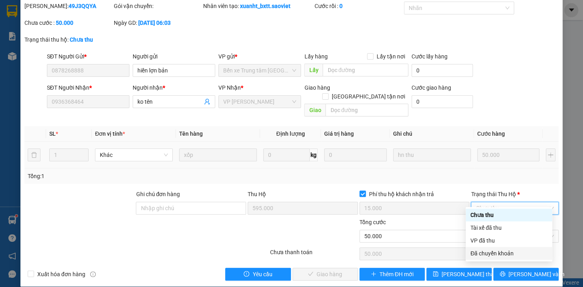
click at [491, 253] on div "Đã chuyển khoản" at bounding box center [509, 253] width 77 height 9
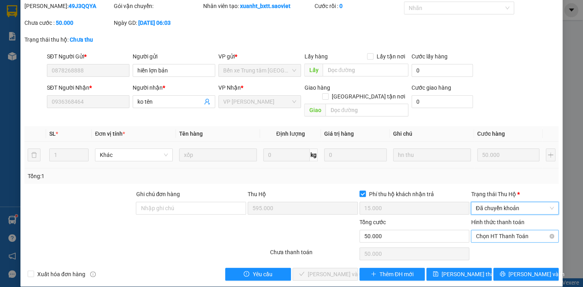
click at [500, 231] on span "Chọn HT Thanh Toán" at bounding box center [515, 237] width 78 height 12
click at [504, 202] on span "Đã chuyển khoản" at bounding box center [515, 208] width 78 height 12
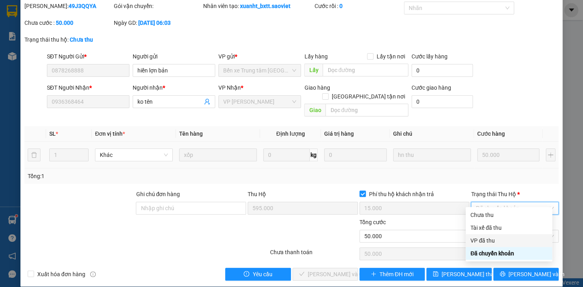
click at [487, 243] on div "VP đã thu" at bounding box center [509, 241] width 77 height 9
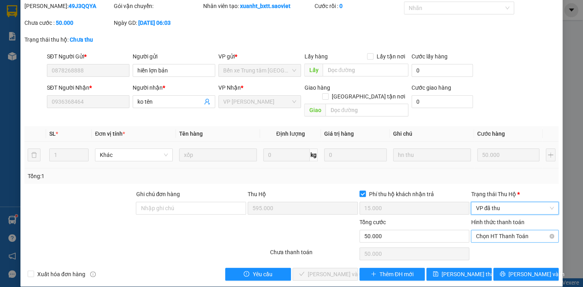
click at [494, 231] on span "Chọn HT Thanh Toán" at bounding box center [515, 237] width 78 height 12
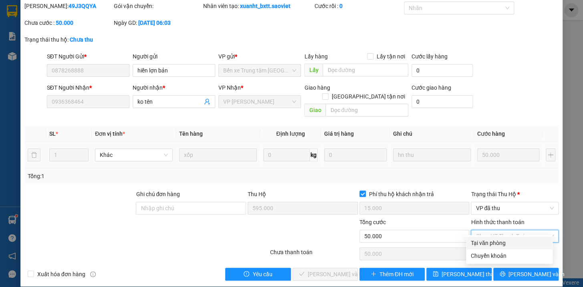
click at [500, 243] on div "Tại văn phòng" at bounding box center [509, 243] width 77 height 9
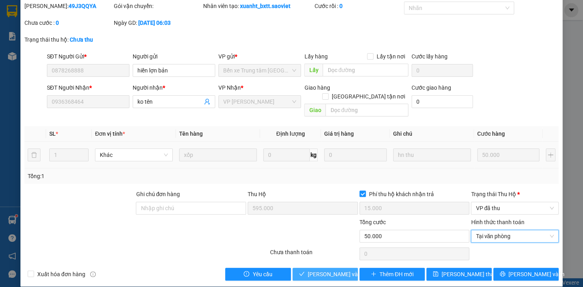
click at [333, 270] on span "[PERSON_NAME] và Giao hàng" at bounding box center [346, 274] width 77 height 9
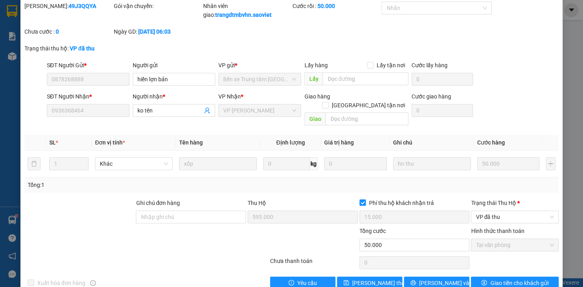
scroll to position [0, 0]
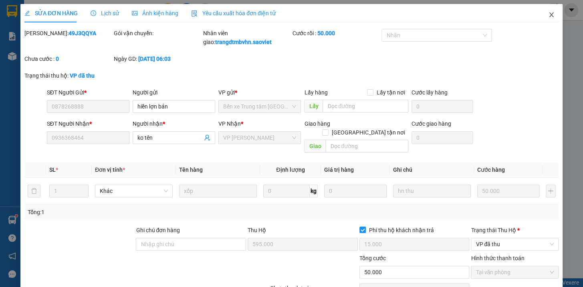
click at [549, 15] on icon "close" at bounding box center [552, 15] width 6 height 6
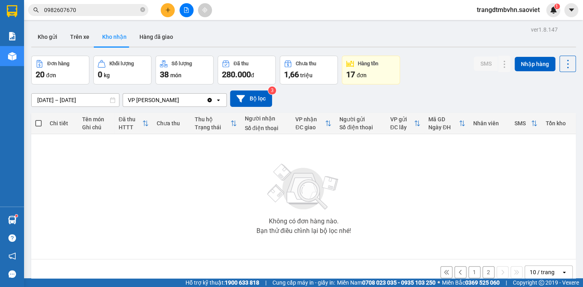
scroll to position [36, 0]
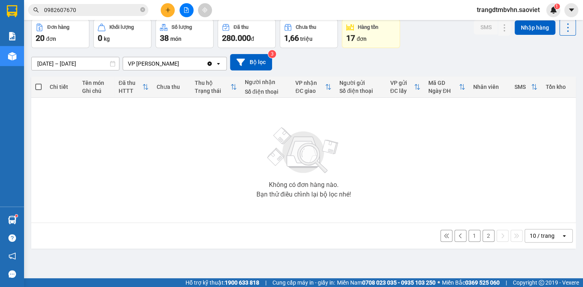
click at [483, 238] on button "2" at bounding box center [489, 236] width 12 height 12
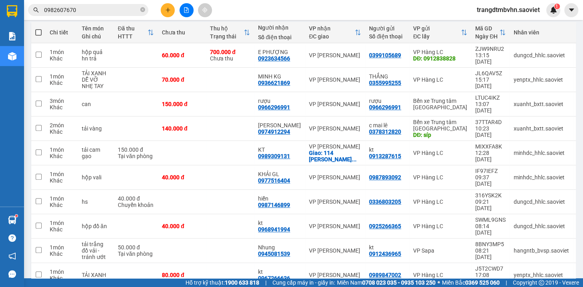
scroll to position [97, 0]
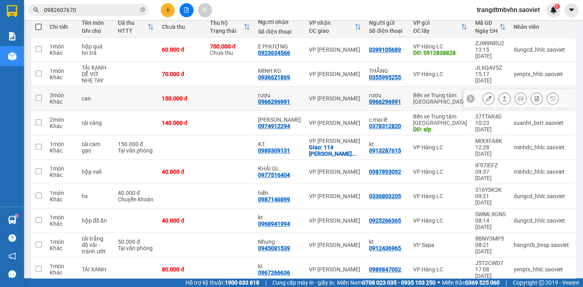
click at [486, 96] on icon at bounding box center [489, 99] width 6 height 6
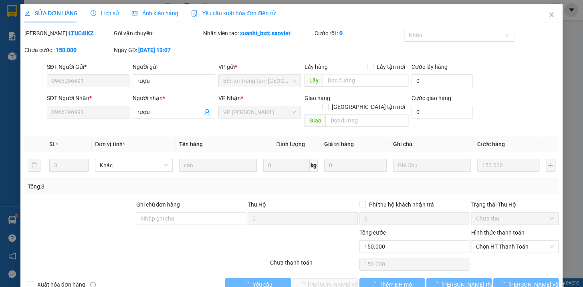
type input "0966296991"
type input "rượu"
type input "0966296991"
type input "rượu"
type input "0"
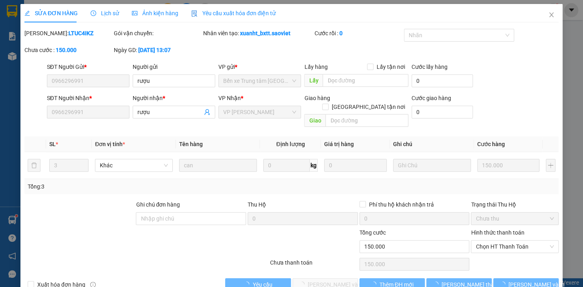
type input "150.000"
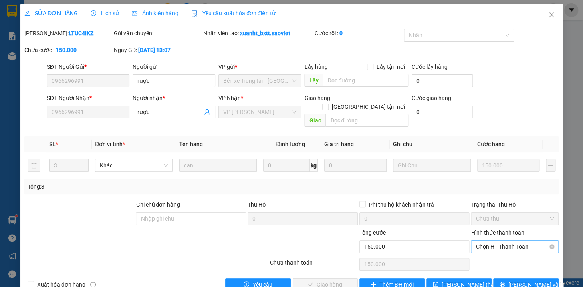
click at [506, 241] on span "Chọn HT Thanh Toán" at bounding box center [515, 247] width 78 height 12
click at [496, 254] on div "Tại văn phòng" at bounding box center [509, 253] width 77 height 9
type input "0"
click at [341, 281] on span "[PERSON_NAME] và Giao hàng" at bounding box center [346, 285] width 77 height 9
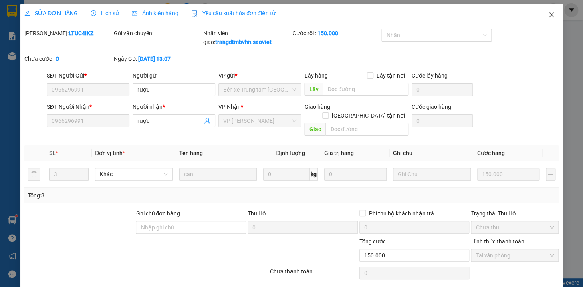
click at [549, 16] on icon "close" at bounding box center [551, 14] width 4 height 5
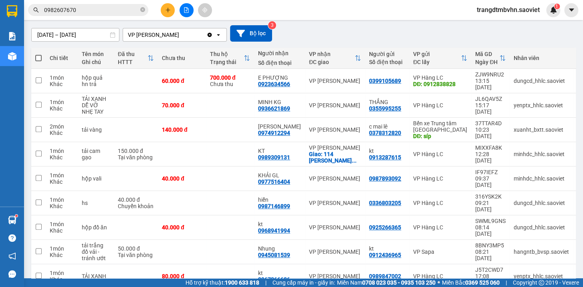
scroll to position [79, 0]
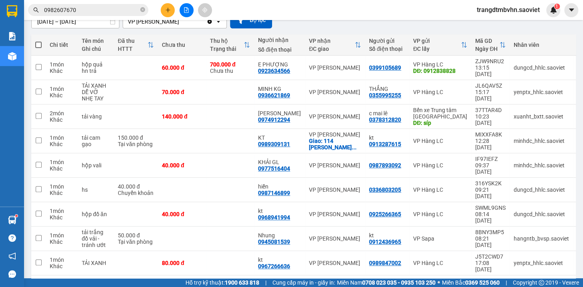
click at [469, 283] on button "1" at bounding box center [475, 289] width 12 height 12
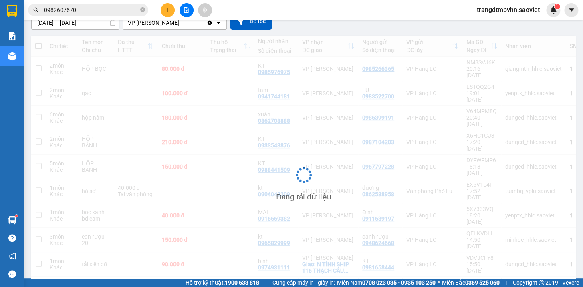
scroll to position [77, 0]
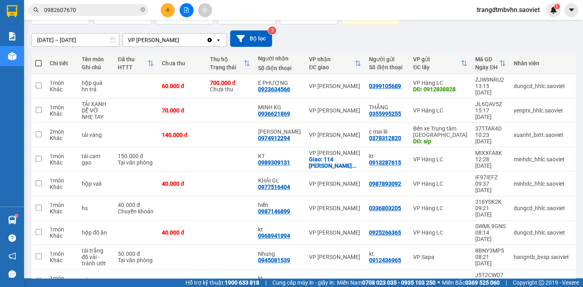
scroll to position [79, 0]
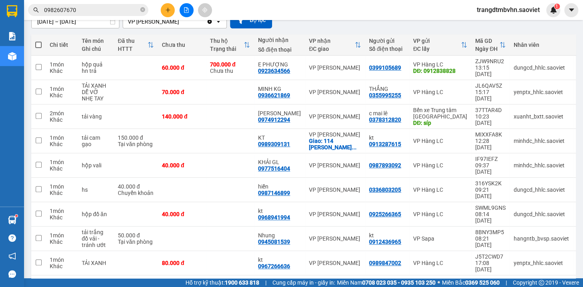
click at [469, 283] on button "1" at bounding box center [475, 289] width 12 height 12
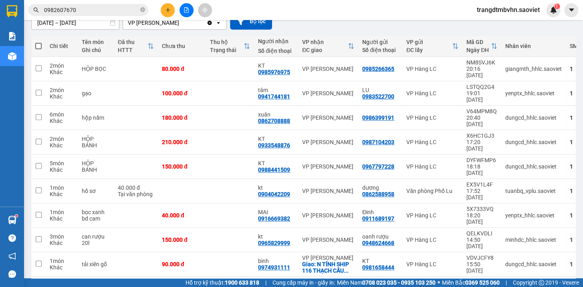
scroll to position [0, 0]
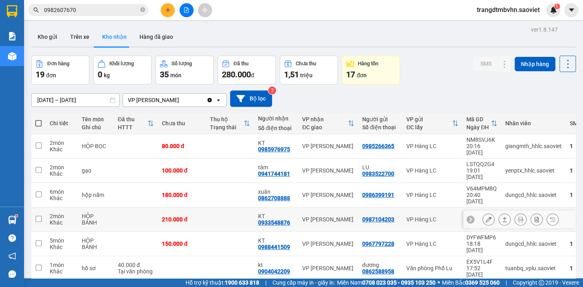
click at [486, 217] on icon at bounding box center [489, 220] width 6 height 6
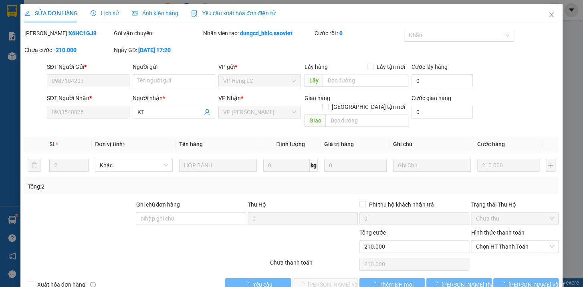
type input "0987104203"
type input "0933548876"
type input "KT"
type input "0"
type input "210.000"
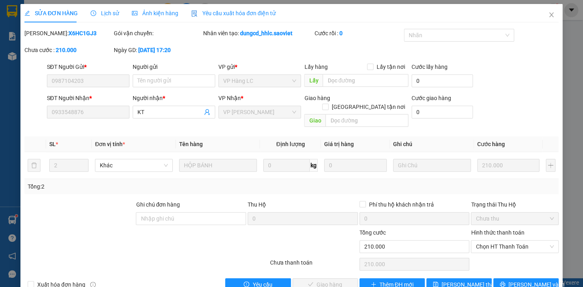
scroll to position [10, 0]
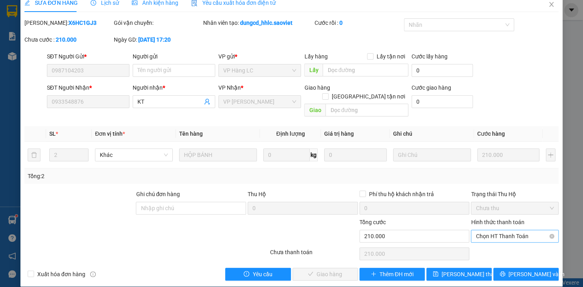
click at [519, 231] on span "Chọn HT Thanh Toán" at bounding box center [515, 237] width 78 height 12
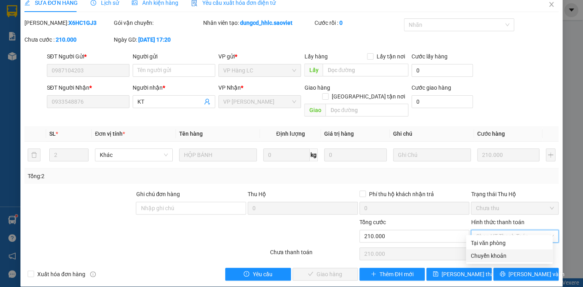
click at [487, 259] on div "Chuyển khoản" at bounding box center [509, 256] width 77 height 9
type input "0"
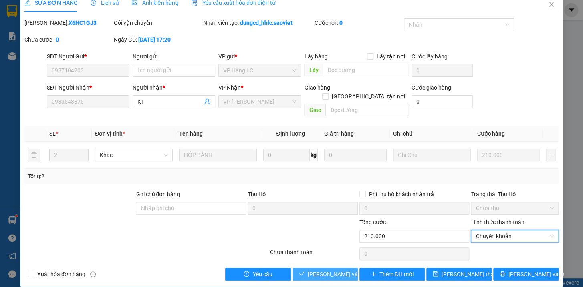
click at [335, 270] on span "[PERSON_NAME] và Giao hàng" at bounding box center [346, 274] width 77 height 9
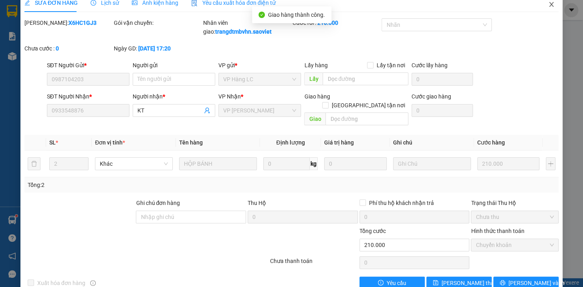
click at [549, 4] on icon "close" at bounding box center [552, 4] width 6 height 6
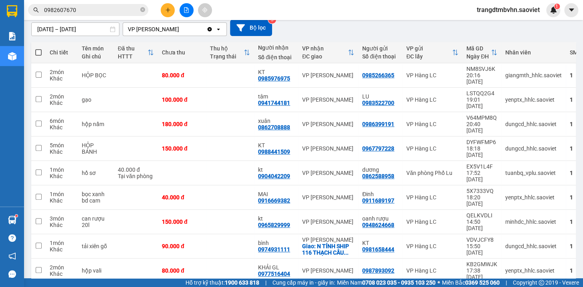
scroll to position [77, 0]
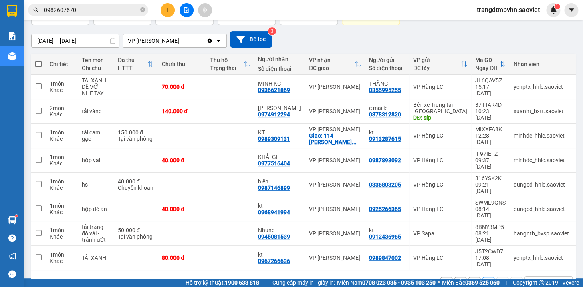
scroll to position [61, 0]
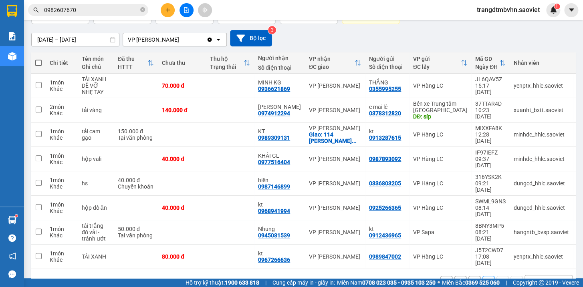
click at [469, 276] on button "1" at bounding box center [475, 282] width 12 height 12
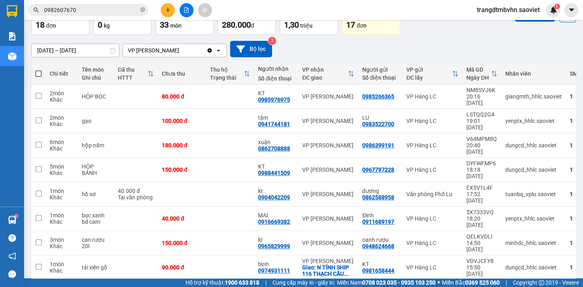
scroll to position [0, 0]
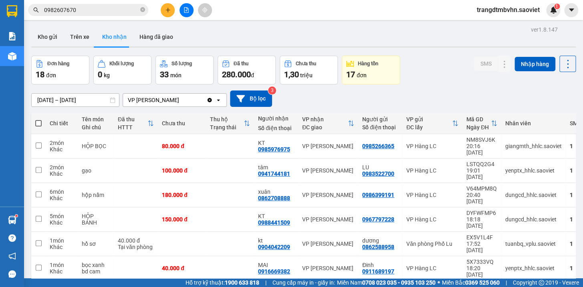
click at [42, 36] on button "Kho gửi" at bounding box center [47, 36] width 32 height 19
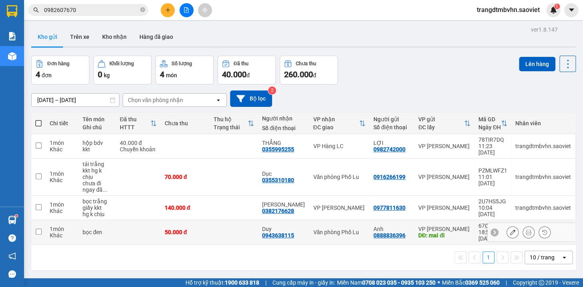
click at [207, 223] on td "50.000 đ" at bounding box center [185, 233] width 49 height 24
checkbox input "true"
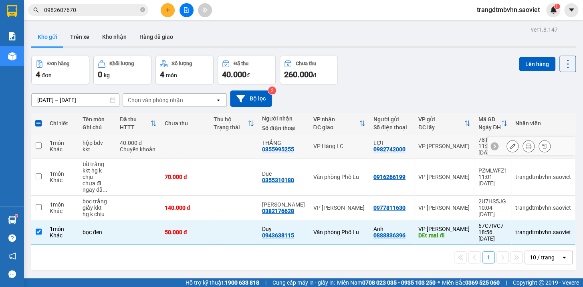
click at [245, 144] on td at bounding box center [233, 146] width 49 height 24
checkbox input "true"
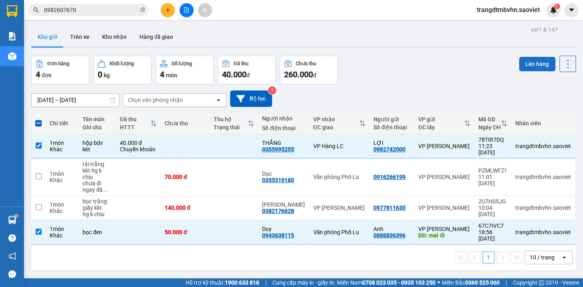
click at [540, 65] on button "Lên hàng" at bounding box center [537, 64] width 36 height 14
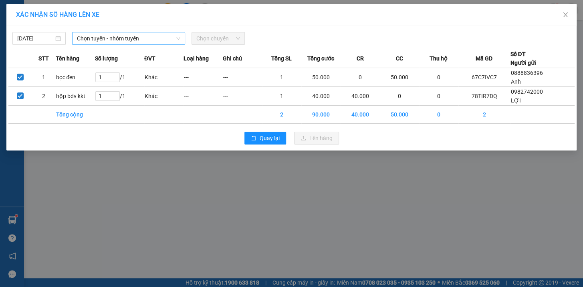
click at [160, 37] on span "Chọn tuyến - nhóm tuyến" at bounding box center [128, 38] width 103 height 12
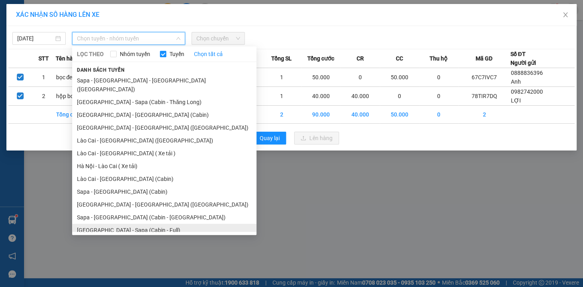
click at [101, 224] on li "[GEOGRAPHIC_DATA] - Sapa (Cabin - Full)" at bounding box center [164, 230] width 184 height 13
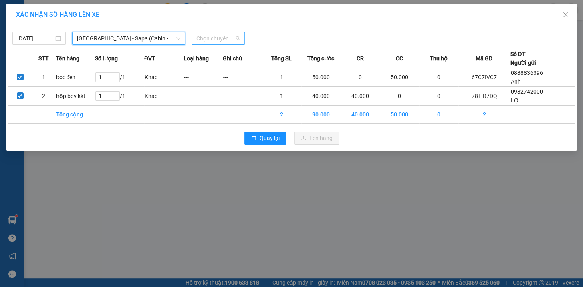
click at [217, 40] on span "Chọn chuyến" at bounding box center [218, 38] width 44 height 12
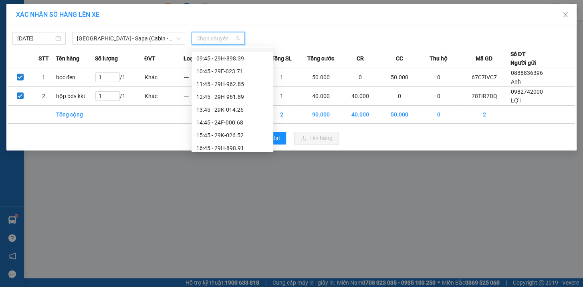
scroll to position [49, 0]
click at [240, 110] on div "13:45 - 29K-014.26" at bounding box center [232, 108] width 72 height 9
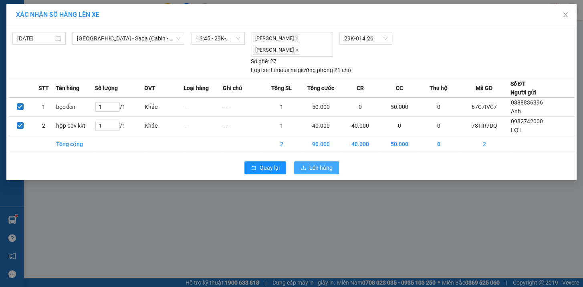
click at [322, 168] on span "Lên hàng" at bounding box center [321, 168] width 23 height 9
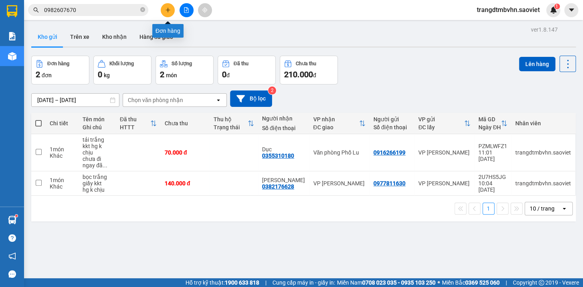
click at [167, 12] on icon "plus" at bounding box center [168, 10] width 6 height 6
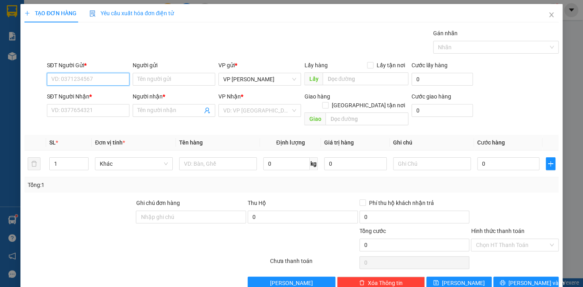
click at [107, 82] on input "SĐT Người Gửi *" at bounding box center [88, 79] width 83 height 13
type input "0363665611"
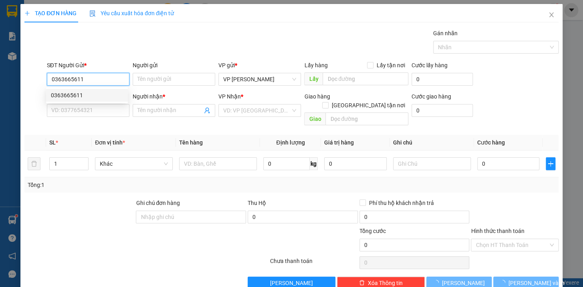
click at [75, 97] on div "0363665611" at bounding box center [87, 95] width 72 height 9
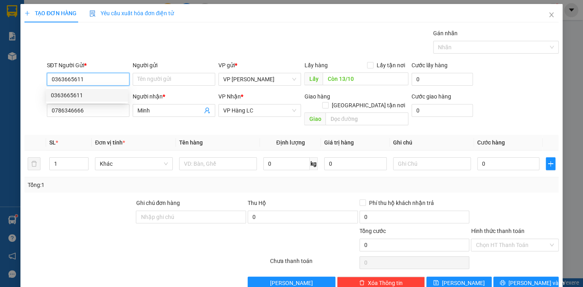
type input "Còn 13/10"
type input "0786346666"
type input "Minh"
type input "0363665611"
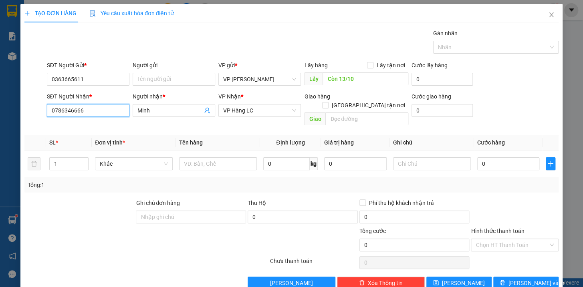
click at [91, 112] on input "0786346666" at bounding box center [88, 110] width 83 height 13
type input "0"
click at [80, 128] on div "0786346666 - Minh" at bounding box center [96, 126] width 90 height 9
type input "0786346666"
click at [362, 74] on input "Còn 13/10" at bounding box center [366, 79] width 86 height 13
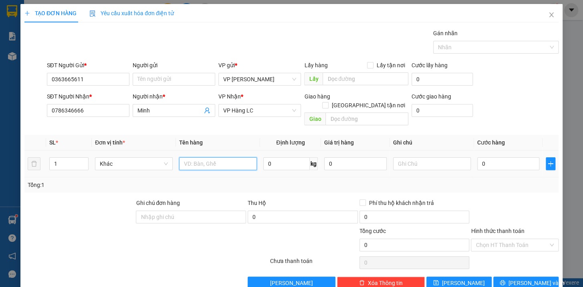
click at [231, 158] on input "text" at bounding box center [218, 164] width 78 height 13
type input "bọc trắng giấy kkt"
click at [419, 158] on input "text" at bounding box center [432, 164] width 78 height 13
click at [486, 158] on input "0" at bounding box center [509, 164] width 63 height 13
type input "4"
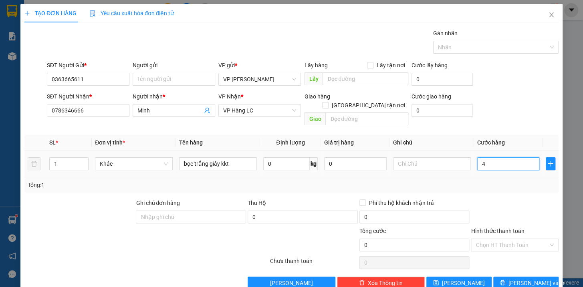
type input "4"
type input "40"
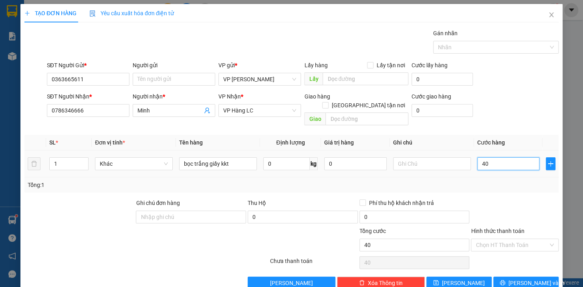
type input "400"
type input "4.000"
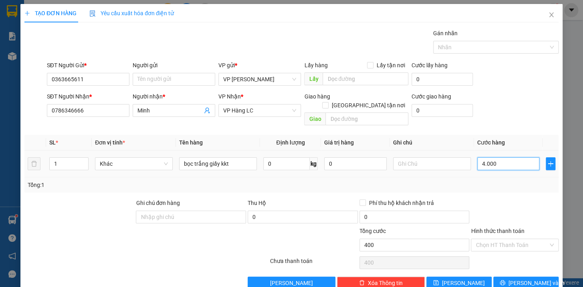
type input "4.000"
type input "40.000"
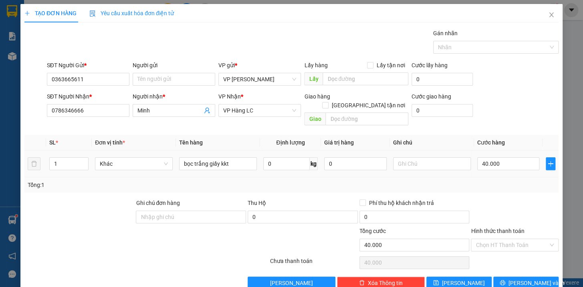
click at [448, 156] on div at bounding box center [432, 164] width 78 height 16
click at [447, 158] on input "text" at bounding box center [432, 164] width 78 height 13
type input "t"
type input "d"
type input "để chỗ khô tránh nước"
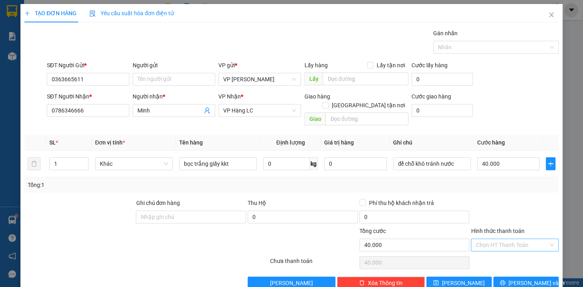
click at [495, 239] on input "Hình thức thanh toán" at bounding box center [512, 245] width 73 height 12
click at [492, 252] on div "Tại văn phòng" at bounding box center [509, 252] width 77 height 9
type input "0"
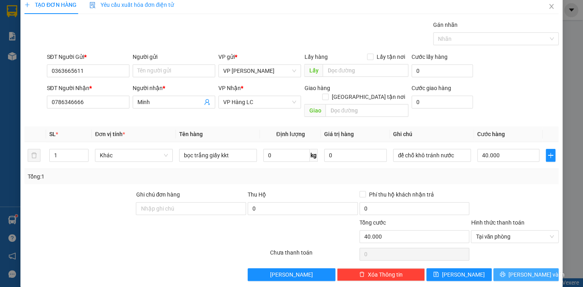
click at [516, 271] on span "[PERSON_NAME] và In" at bounding box center [537, 275] width 56 height 9
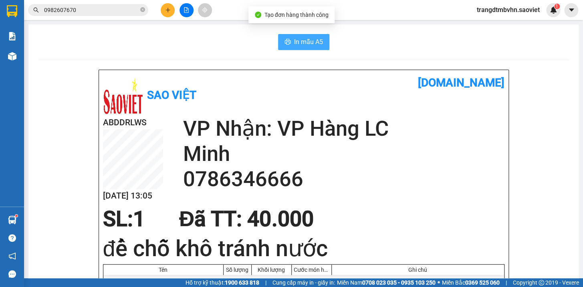
click at [304, 42] on span "In mẫu A5" at bounding box center [308, 42] width 29 height 10
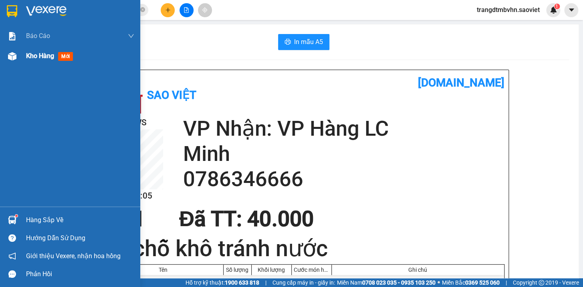
click at [34, 56] on span "Kho hàng" at bounding box center [40, 56] width 28 height 8
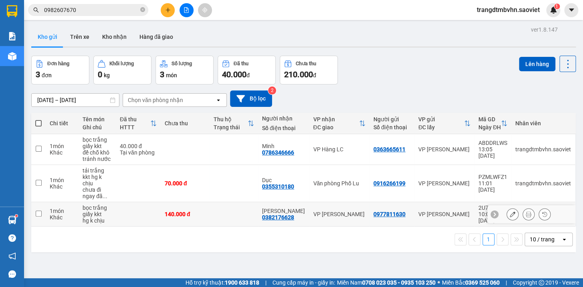
click at [217, 222] on td at bounding box center [233, 214] width 49 height 24
checkbox input "true"
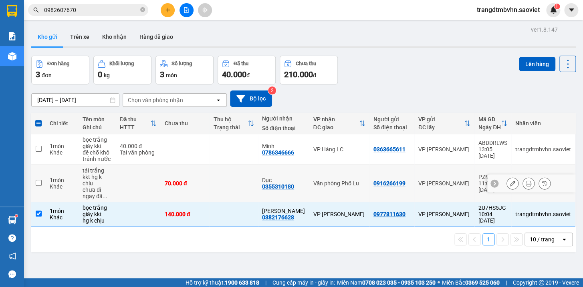
click at [223, 187] on td at bounding box center [233, 183] width 49 height 37
checkbox input "true"
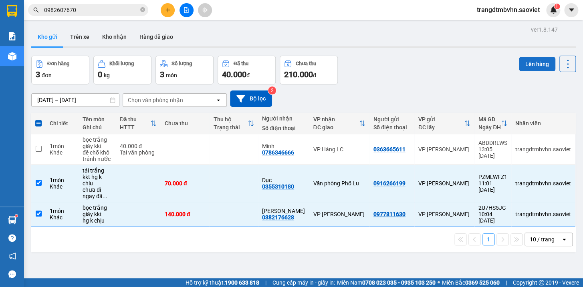
click at [534, 63] on button "Lên hàng" at bounding box center [537, 64] width 36 height 14
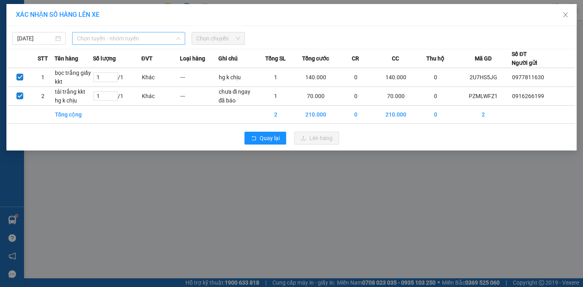
click at [140, 32] on span "Chọn tuyến - nhóm tuyến" at bounding box center [128, 38] width 103 height 12
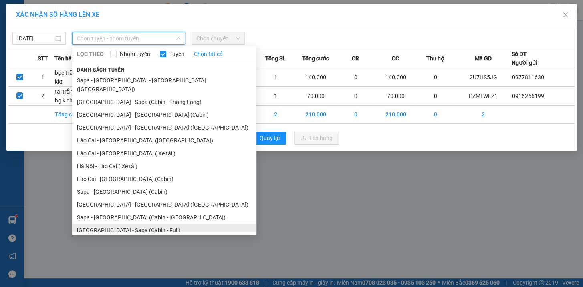
click at [118, 224] on li "[GEOGRAPHIC_DATA] - Sapa (Cabin - Full)" at bounding box center [164, 230] width 184 height 13
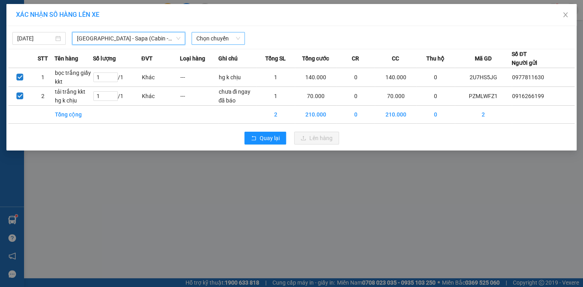
click at [233, 35] on span "Chọn chuyến" at bounding box center [218, 38] width 44 height 12
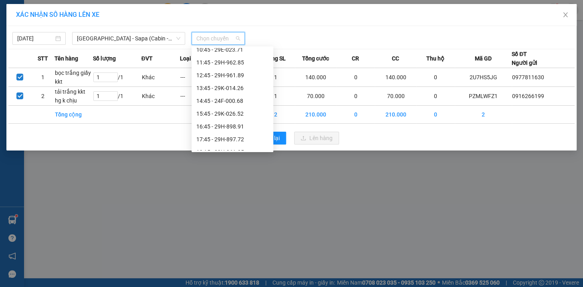
scroll to position [24, 0]
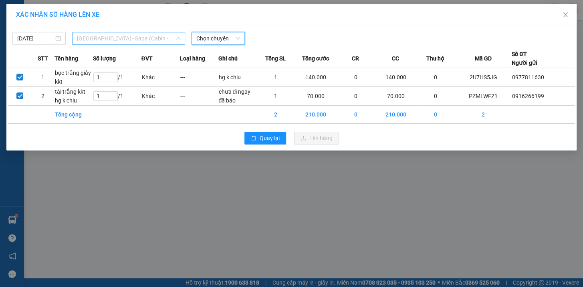
click at [144, 38] on span "[GEOGRAPHIC_DATA] - Sapa (Cabin - Full)" at bounding box center [128, 38] width 103 height 12
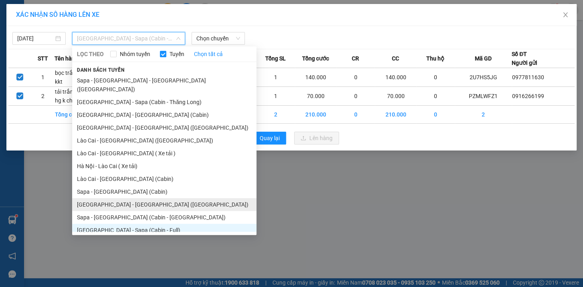
click at [89, 198] on li "[GEOGRAPHIC_DATA] - [GEOGRAPHIC_DATA] ([GEOGRAPHIC_DATA])" at bounding box center [164, 204] width 184 height 13
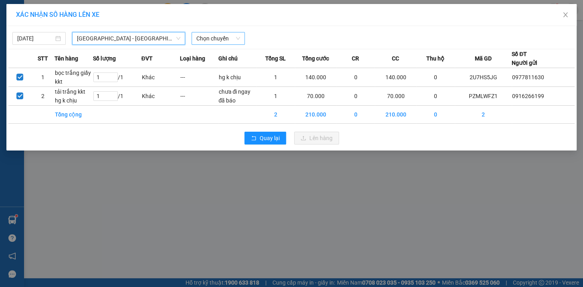
click at [213, 37] on span "Chọn chuyến" at bounding box center [218, 38] width 44 height 12
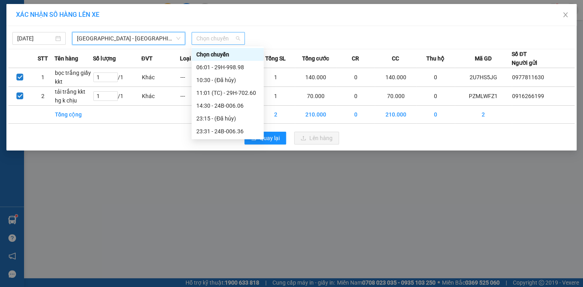
scroll to position [0, 0]
drag, startPoint x: 227, startPoint y: 107, endPoint x: 236, endPoint y: 105, distance: 9.4
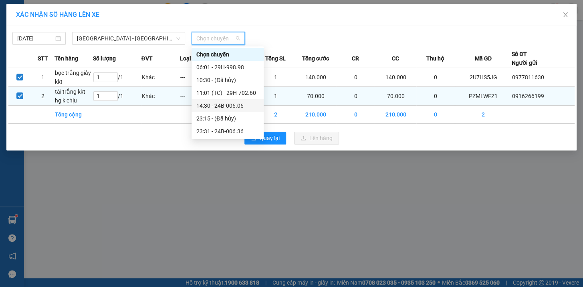
click at [227, 106] on div "14:30 - 24B-006.06" at bounding box center [227, 105] width 63 height 9
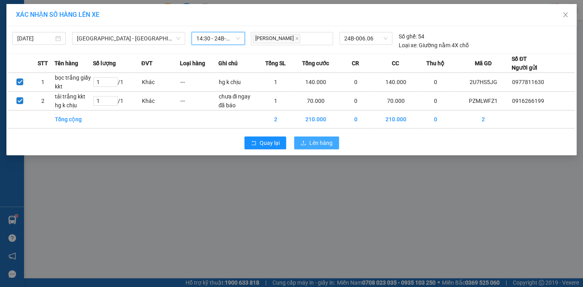
click at [310, 146] on span "Lên hàng" at bounding box center [321, 143] width 23 height 9
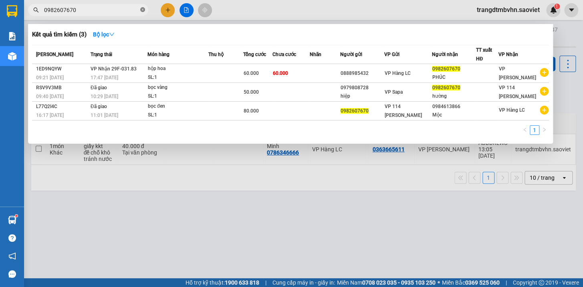
click at [142, 11] on icon "close-circle" at bounding box center [142, 9] width 5 height 5
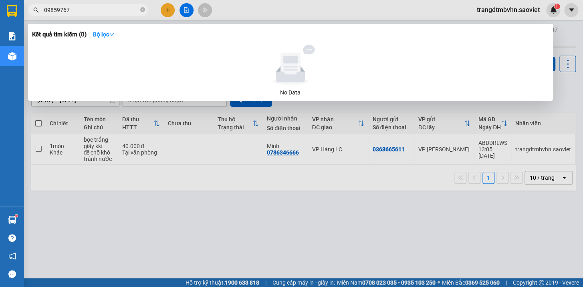
click at [117, 15] on span "09859767" at bounding box center [88, 10] width 120 height 12
click at [104, 12] on input "09859767" at bounding box center [91, 10] width 95 height 9
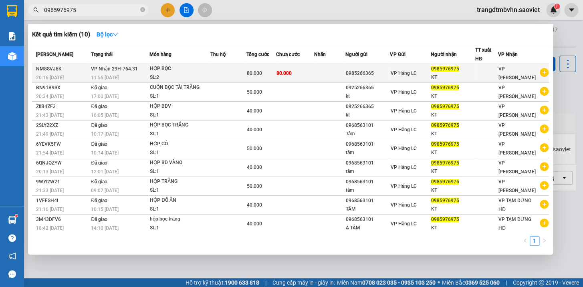
type input "0985976975"
click at [433, 72] on div "0985976975" at bounding box center [453, 69] width 44 height 8
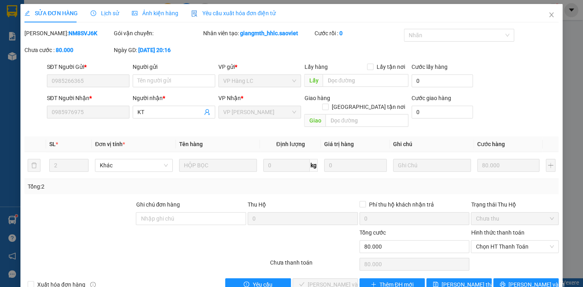
type input "0985266365"
type input "0985976975"
type input "KT"
type input "0"
type input "80.000"
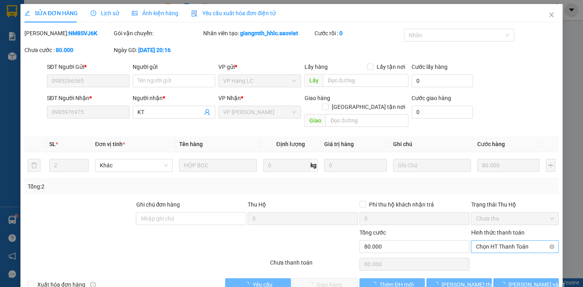
click at [489, 241] on span "Chọn HT Thanh Toán" at bounding box center [515, 247] width 78 height 12
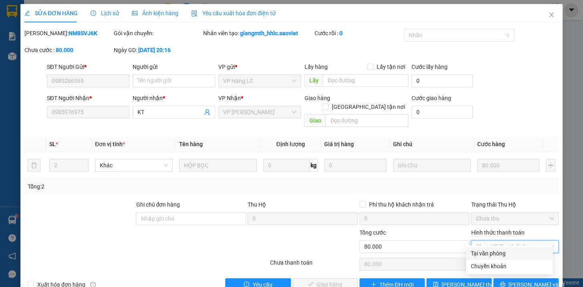
click at [489, 253] on div "Tại văn phòng" at bounding box center [509, 253] width 77 height 9
type input "0"
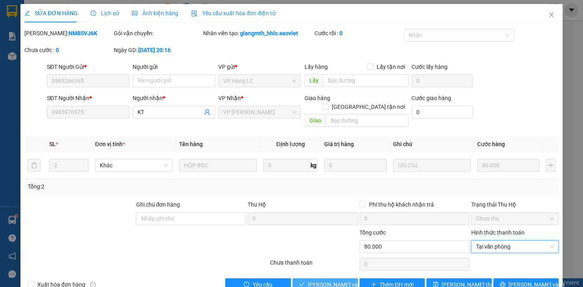
click at [334, 281] on span "[PERSON_NAME] và Giao hàng" at bounding box center [346, 285] width 77 height 9
